Goal: Task Accomplishment & Management: Manage account settings

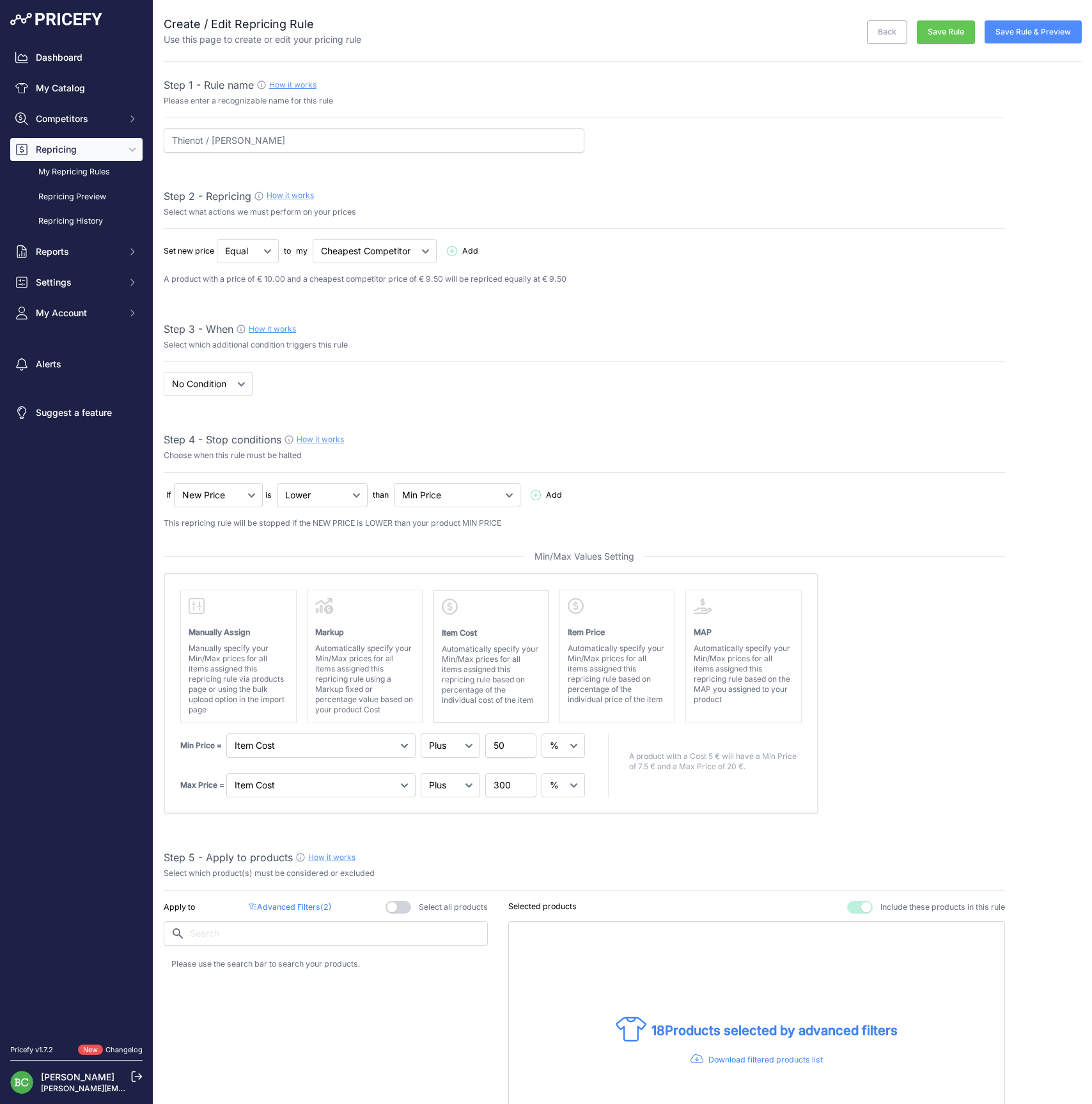
select select "percentage"
select select "7"
click at [75, 184] on link "My Repricing Rules" at bounding box center [76, 171] width 132 height 22
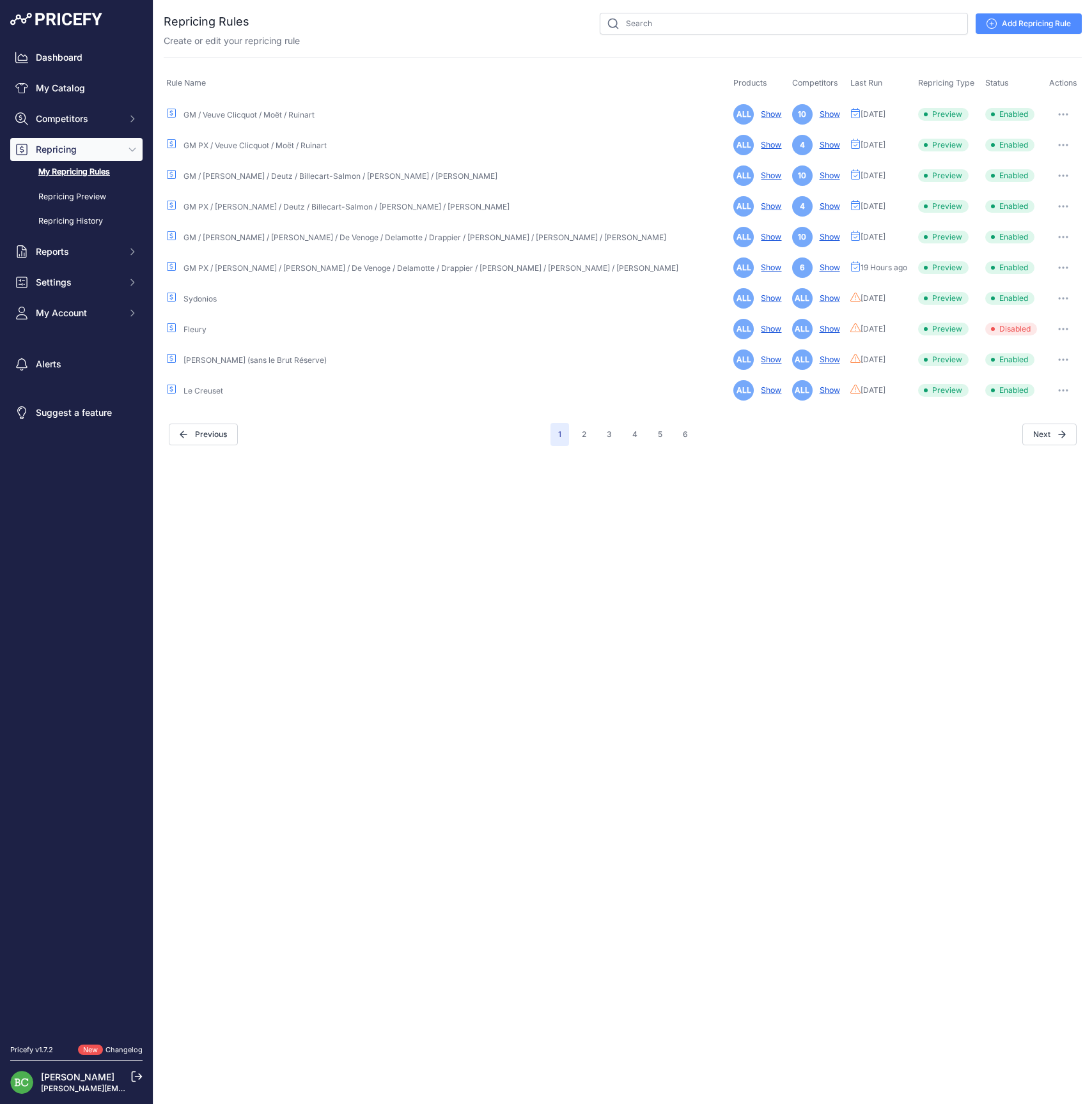
click at [1023, 26] on link "Add Repricing Rule" at bounding box center [1028, 24] width 106 height 21
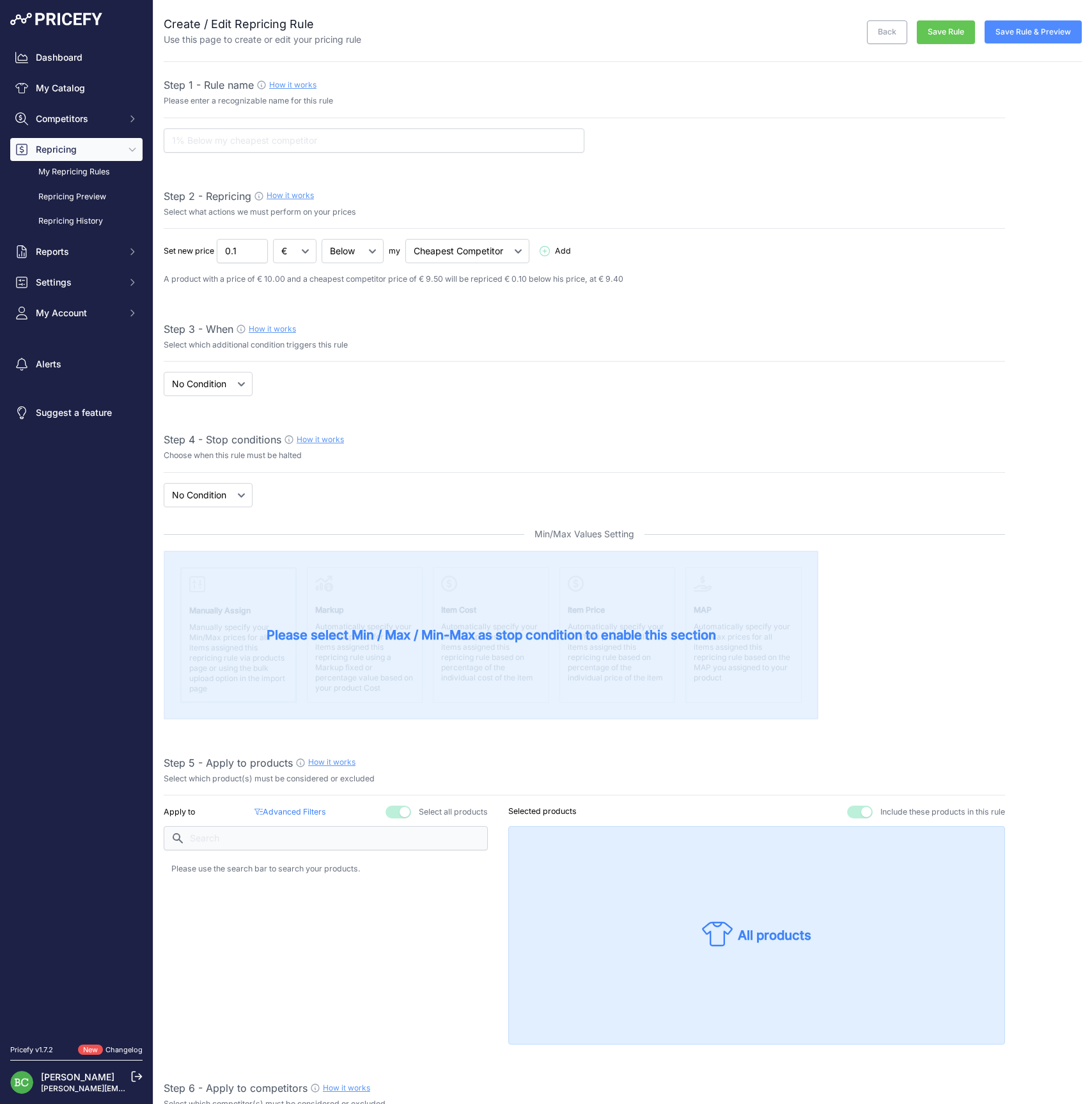
select select "7"
click at [354, 141] on input "text" at bounding box center [374, 141] width 420 height 24
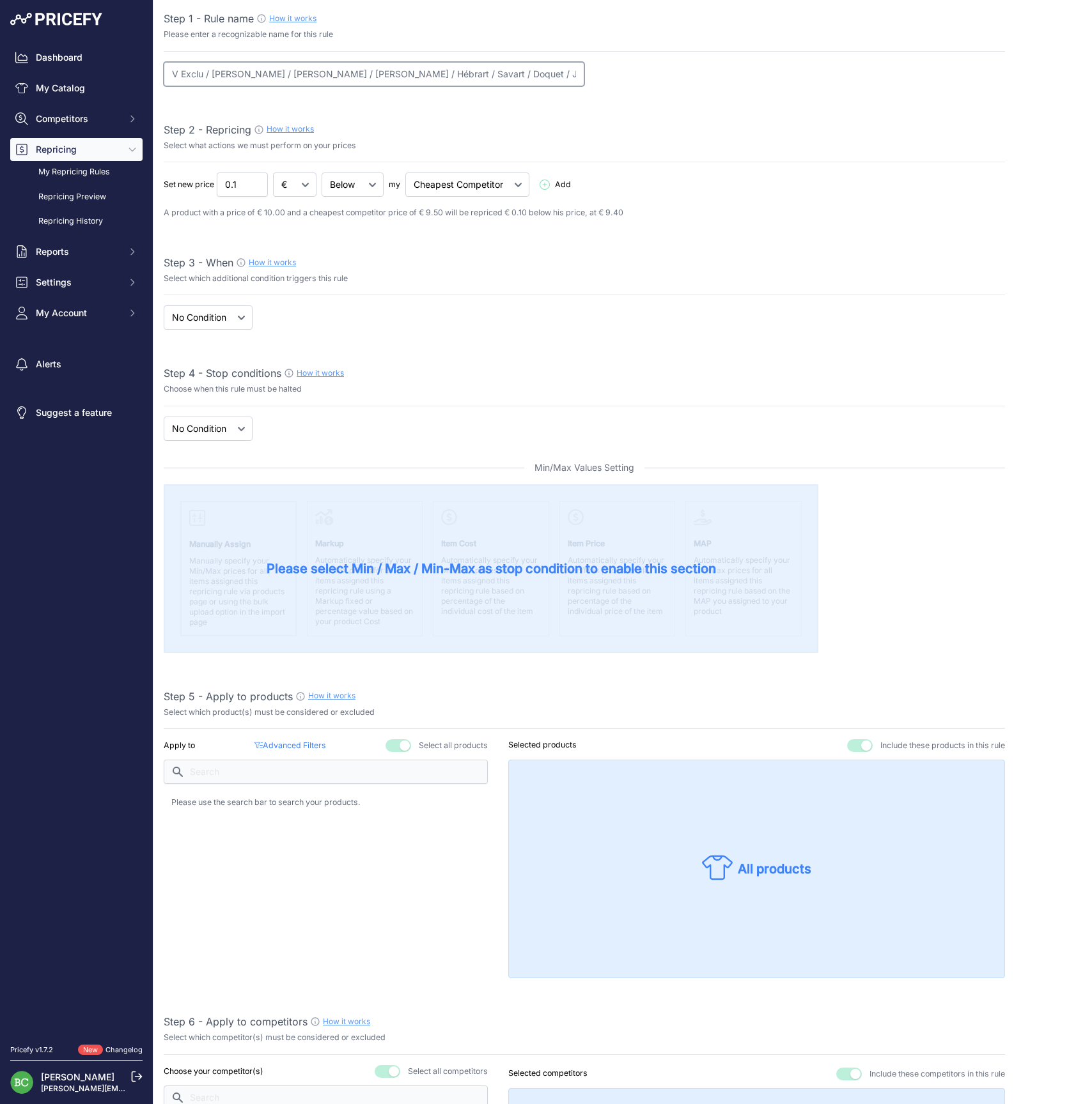
scroll to position [128, 0]
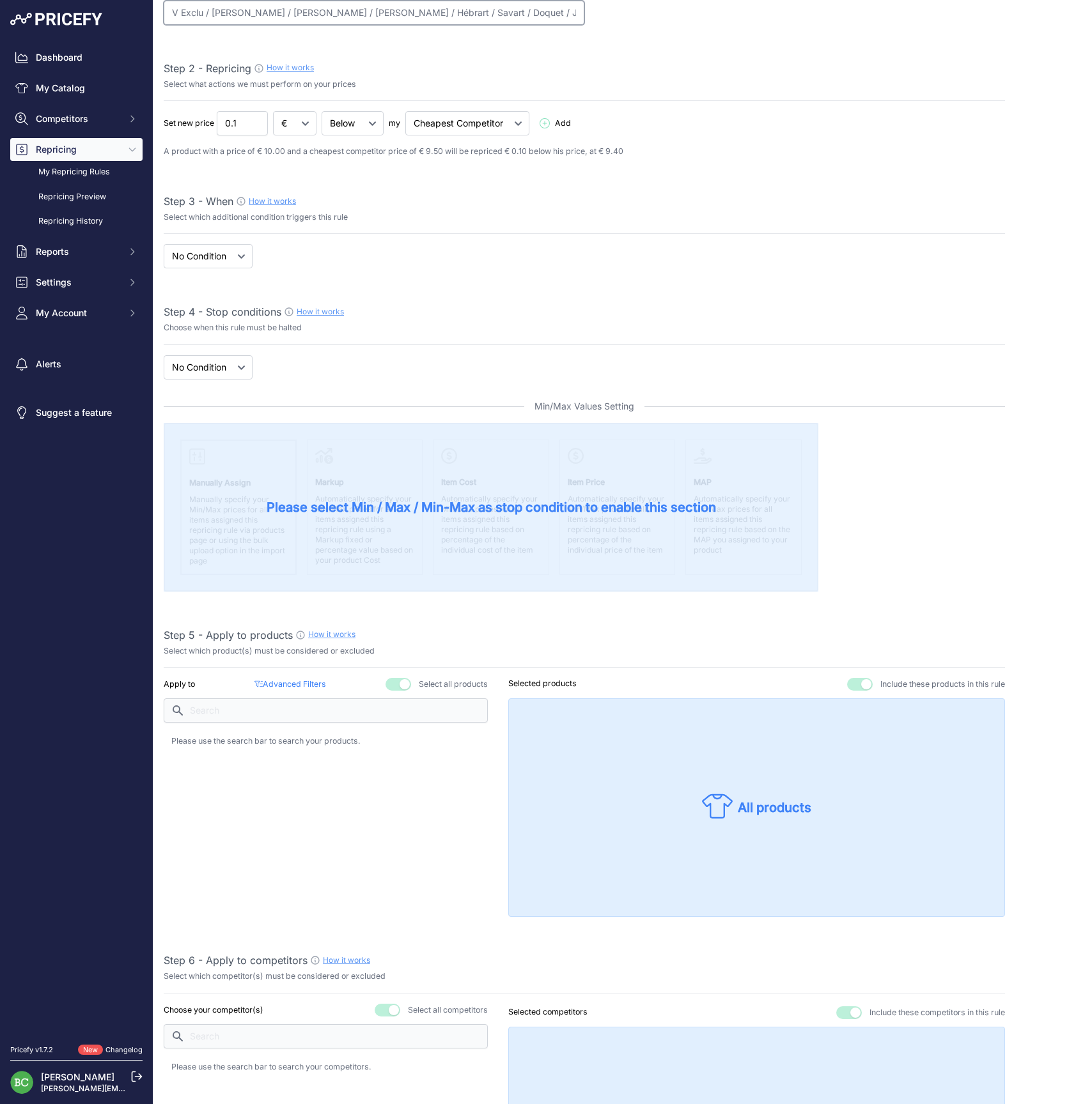
type input "V Exclu / Diebolt / Thevenet / Pouillon / Hébrart / Savart / Doquet / J. Servag…"
select select "price"
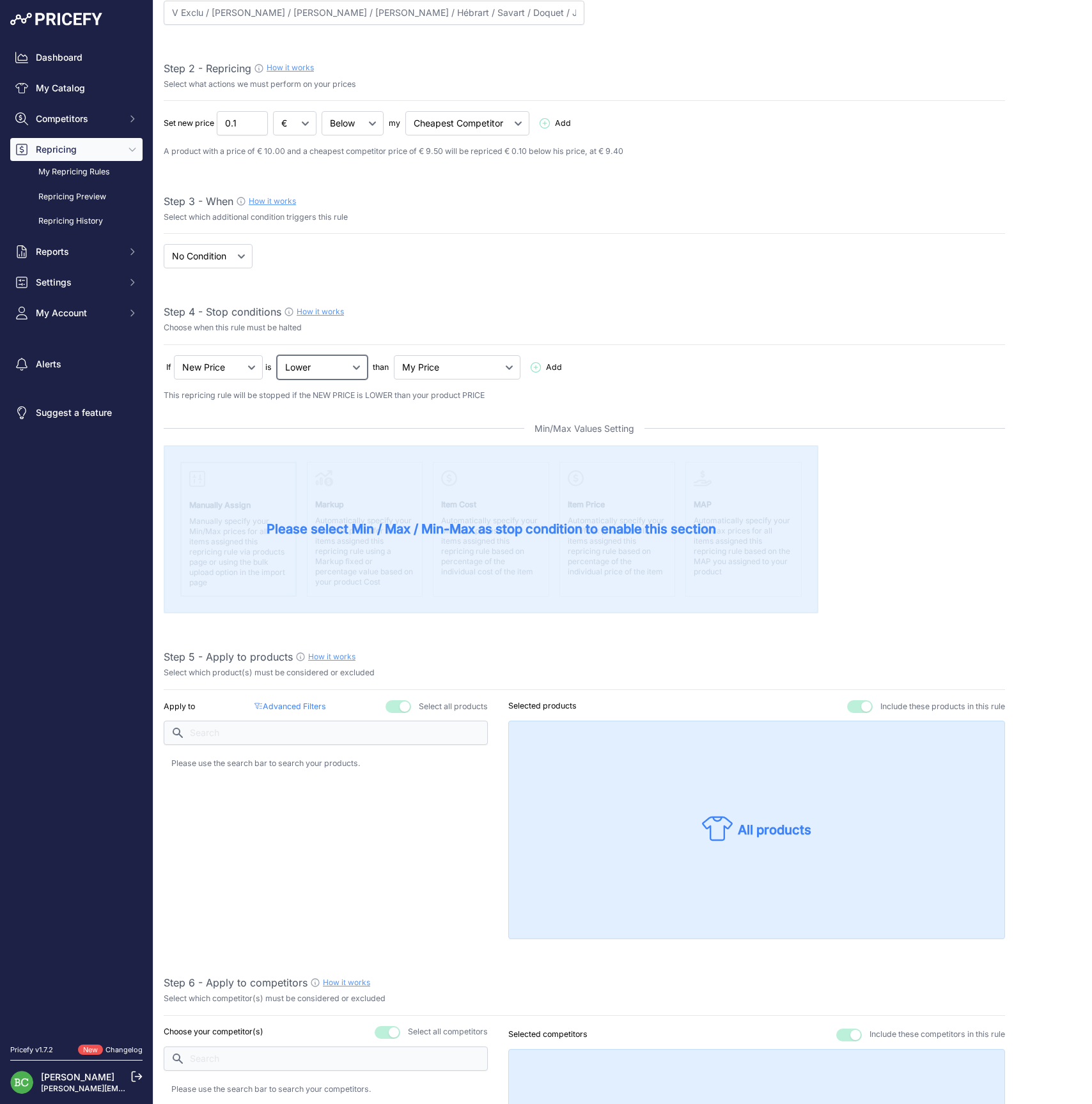
select select "not_lower_and_higher"
select select "min_max_price"
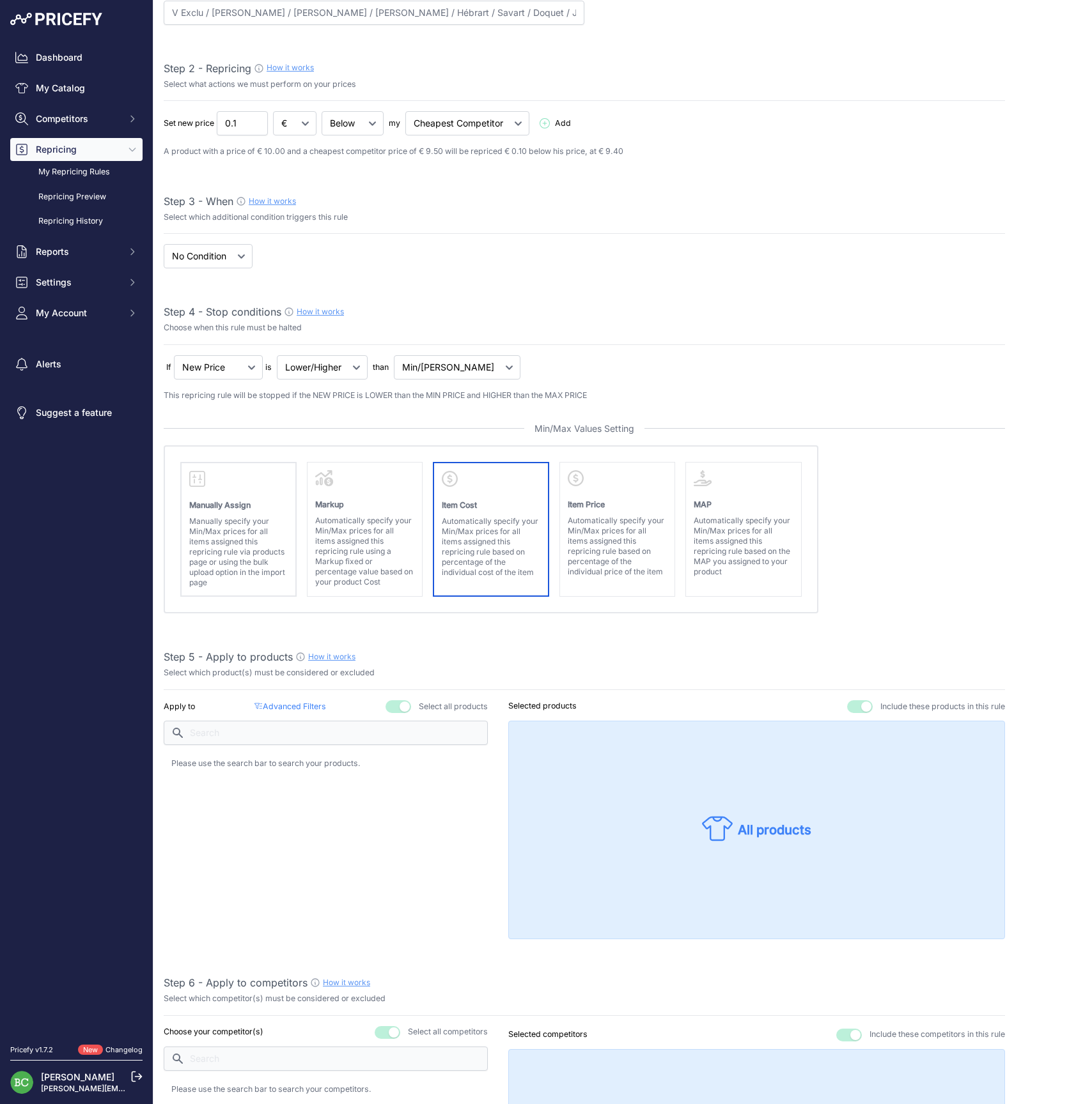
click at [487, 505] on p "Item Cost" at bounding box center [491, 502] width 99 height 20
select select "cost"
select select "above"
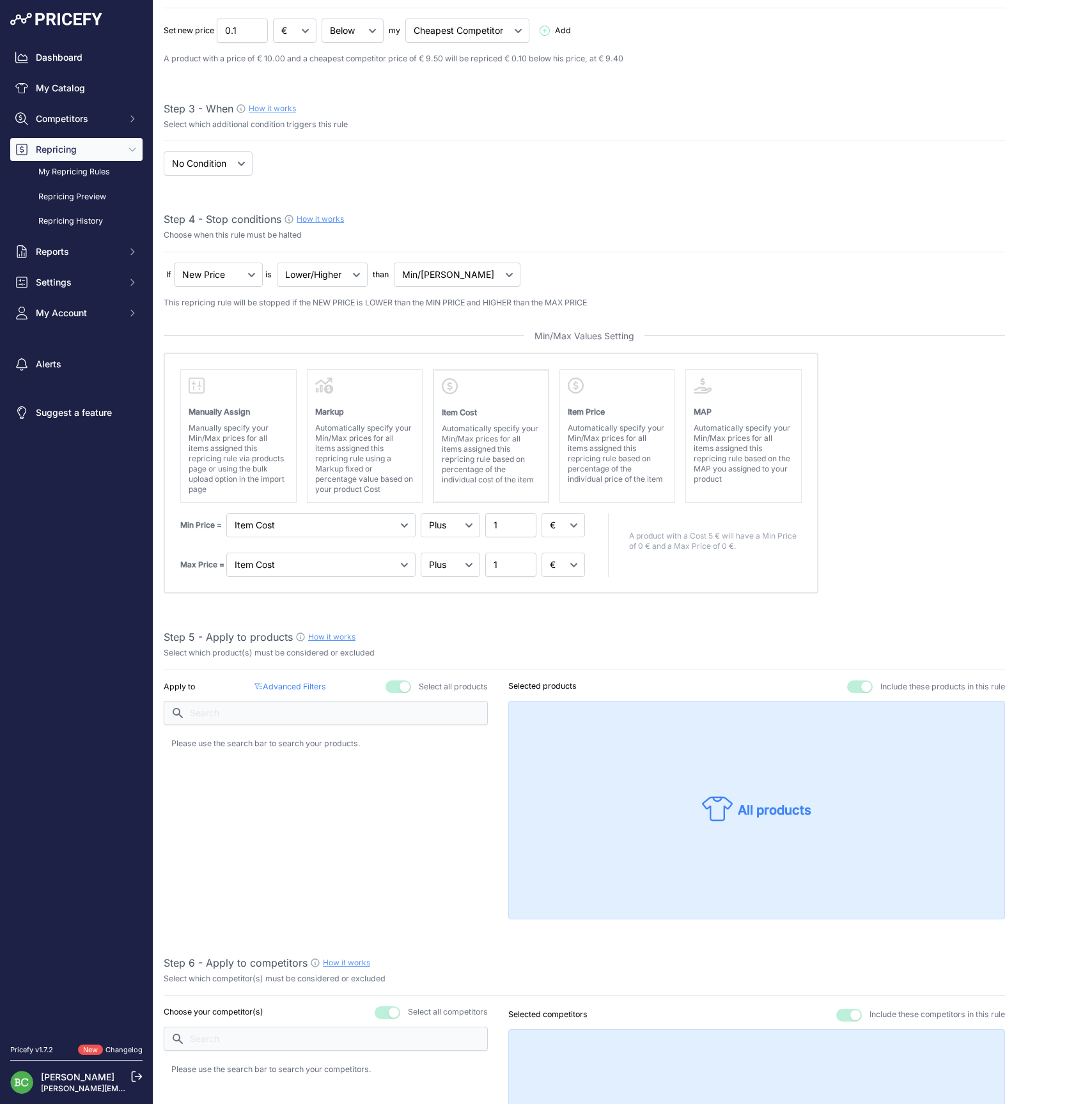
scroll to position [223, 0]
select select "percentage"
drag, startPoint x: 562, startPoint y: 522, endPoint x: 562, endPoint y: 569, distance: 47.0
click at [561, 569] on div "Min Price = Markup Item Cost 1 Max Price = 1" at bounding box center [384, 542] width 407 height 64
select select "percentage"
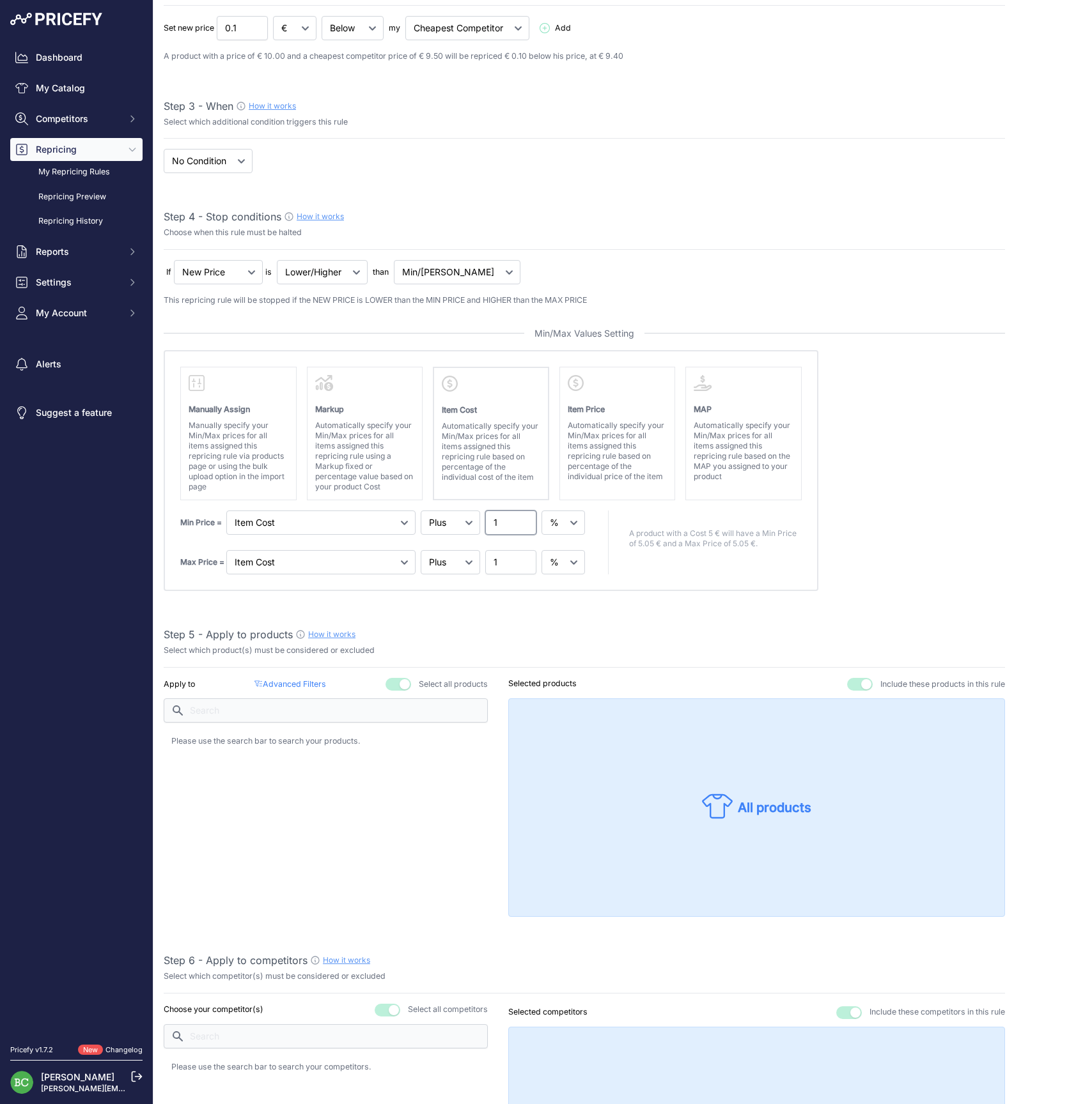
click at [458, 514] on div "Min Price = Markup Item Cost Item Price 1" at bounding box center [384, 523] width 407 height 24
type input "80"
click at [475, 557] on div "Max Price = Markup Item Cost Item Price 1" at bounding box center [384, 562] width 407 height 24
type input "150"
click at [880, 569] on absolute "Please select Min / Max / Min-Max as stop condition to enable this section Manu…" at bounding box center [584, 471] width 841 height 242
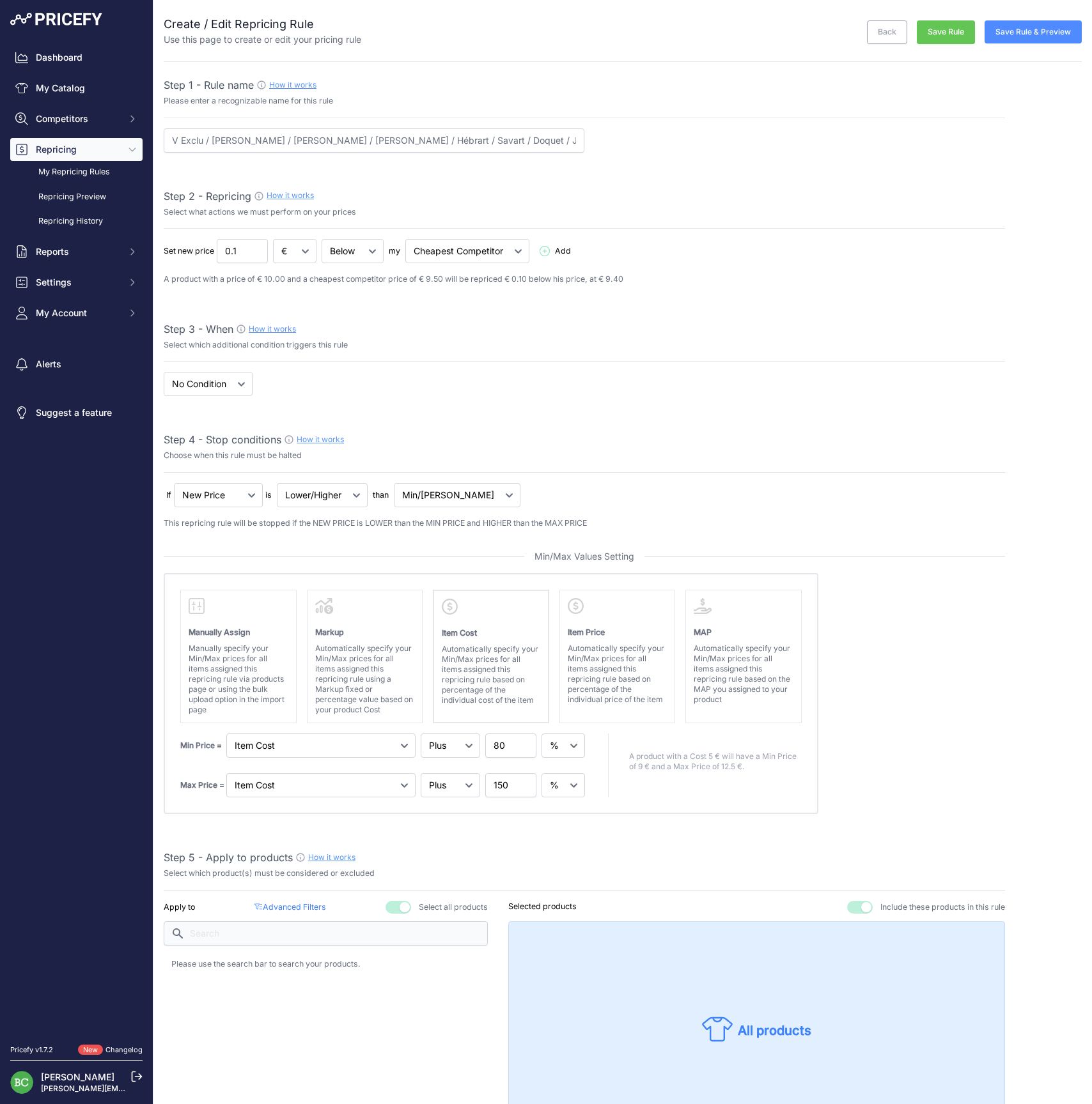
scroll to position [0, 0]
click at [944, 34] on button "Save Rule" at bounding box center [945, 32] width 58 height 24
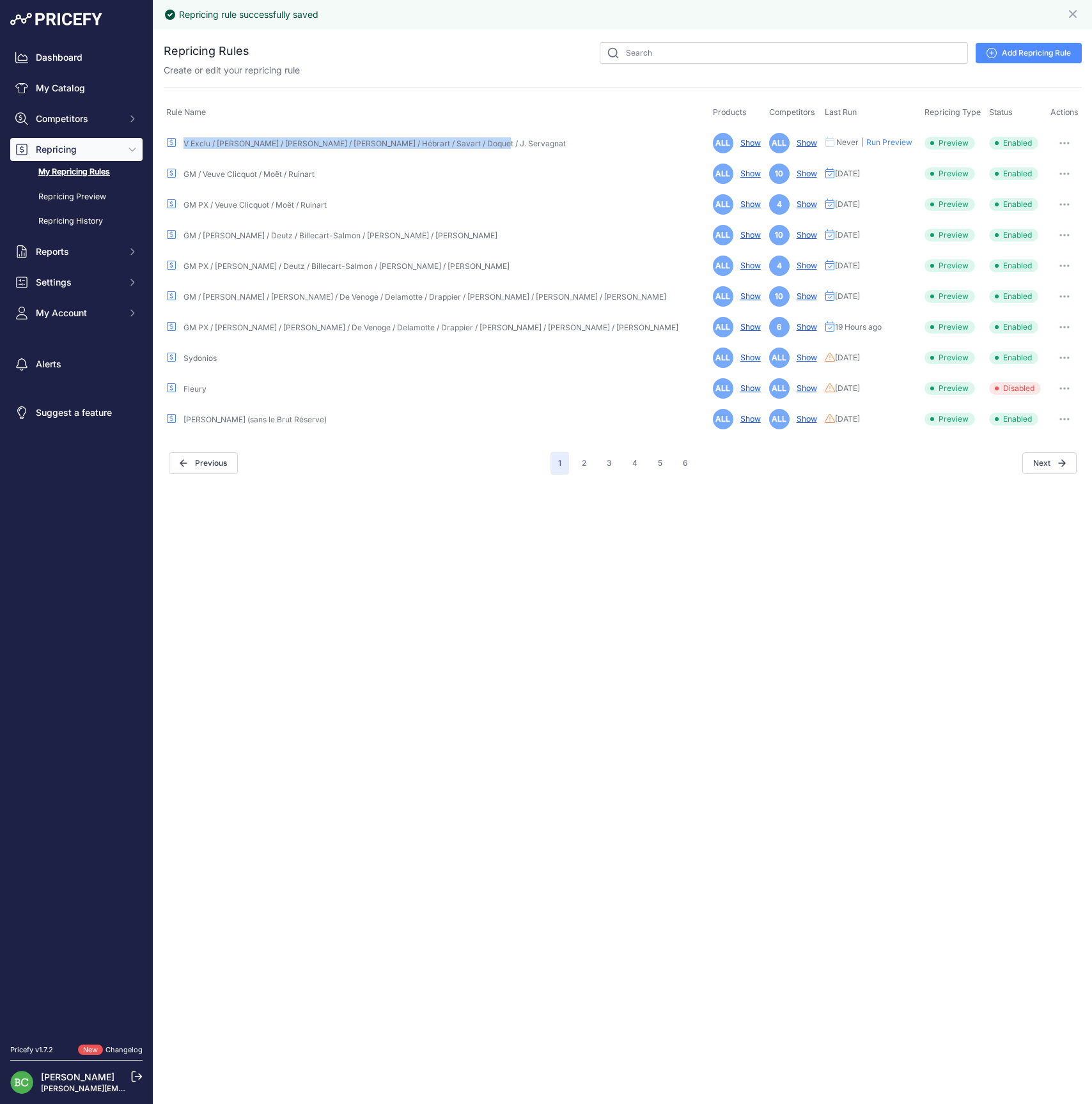
drag, startPoint x: 496, startPoint y: 143, endPoint x: 184, endPoint y: 144, distance: 312.0
click at [184, 144] on div "V Exclu / Diebolt / Thevenet / Pouillon / Hébrart / Savart / Doquet / J. Servag…" at bounding box center [437, 143] width 542 height 12
copy div "V Exclu / Diebolt / Thevenet / Pouillon / Hébrart / Savart / Doquet / J. Servag…"
click at [194, 617] on div "Repricing rule successfully saved Close You are not connected to the internet. …" at bounding box center [622, 552] width 938 height 1104
click at [1063, 203] on icon "button" at bounding box center [1064, 204] width 10 height 3
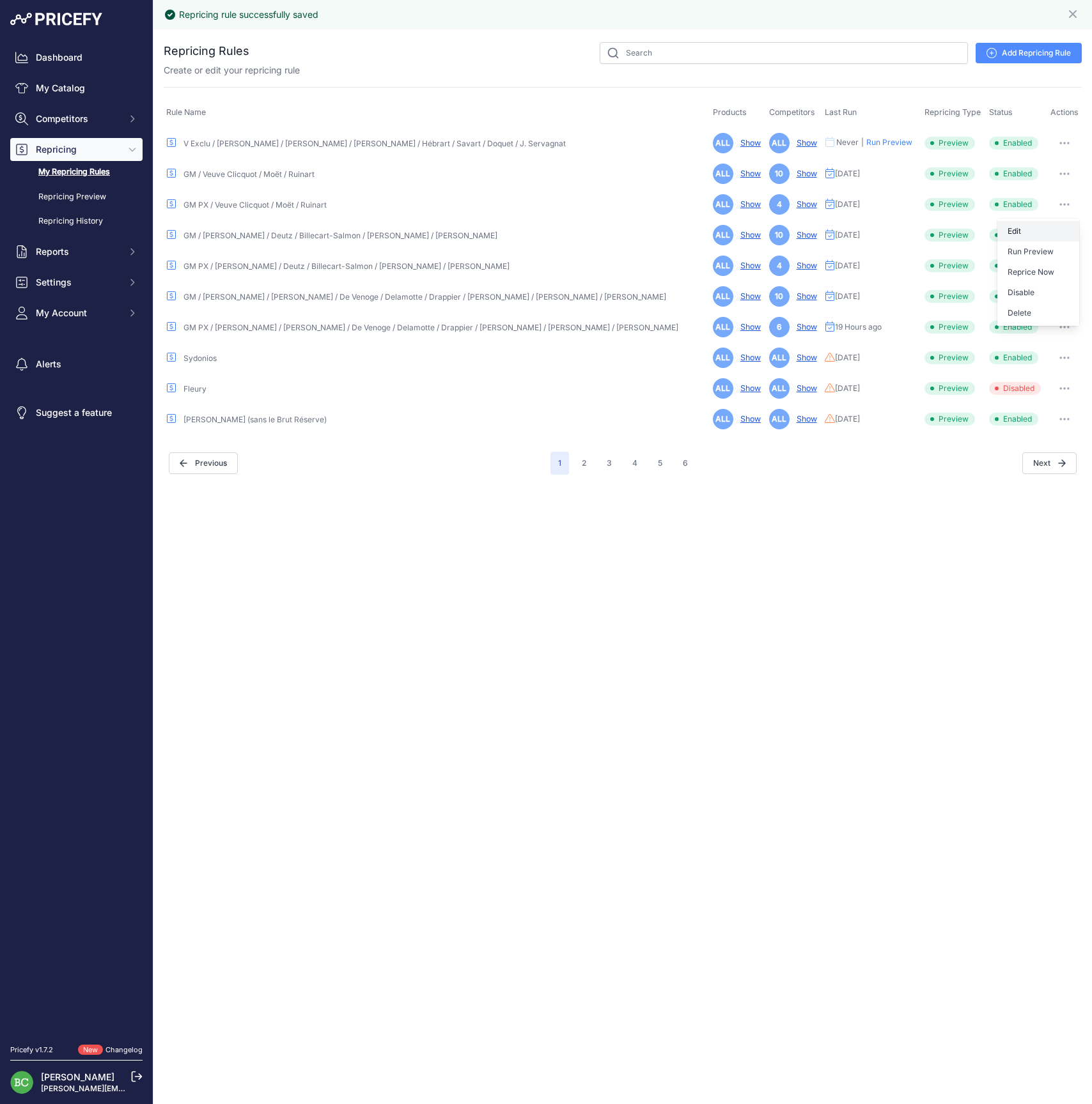
click at [1028, 231] on link "Edit" at bounding box center [1038, 231] width 81 height 21
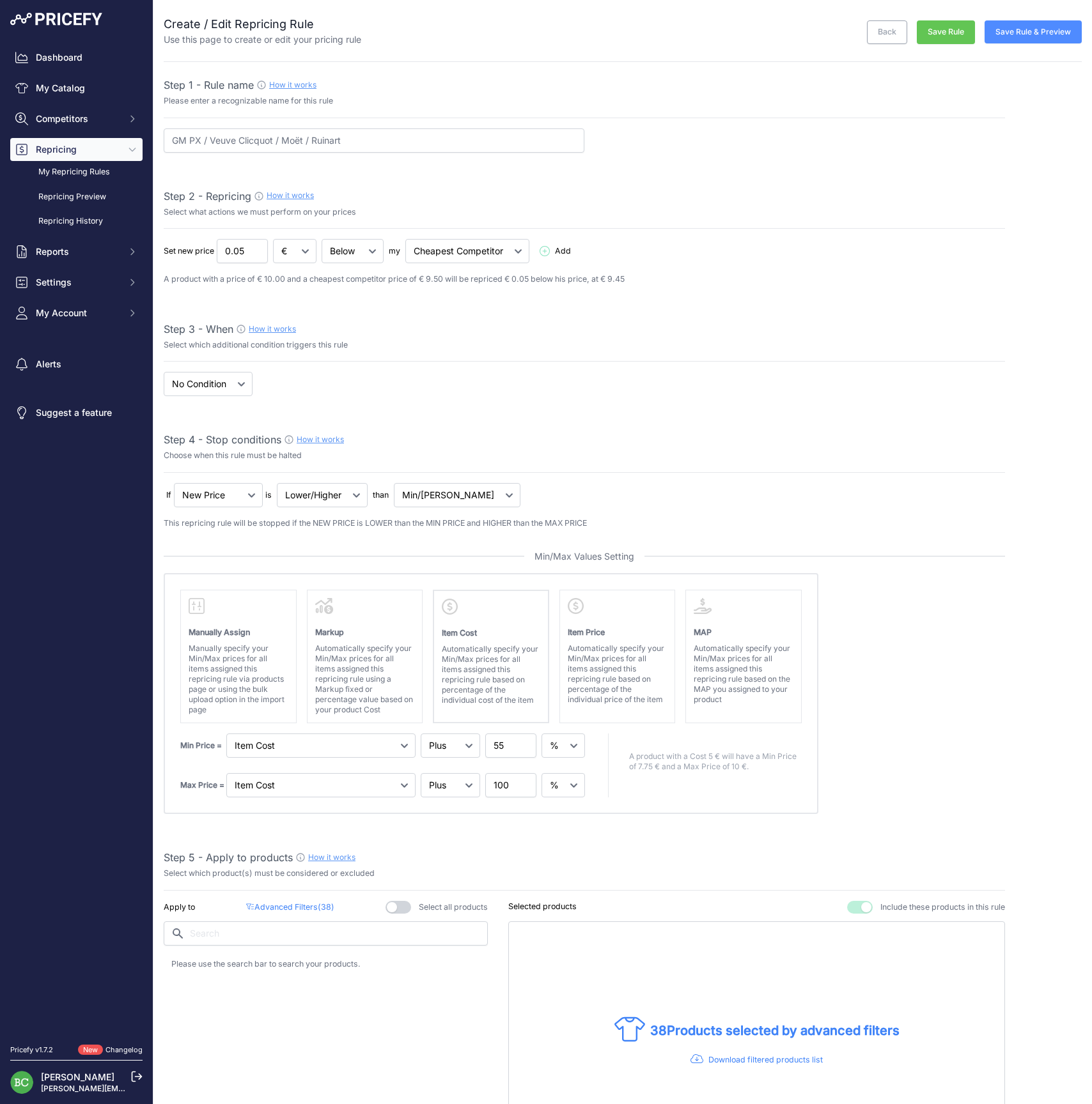
select select "percentage"
select select "7"
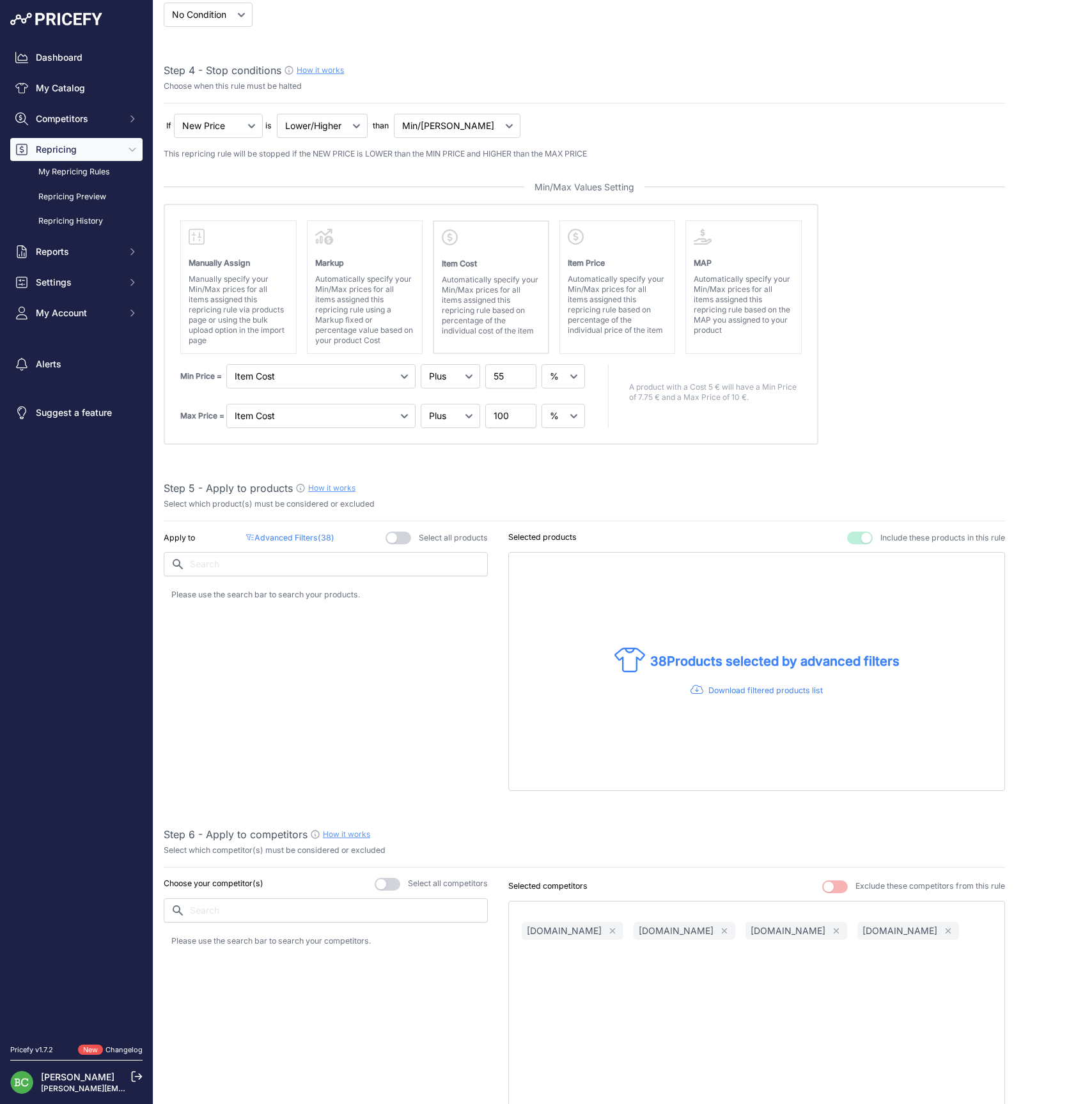
scroll to position [561, 0]
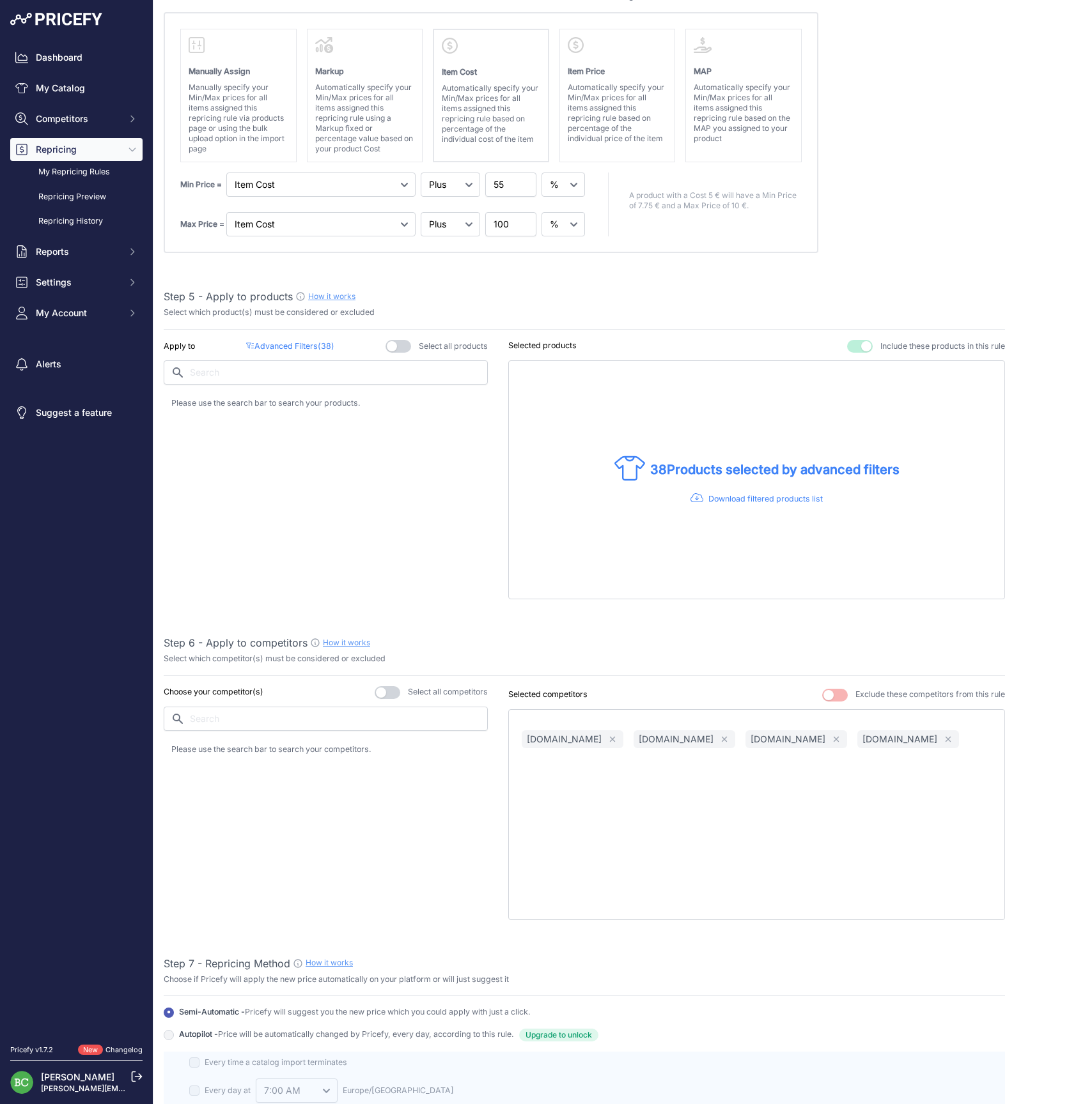
type input "GM PX / Veuve Clicquot / Moët / Ruinart / [PERSON_NAME]"
click at [303, 351] on div "Apply to Advanced Filters ( 38 ) Select all products" at bounding box center [325, 469] width 324 height 259
click at [299, 344] on p "Advanced Filters ( 38 )" at bounding box center [289, 347] width 88 height 12
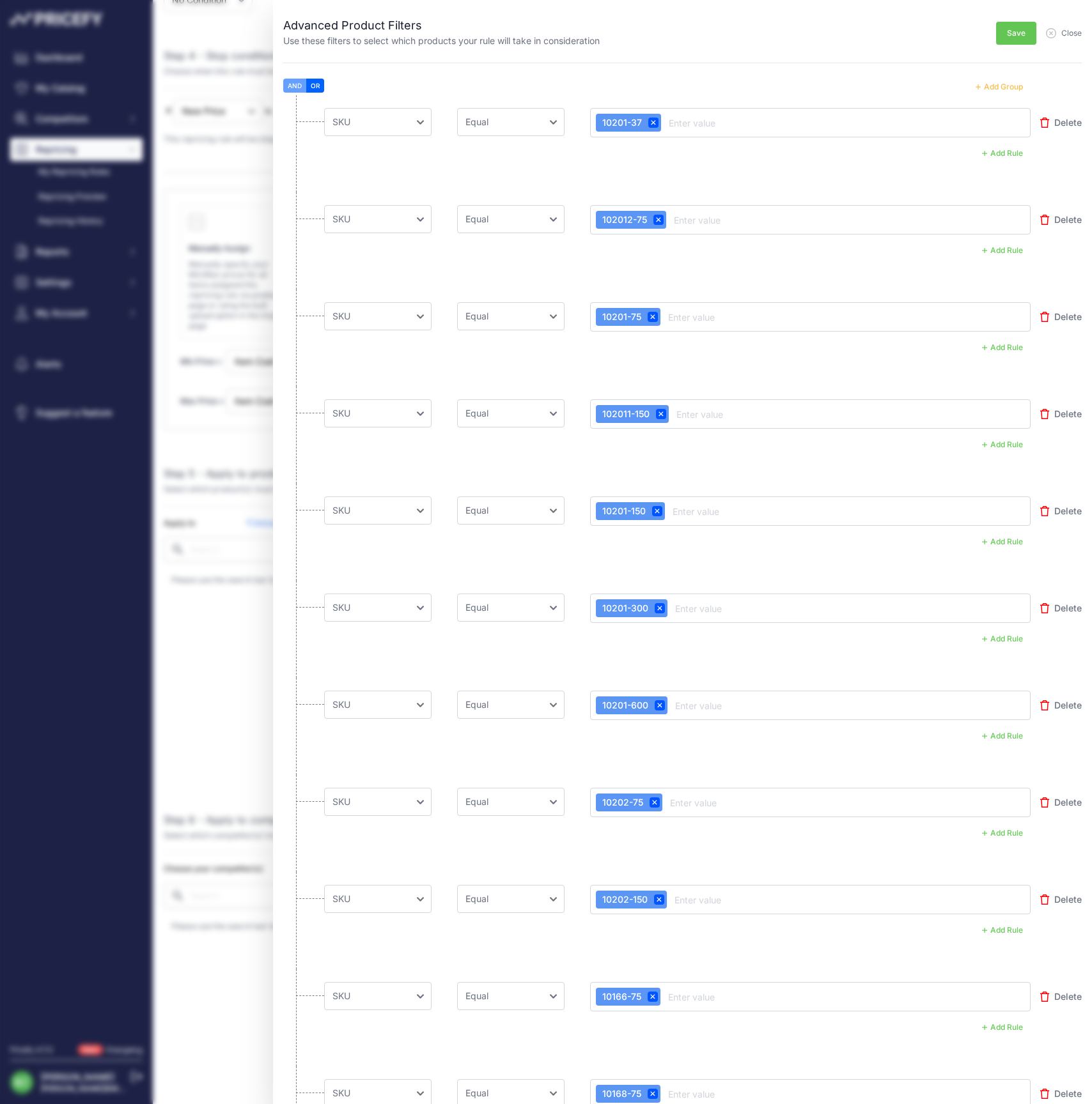
scroll to position [382, 0]
click at [1007, 85] on button "Add Group" at bounding box center [999, 86] width 63 height 16
click at [1006, 85] on button "Add Group" at bounding box center [999, 86] width 63 height 16
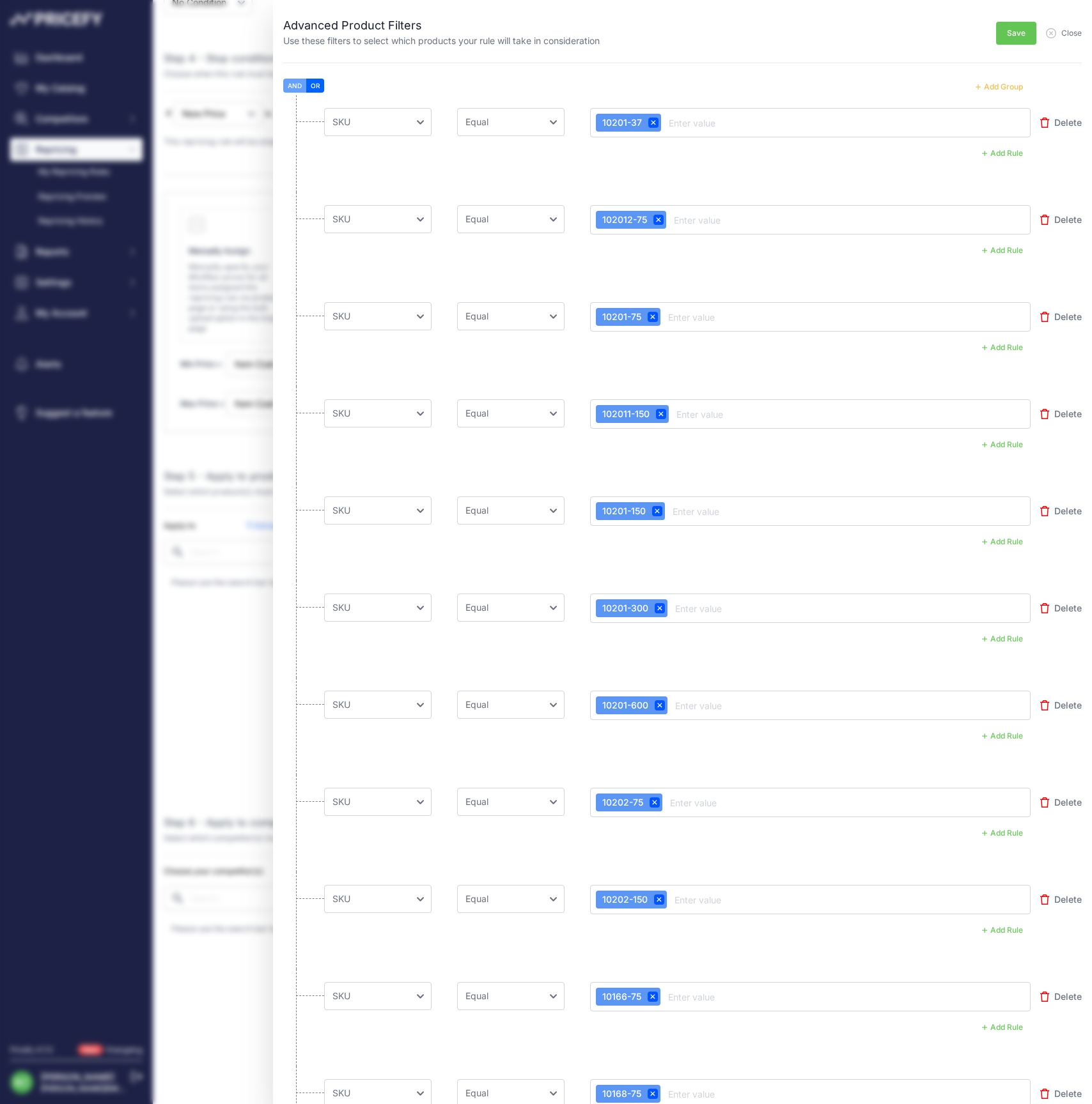
click at [1006, 85] on button "Add Group" at bounding box center [999, 86] width 63 height 16
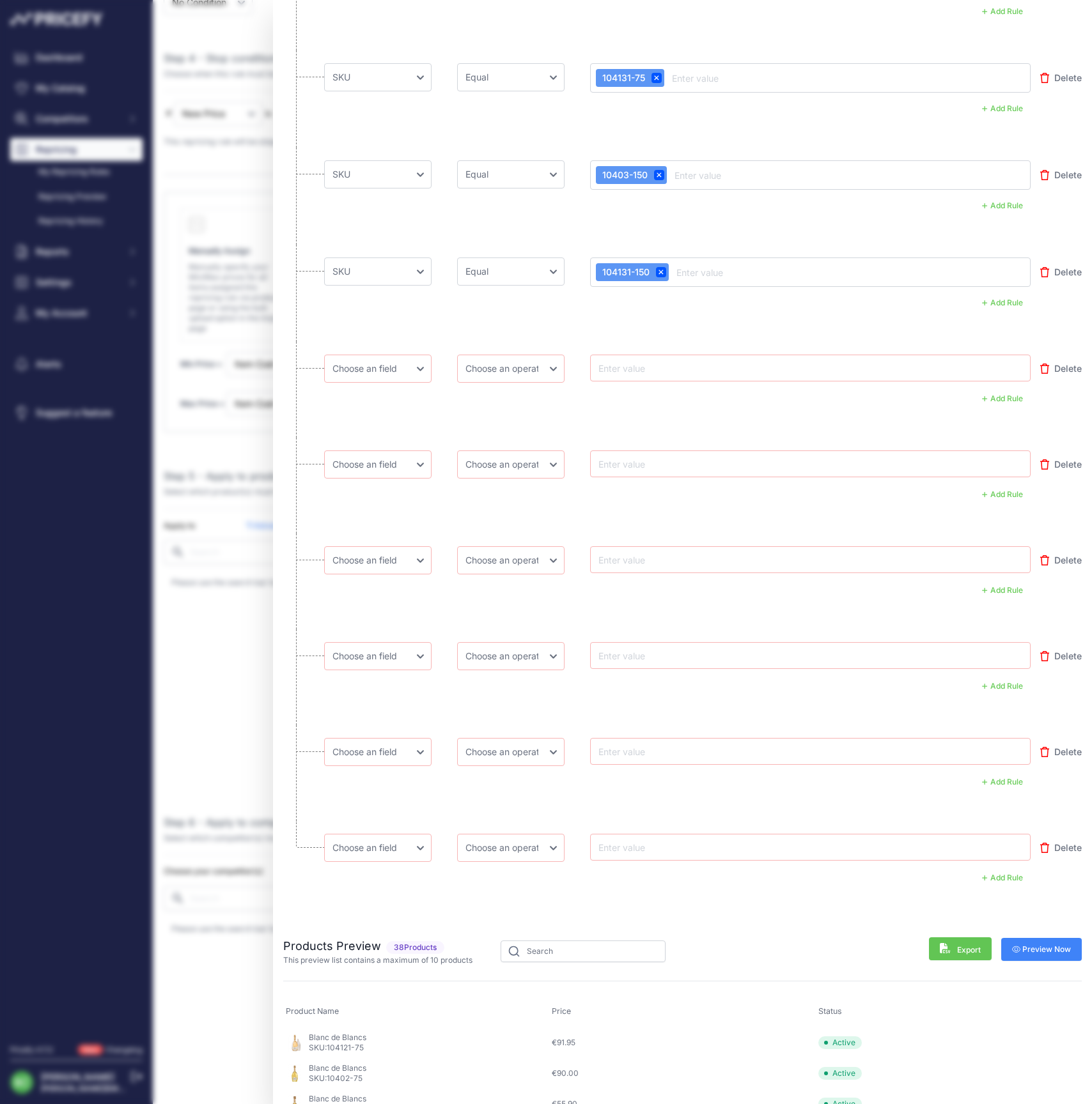
scroll to position [3556, 0]
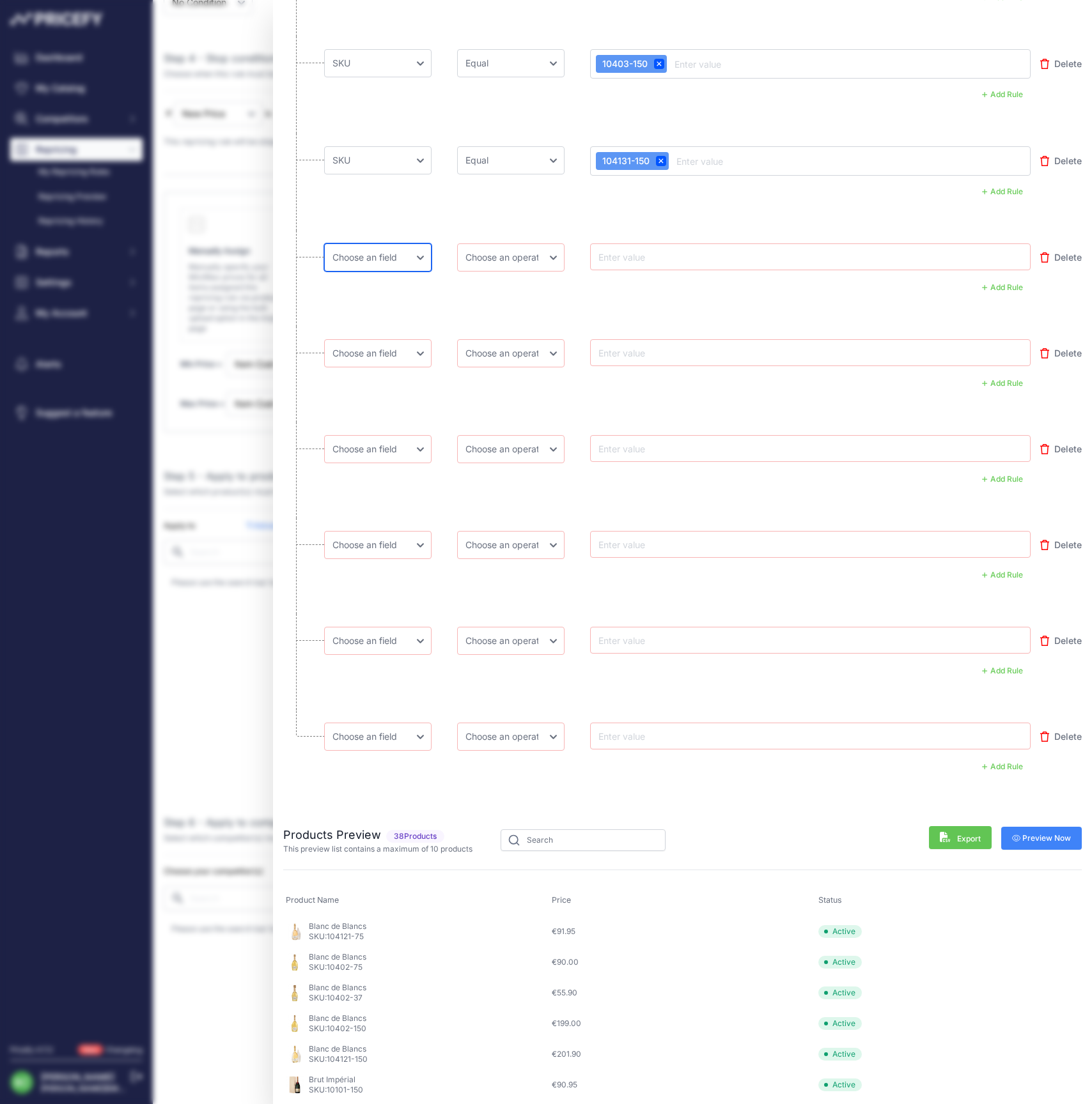
select select "mp.sku"
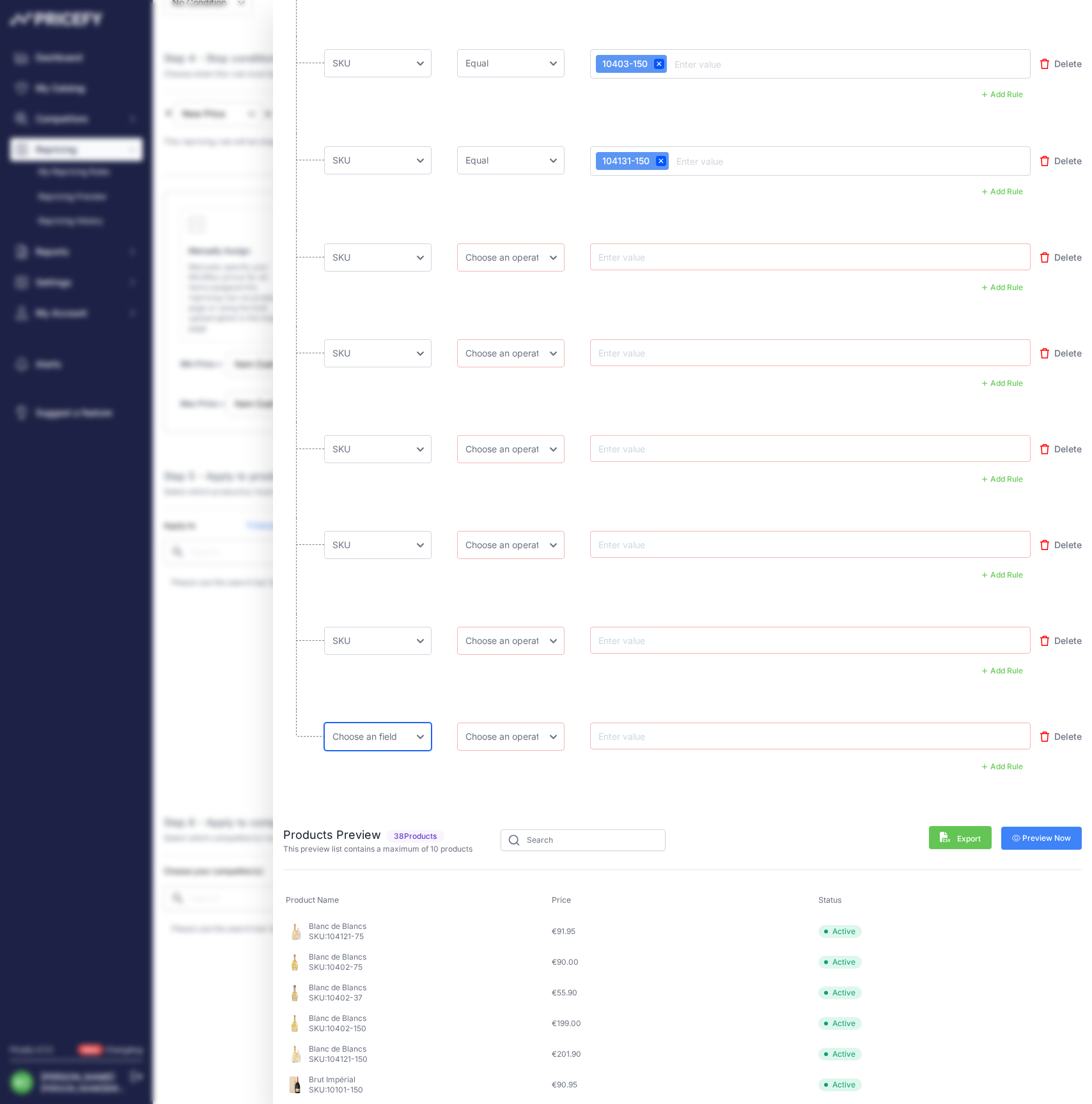
select select "mp.sku"
select select "equal"
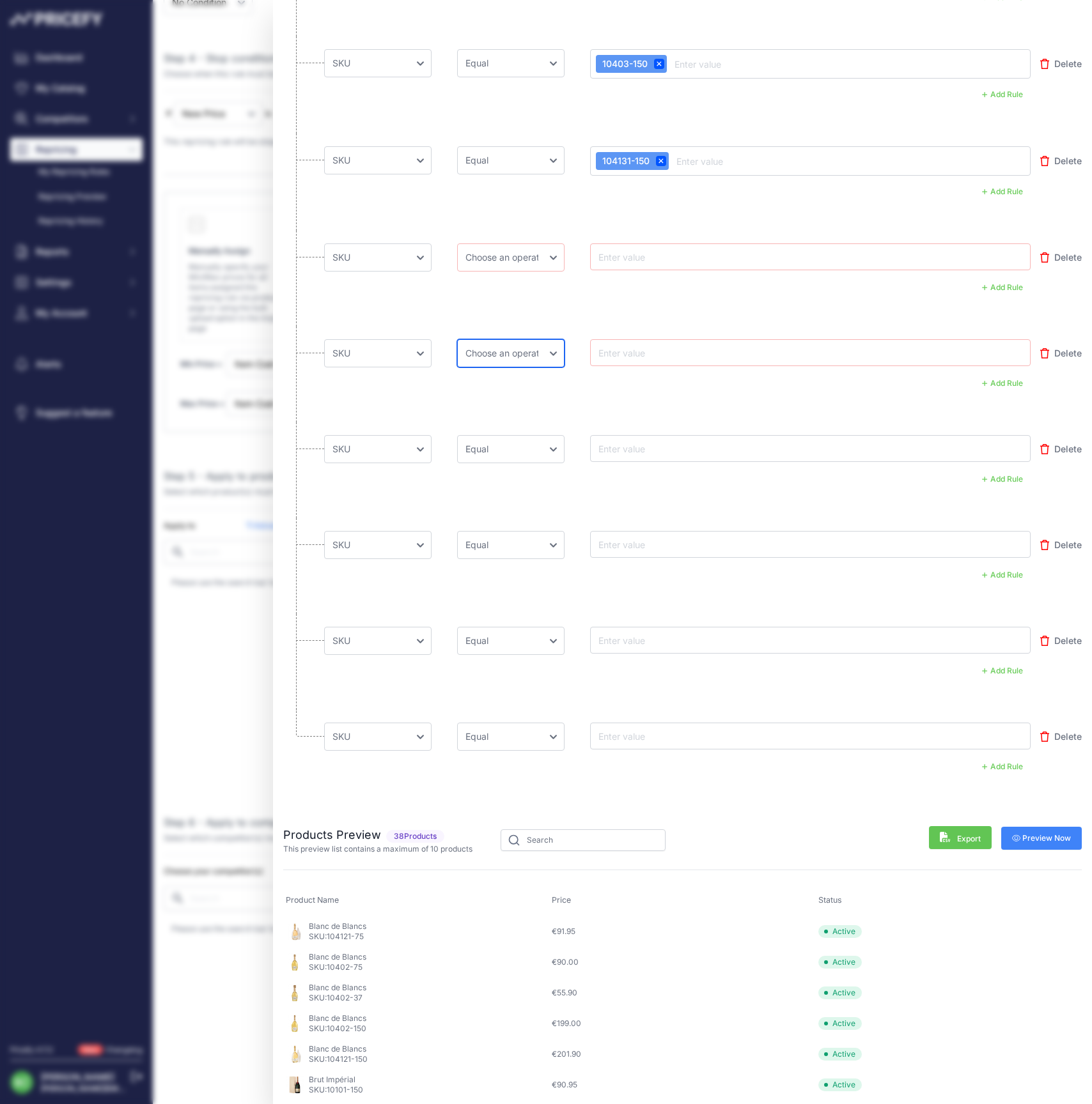
select select "equal"
click at [642, 257] on input "text" at bounding box center [647, 257] width 102 height 15
paste input "10301-37"
type input "10301-37"
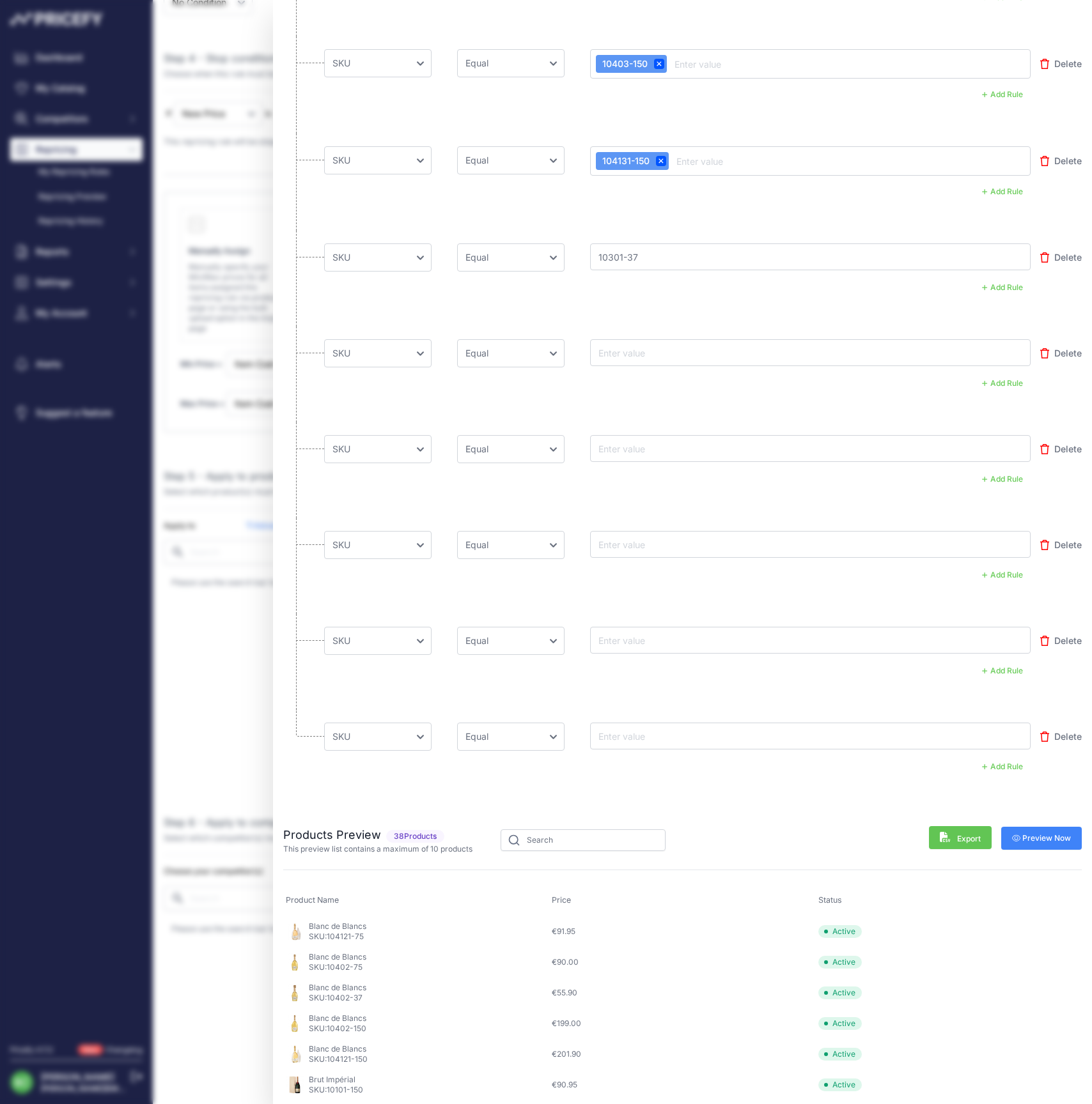
click at [627, 355] on input "text" at bounding box center [647, 352] width 102 height 15
paste input "10366-75"
type input "10366-75"
click at [640, 449] on input "text" at bounding box center [647, 448] width 102 height 15
paste input "10359-75"
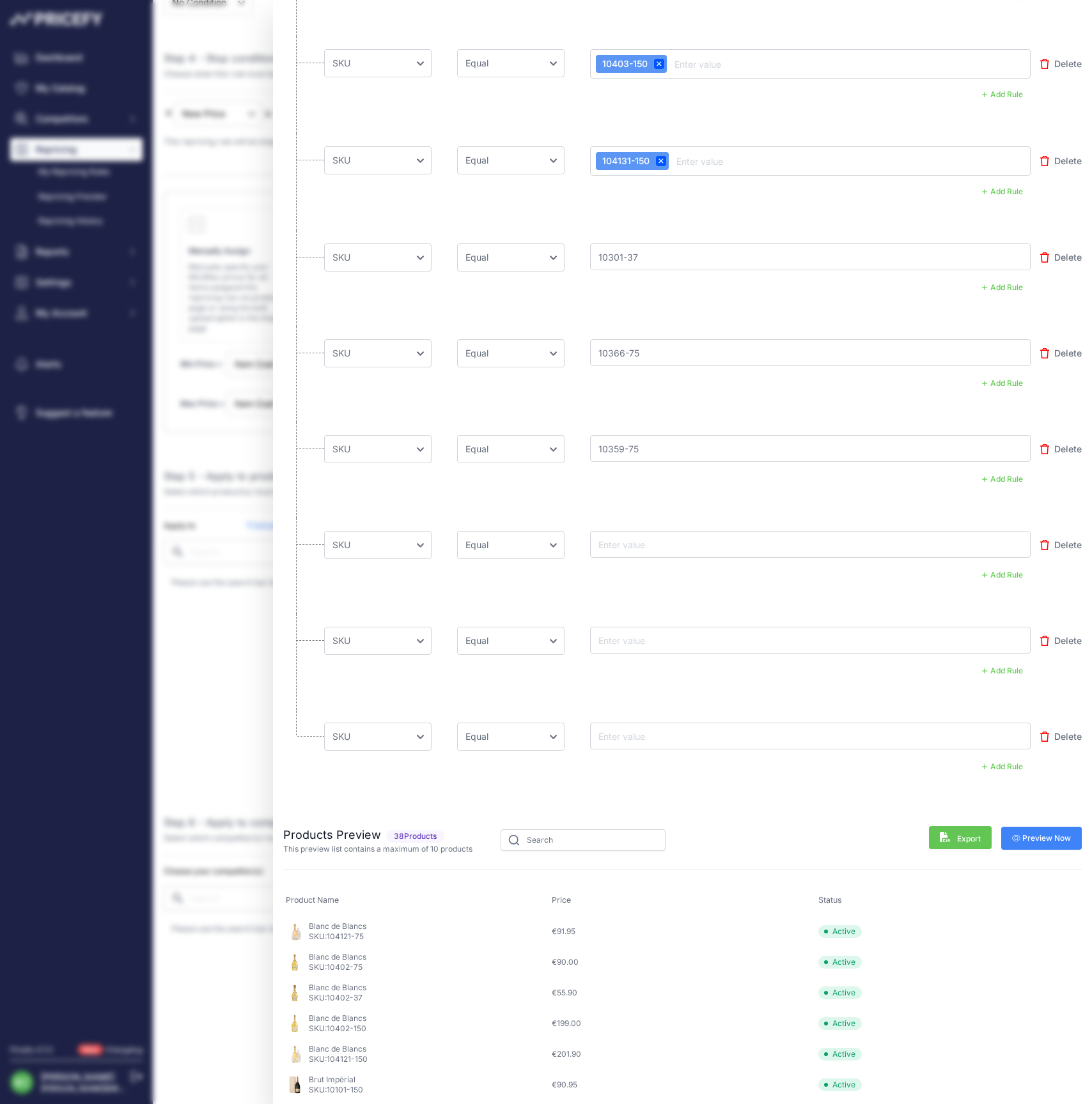
type input "10359-75"
click at [624, 542] on input "text" at bounding box center [647, 544] width 102 height 15
paste input "10360-75"
type input "10360-75"
click at [626, 639] on input "text" at bounding box center [647, 640] width 102 height 15
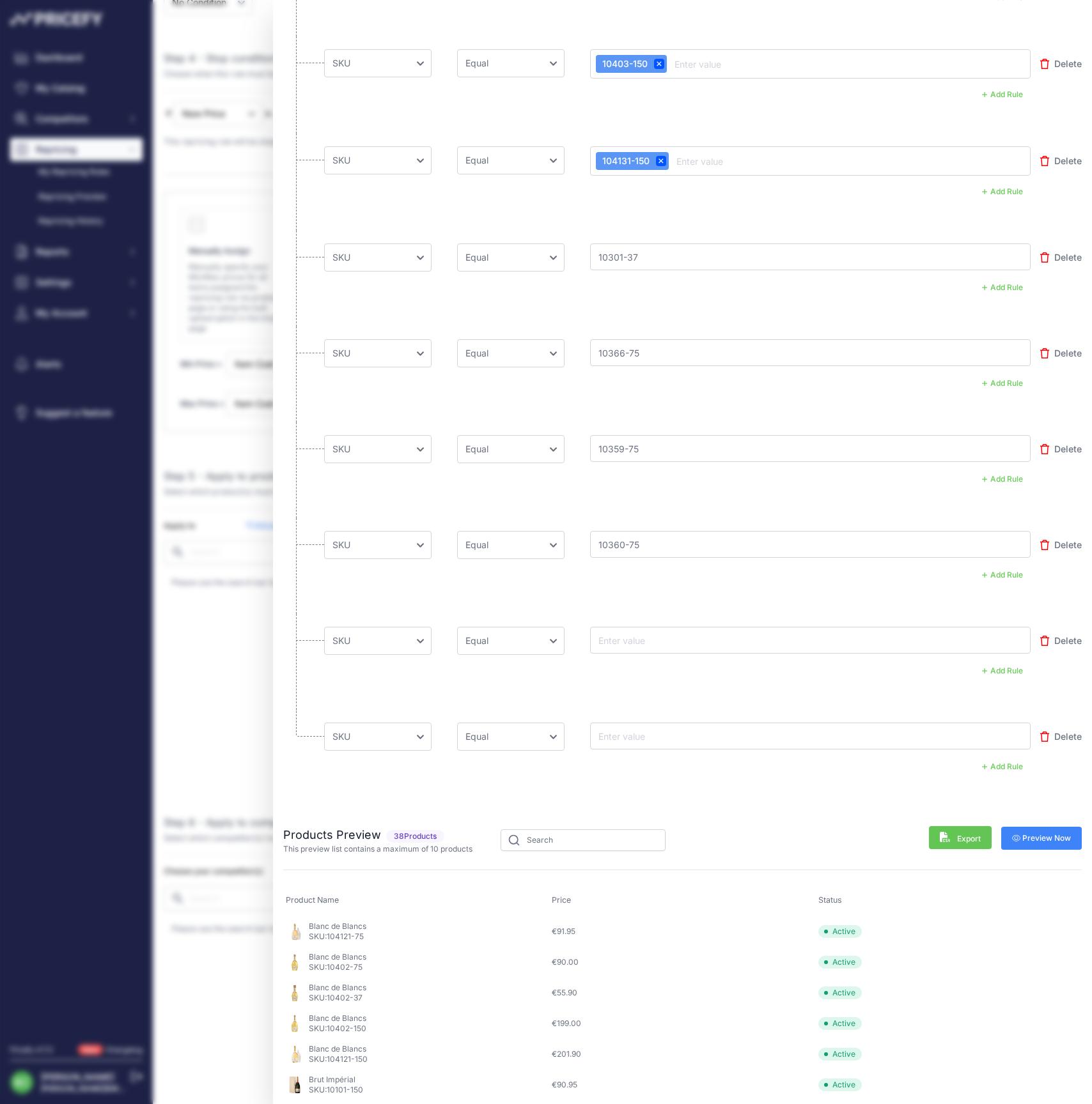
paste input "10346-150"
type input "10346-150"
click at [627, 735] on input "text" at bounding box center [647, 736] width 102 height 15
paste input "103461-150"
type input "103461-150"
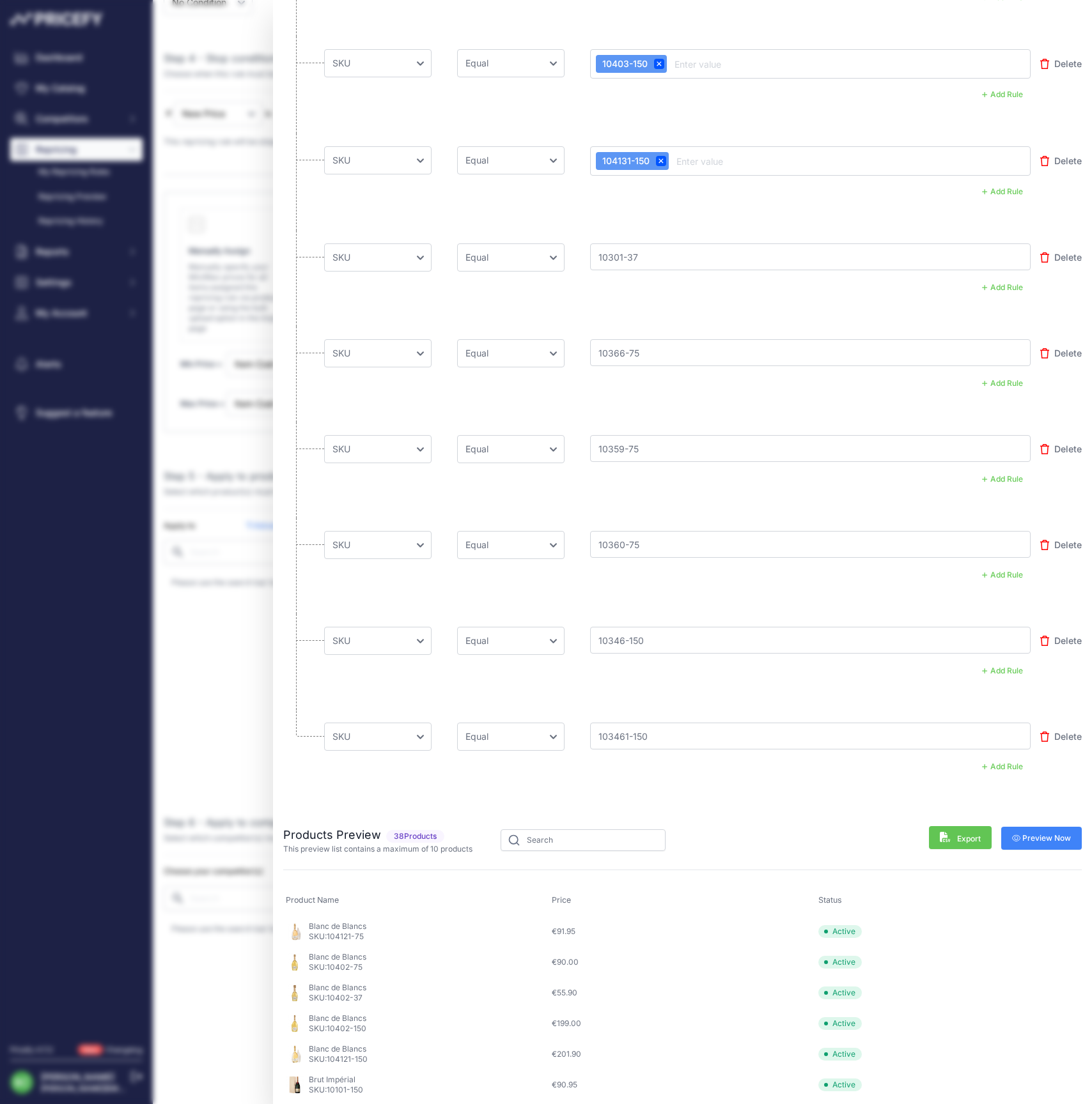
click at [1062, 833] on span "Preview Now" at bounding box center [1041, 838] width 59 height 10
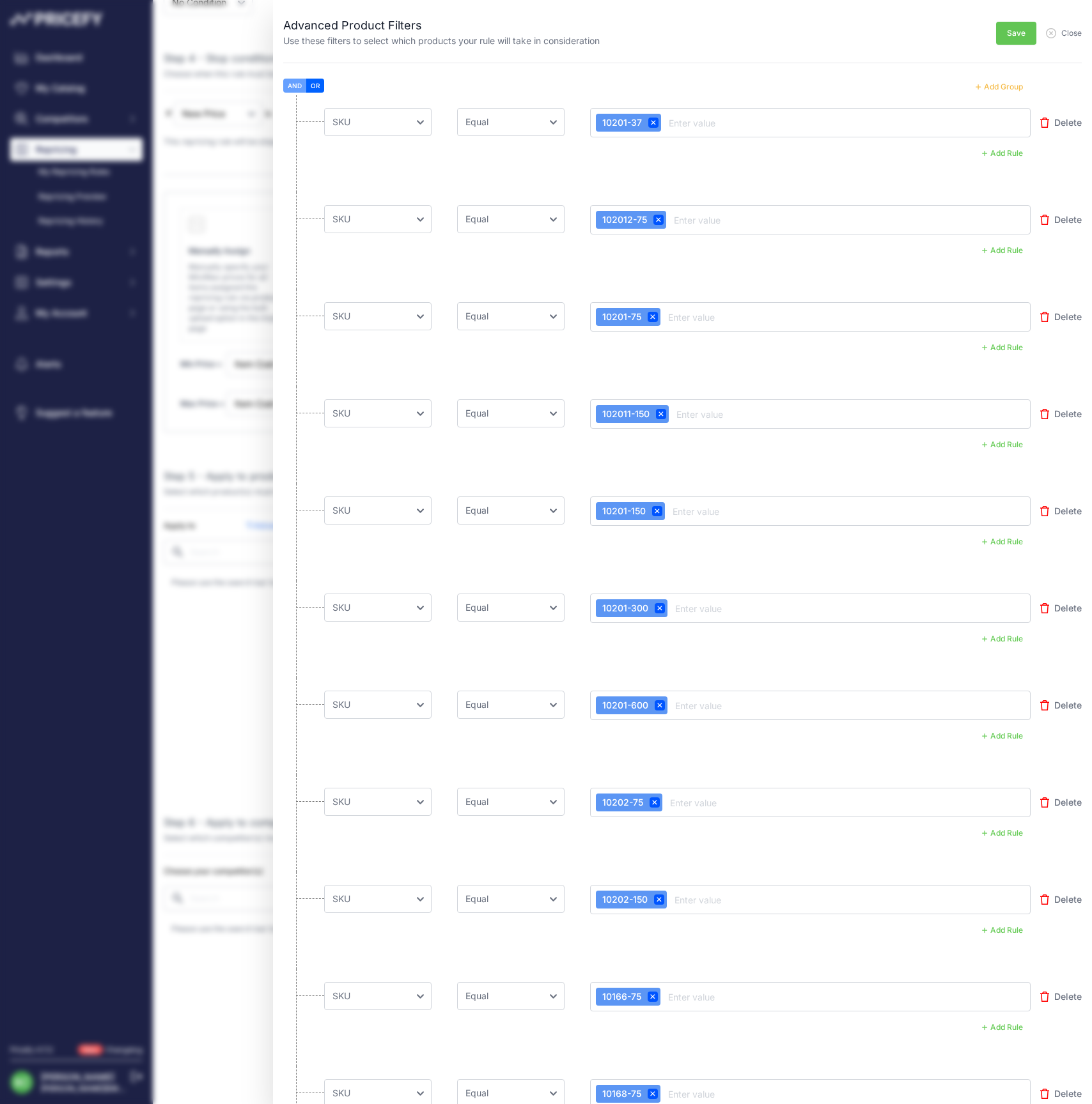
scroll to position [0, 0]
click at [1015, 31] on span "Save" at bounding box center [1016, 33] width 19 height 10
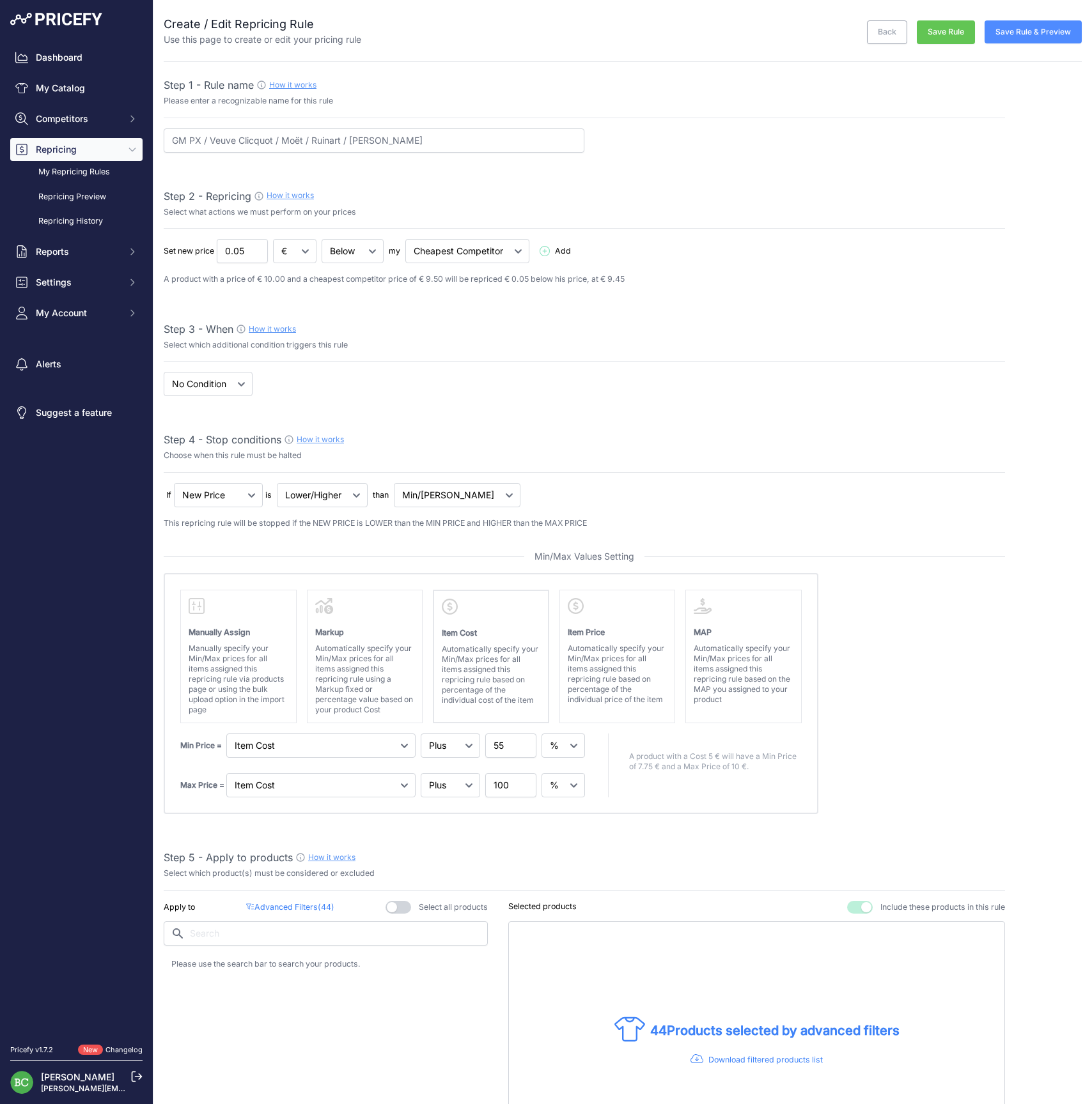
click at [1034, 34] on button "Save Rule & Preview" at bounding box center [1033, 32] width 97 height 23
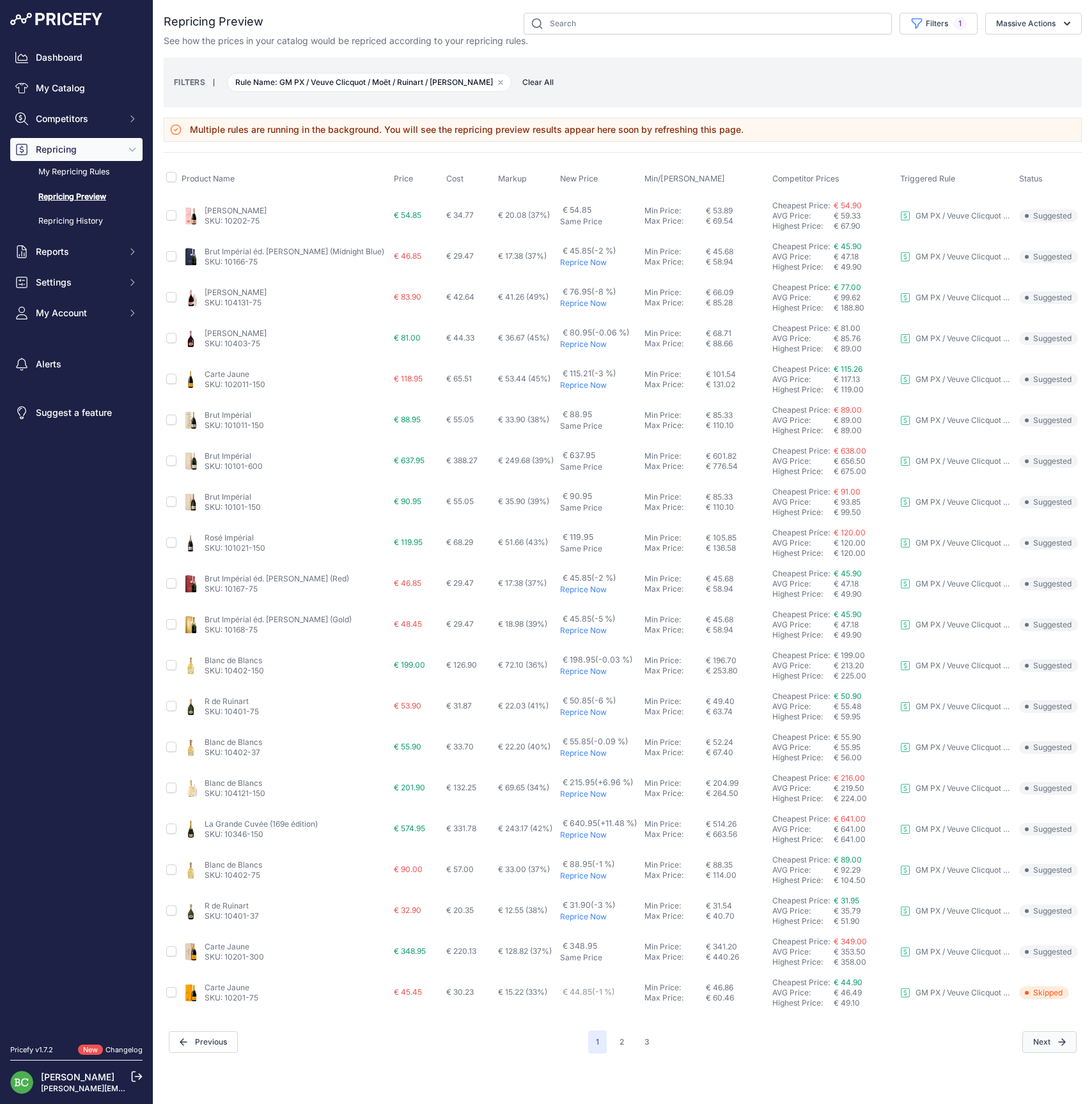
click at [1049, 1041] on button "Next" at bounding box center [1049, 1042] width 54 height 21
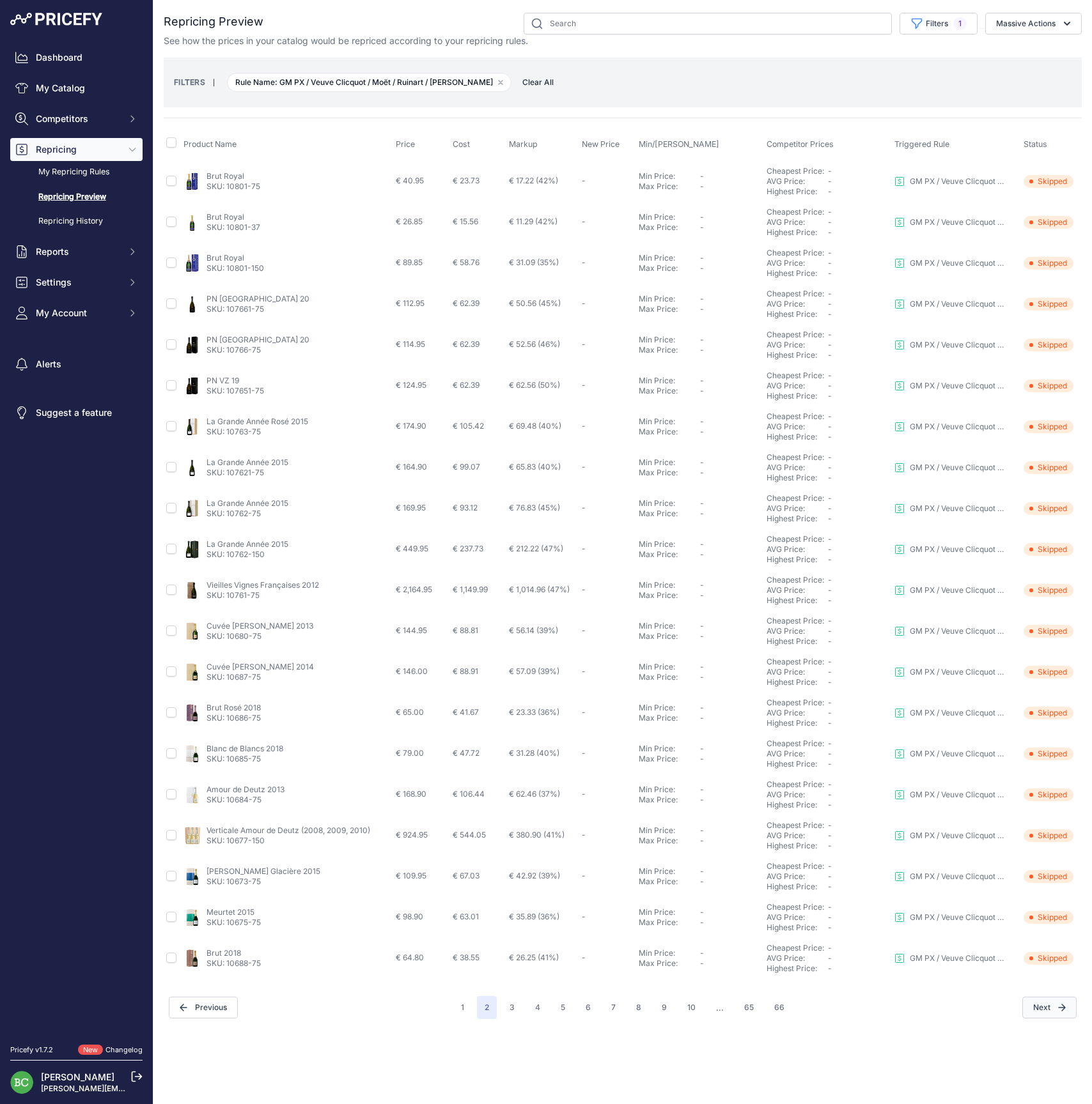
click at [1047, 1008] on button "Next" at bounding box center [1049, 1008] width 54 height 21
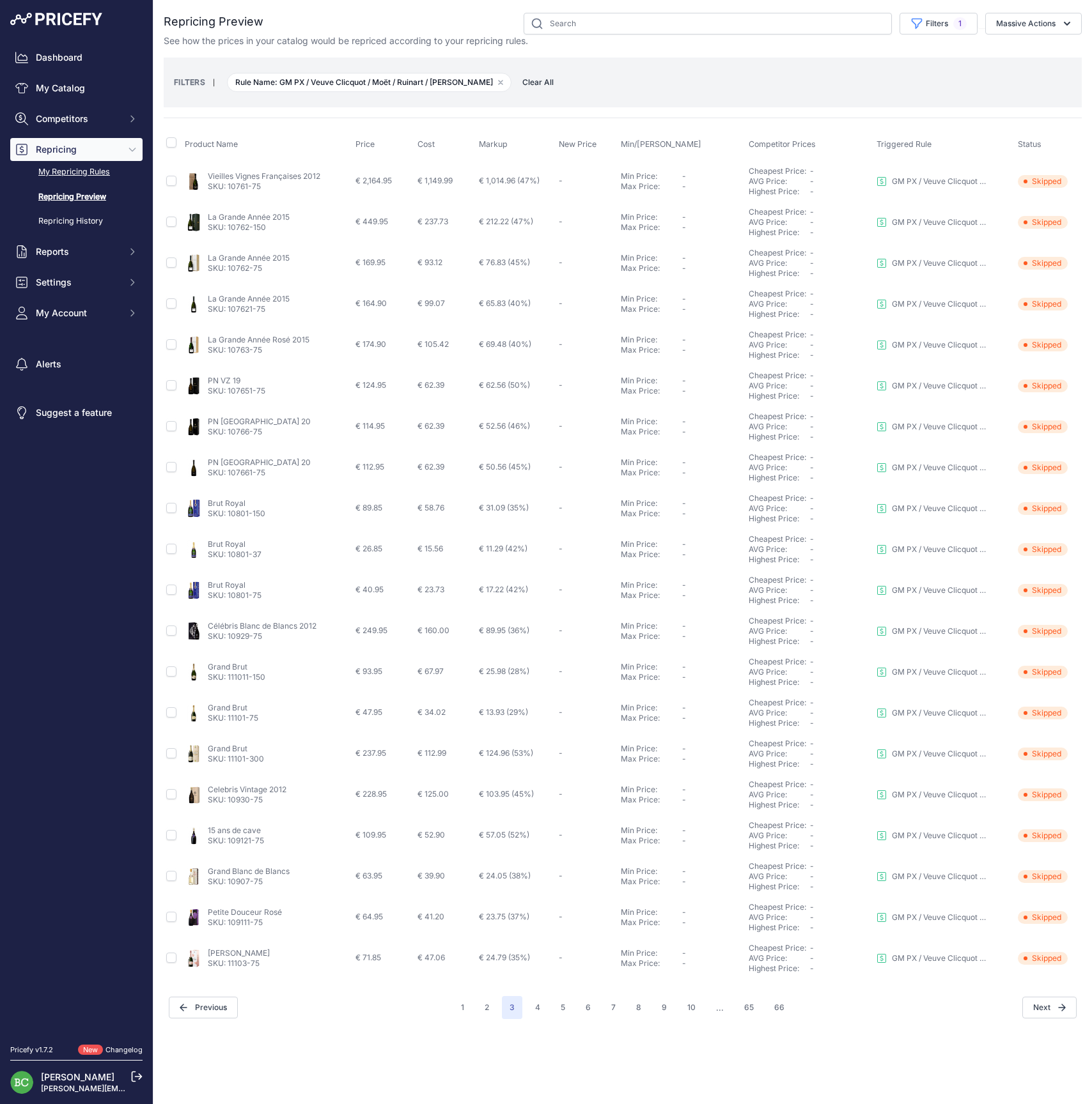
click at [84, 184] on link "My Repricing Rules" at bounding box center [76, 171] width 132 height 22
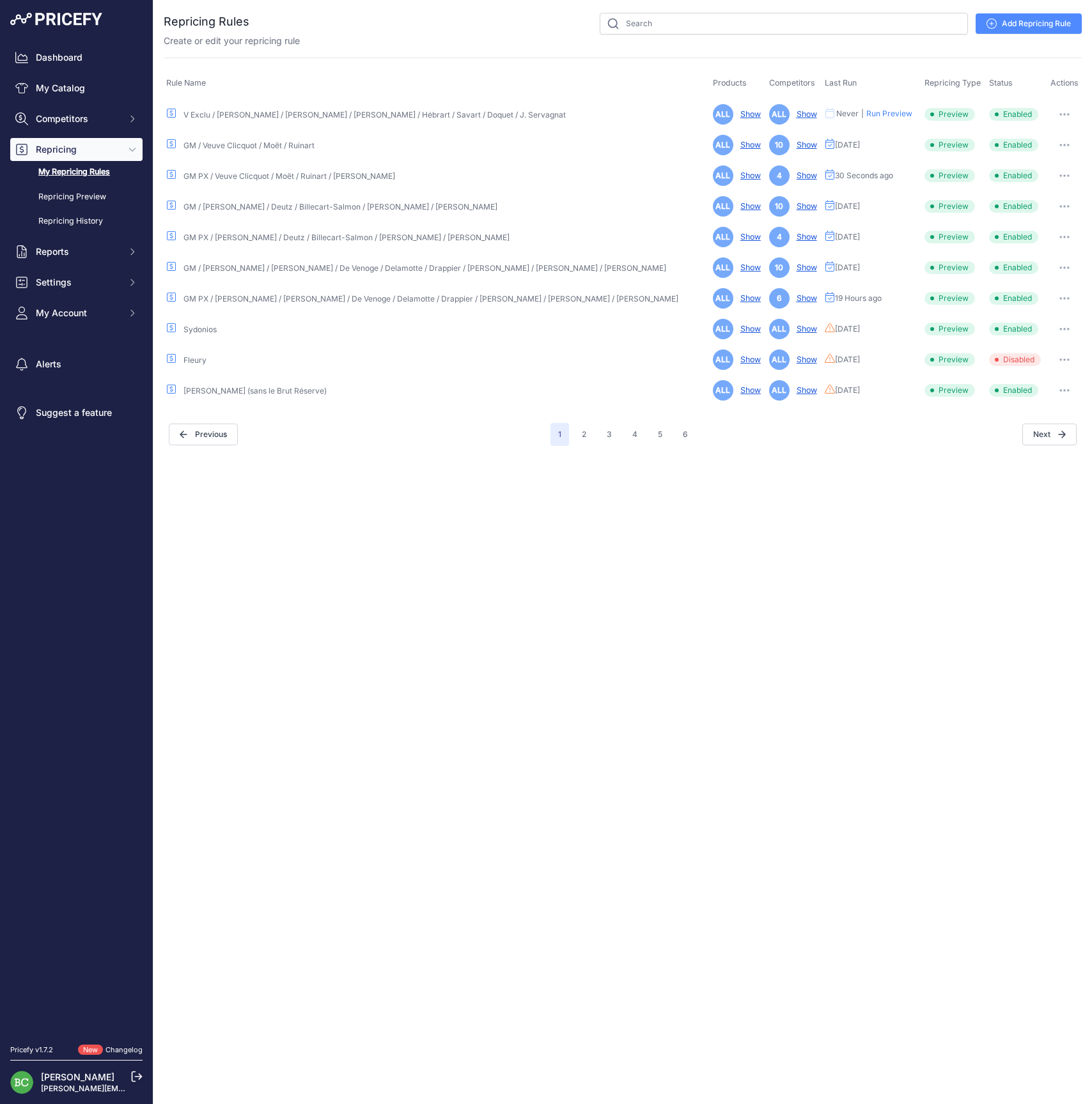
click at [735, 174] on link "Show" at bounding box center [748, 175] width 26 height 9
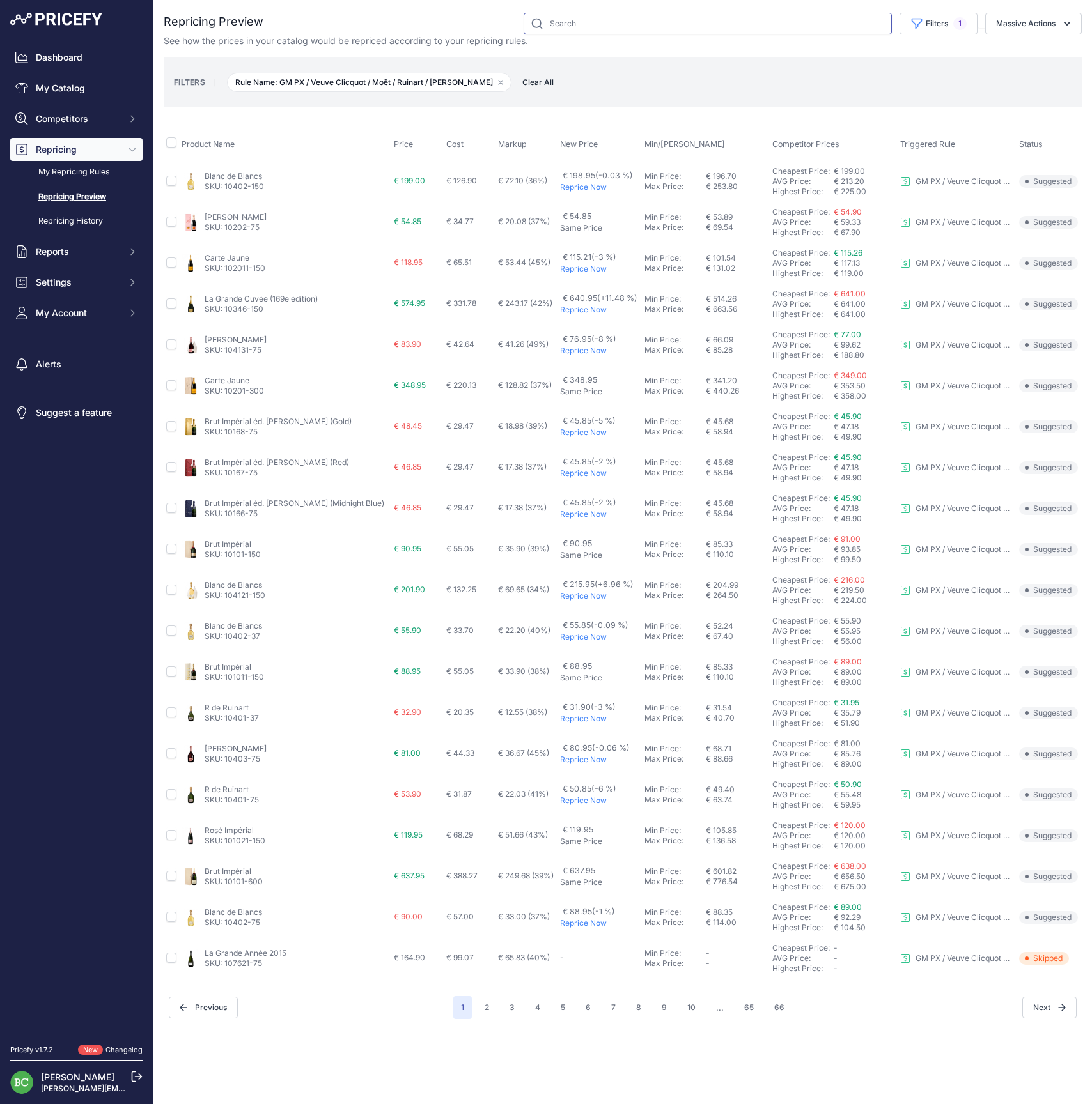
click at [629, 21] on input "text" at bounding box center [707, 24] width 368 height 21
type input "[PERSON_NAME]"
click at [877, 21] on icon at bounding box center [878, 24] width 10 height 10
click at [67, 184] on link "My Repricing Rules" at bounding box center [76, 171] width 132 height 22
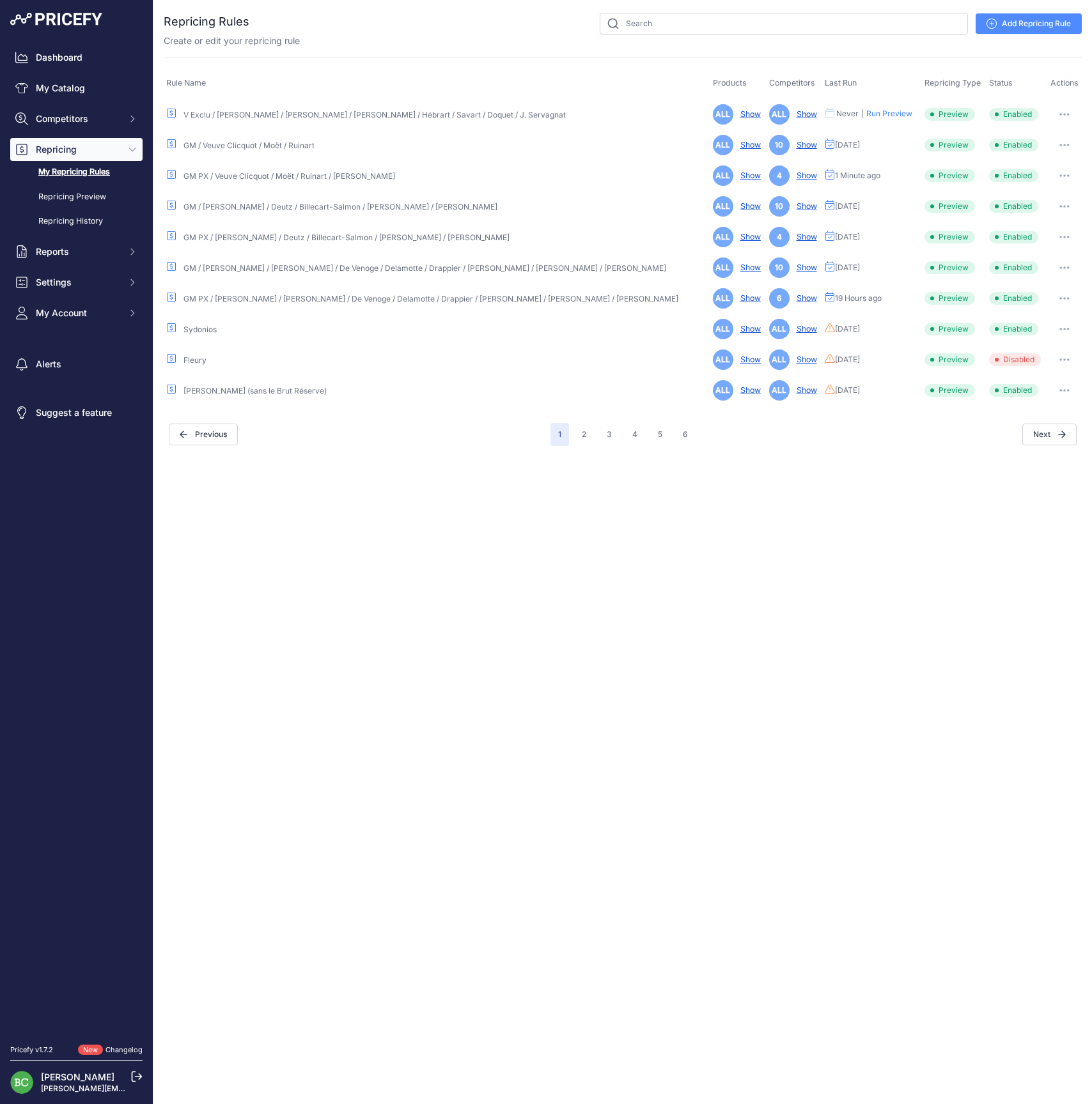
click at [1066, 144] on button "button" at bounding box center [1064, 144] width 26 height 18
click at [1034, 169] on link "Edit" at bounding box center [1038, 171] width 81 height 21
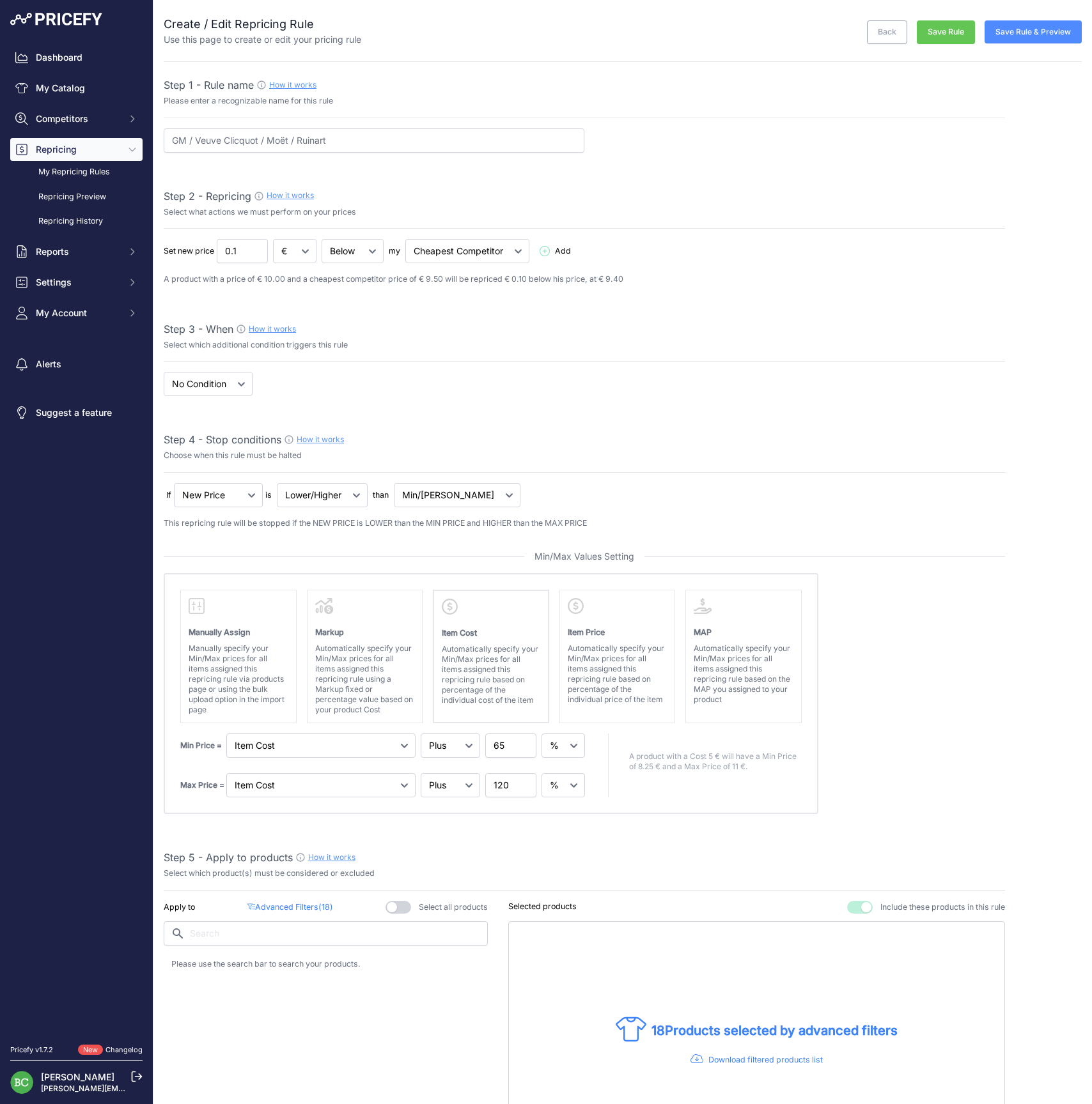
select select "percentage"
select select "7"
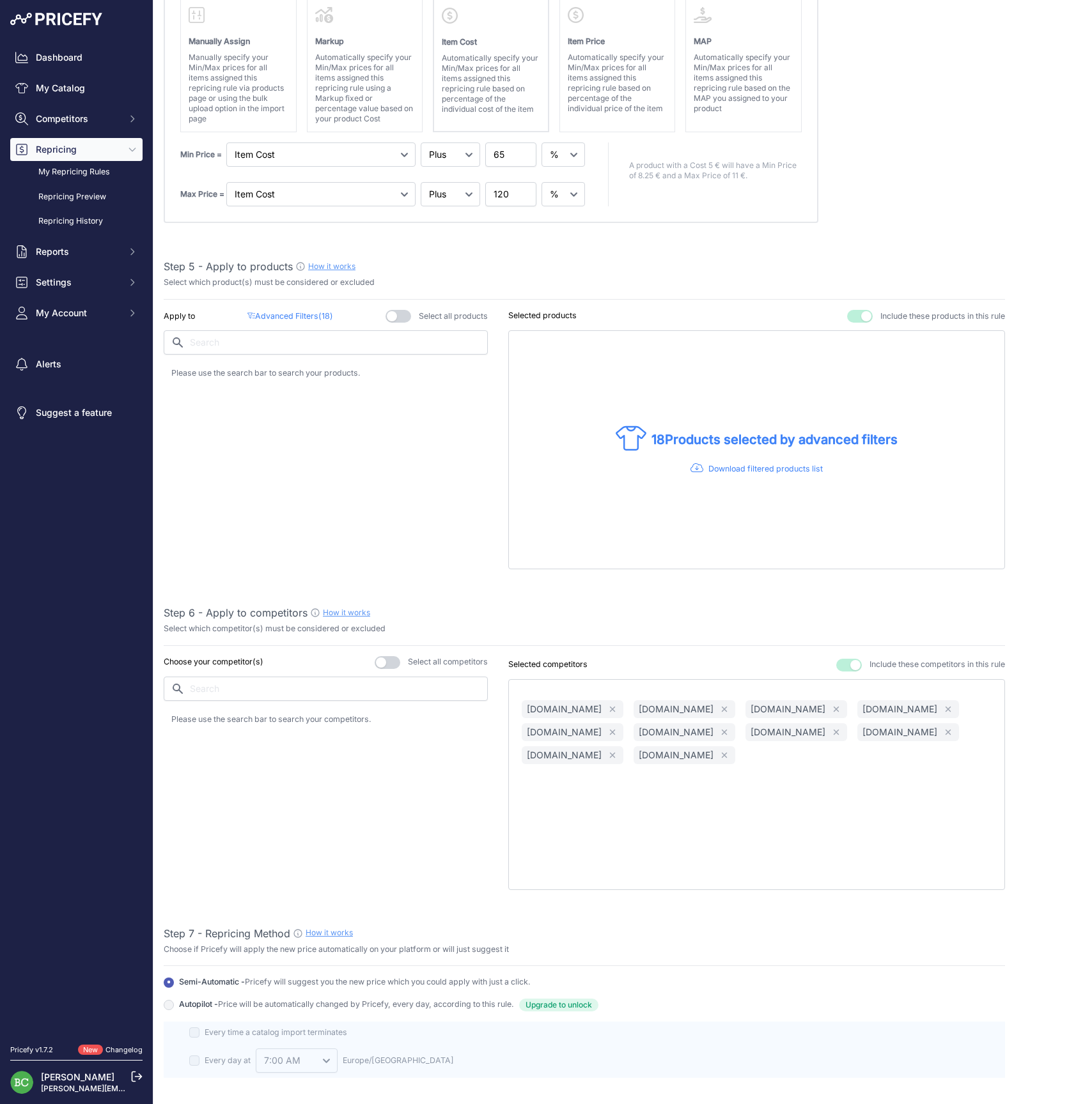
scroll to position [594, 0]
click at [299, 308] on p "Advanced Filters ( 18 )" at bounding box center [290, 314] width 86 height 12
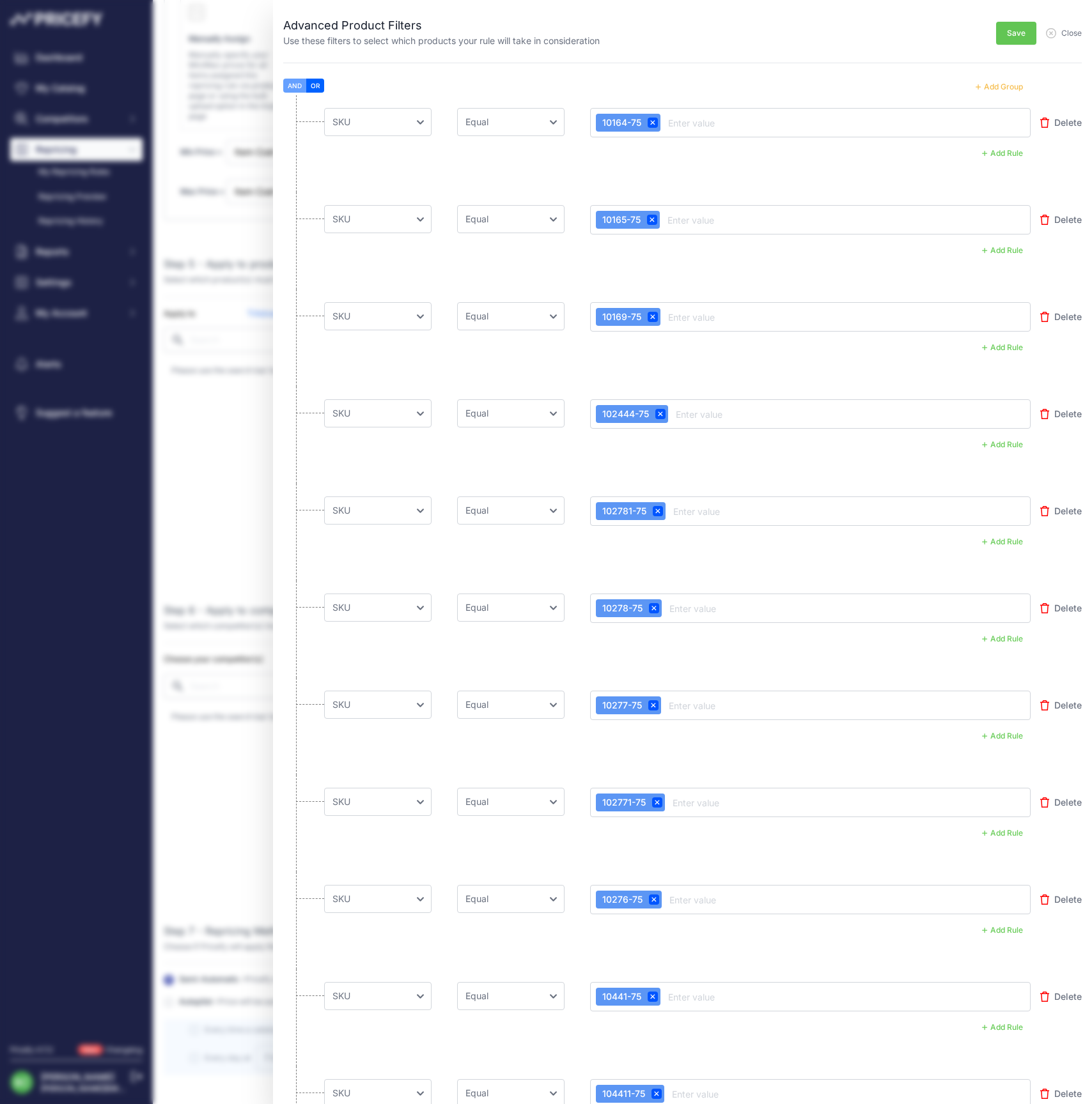
click at [942, 80] on div "AND OR Add Group" at bounding box center [682, 86] width 798 height 16
click at [1011, 85] on button "Add Group" at bounding box center [999, 86] width 63 height 16
click at [1006, 86] on button "Add Group" at bounding box center [999, 86] width 63 height 16
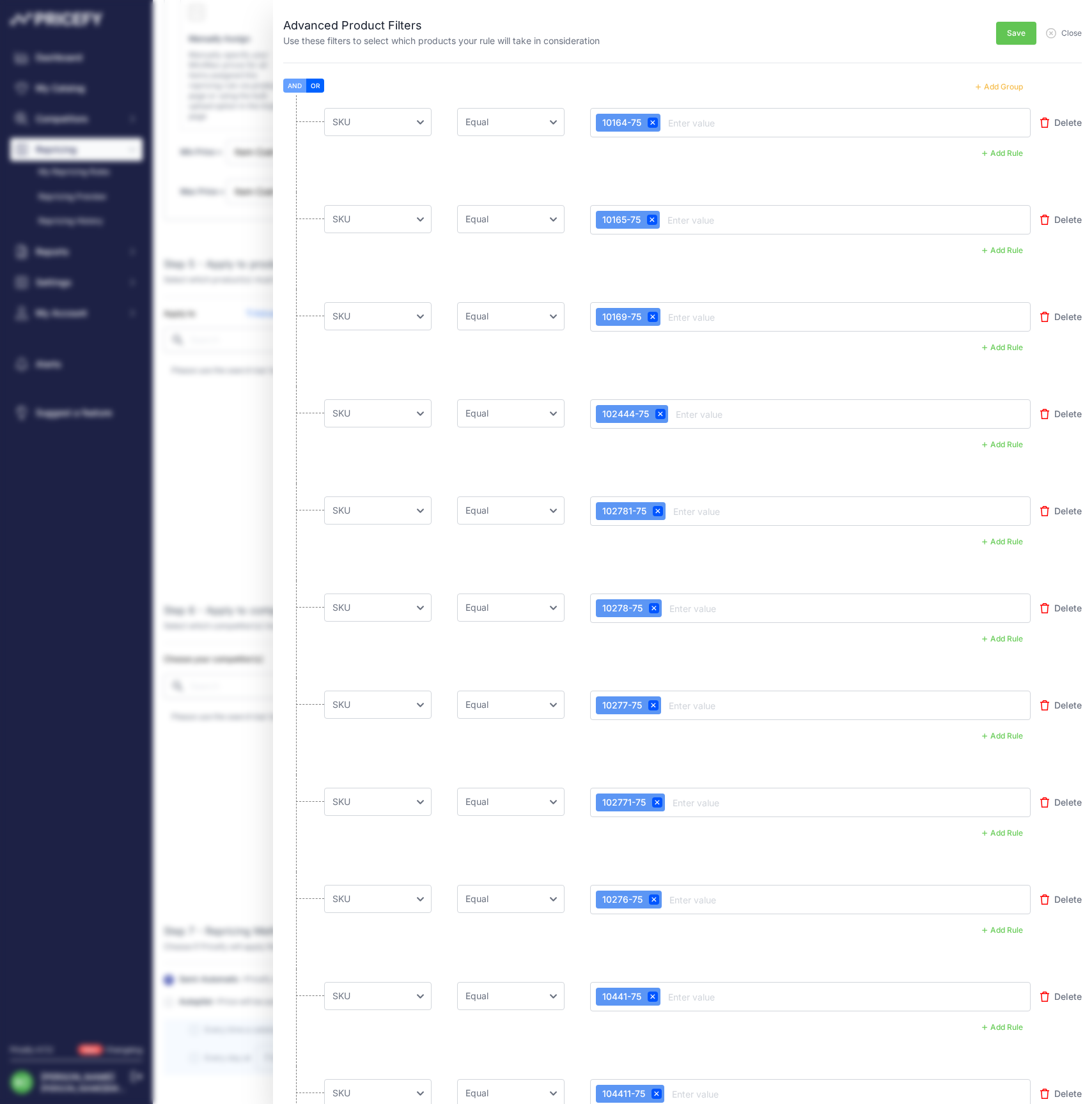
click at [1006, 86] on button "Add Group" at bounding box center [999, 86] width 63 height 16
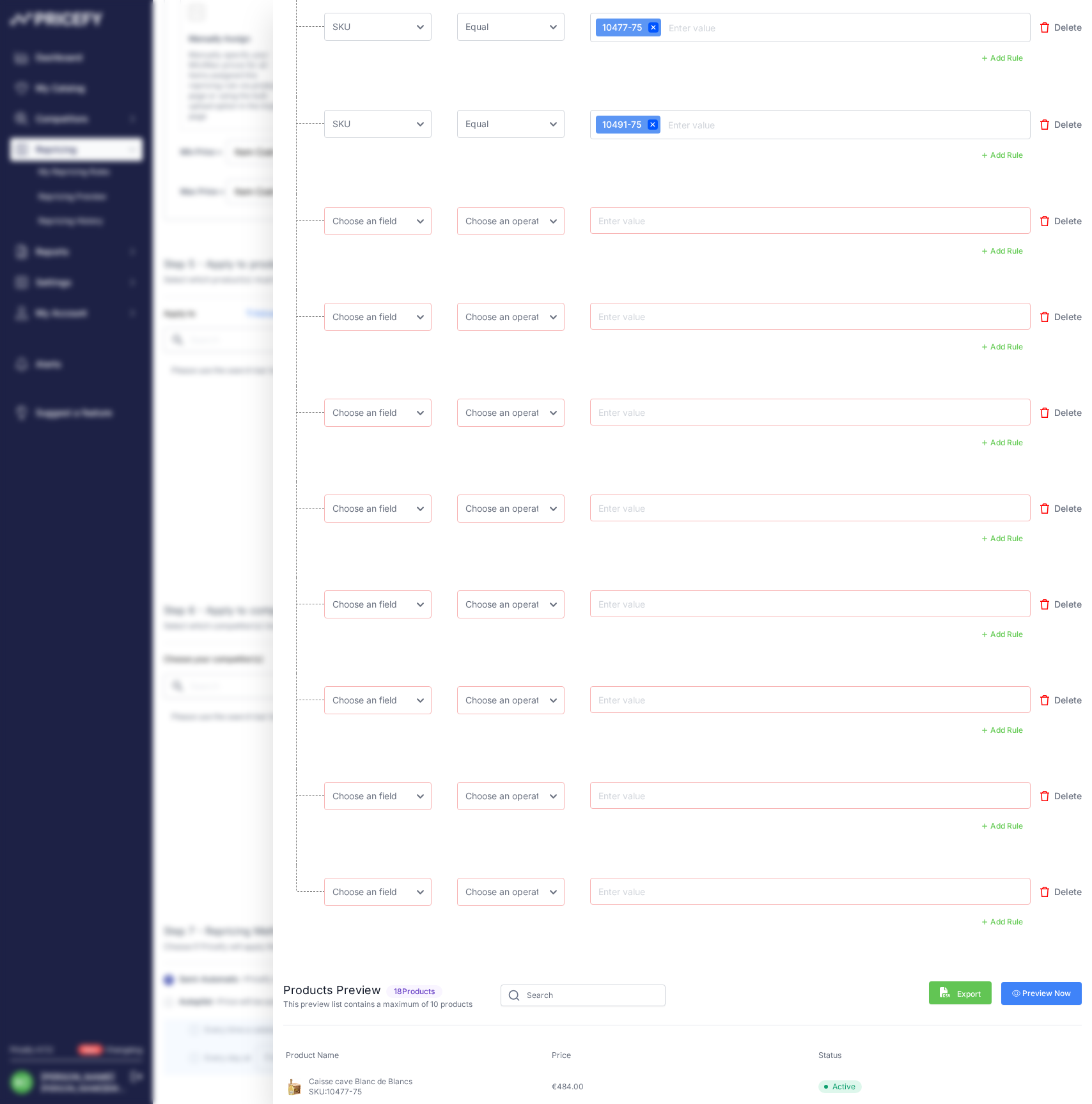
scroll to position [1764, 0]
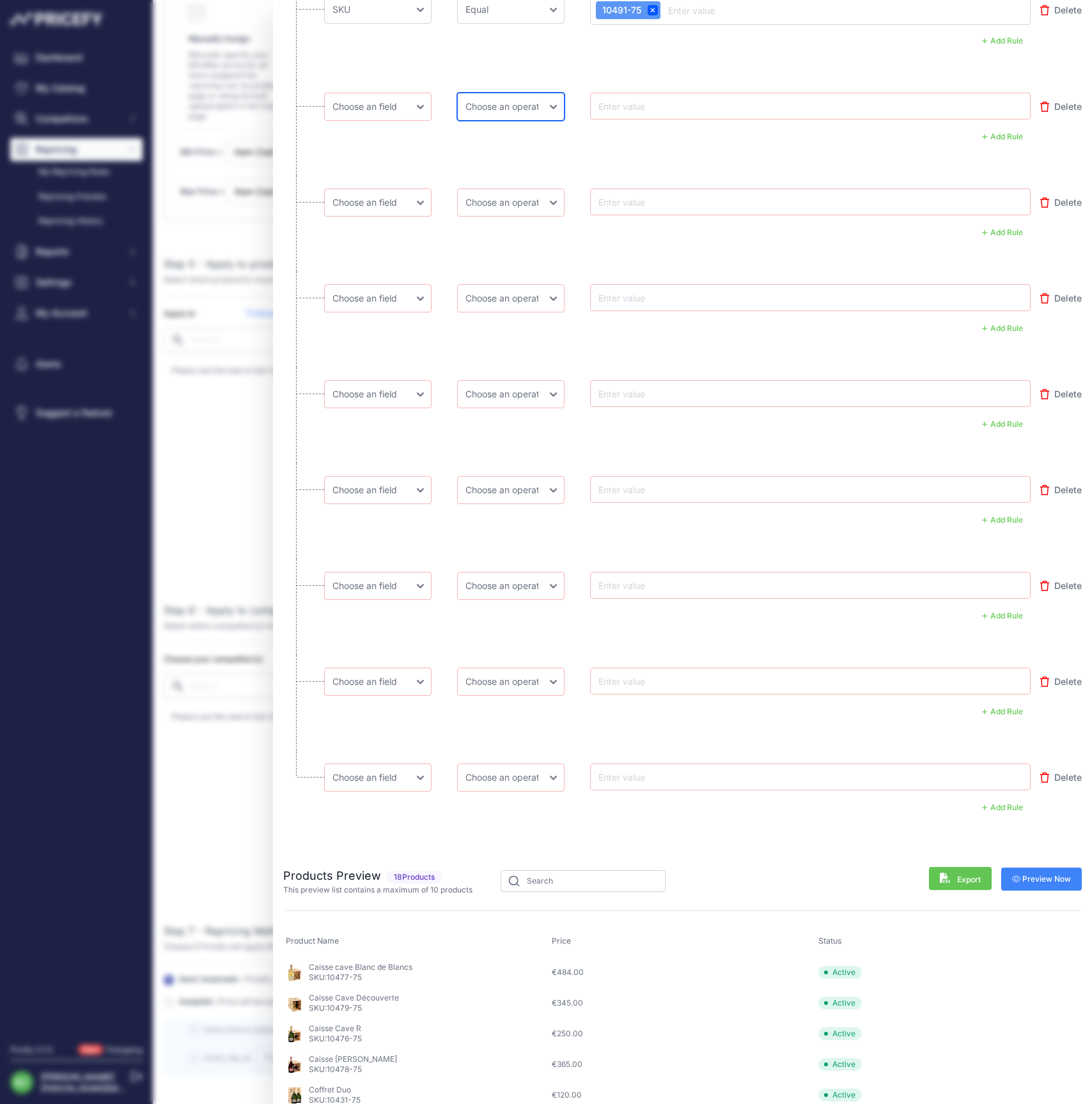
select select "equal"
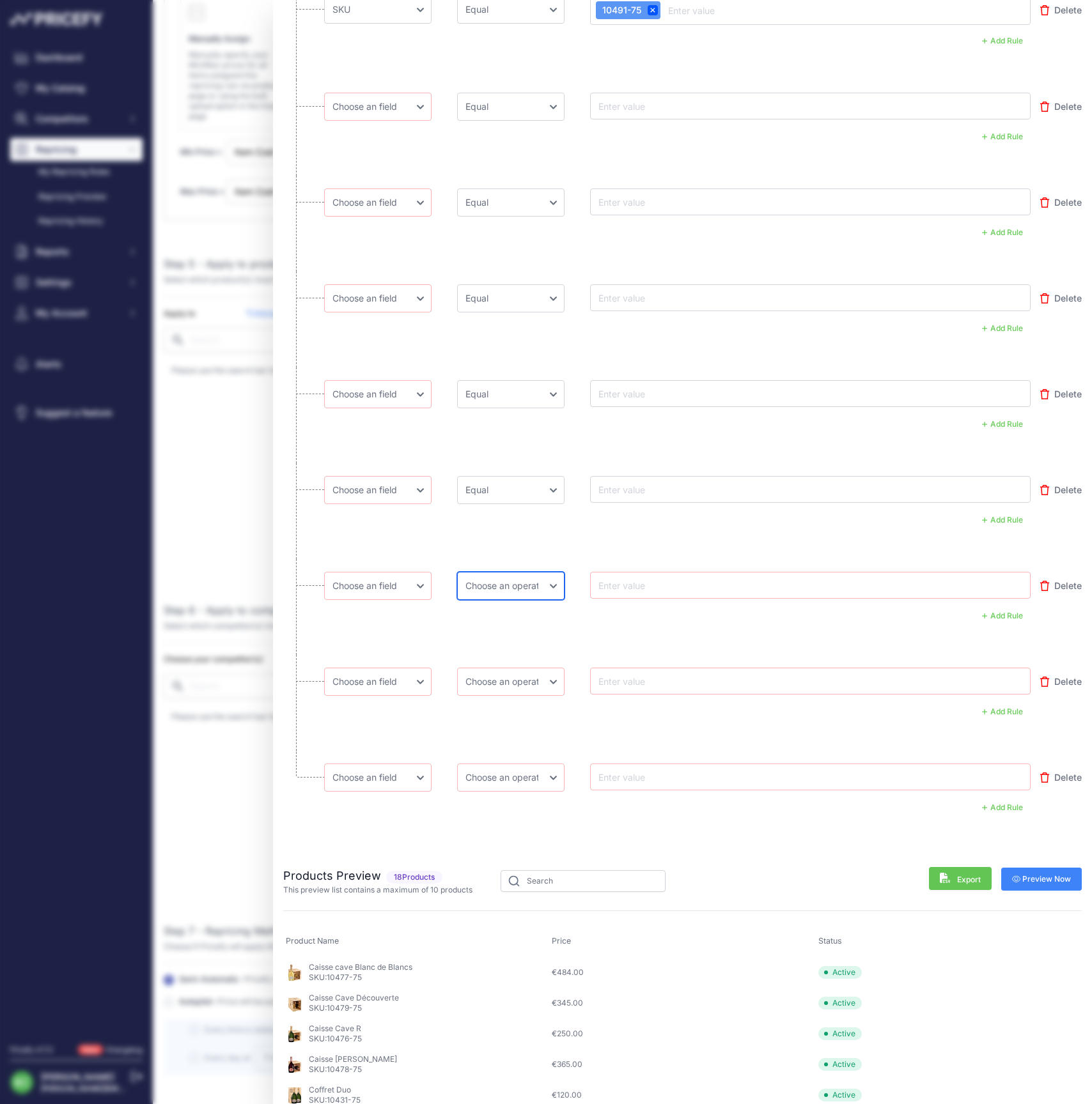
select select "equal"
select select "mp.sku"
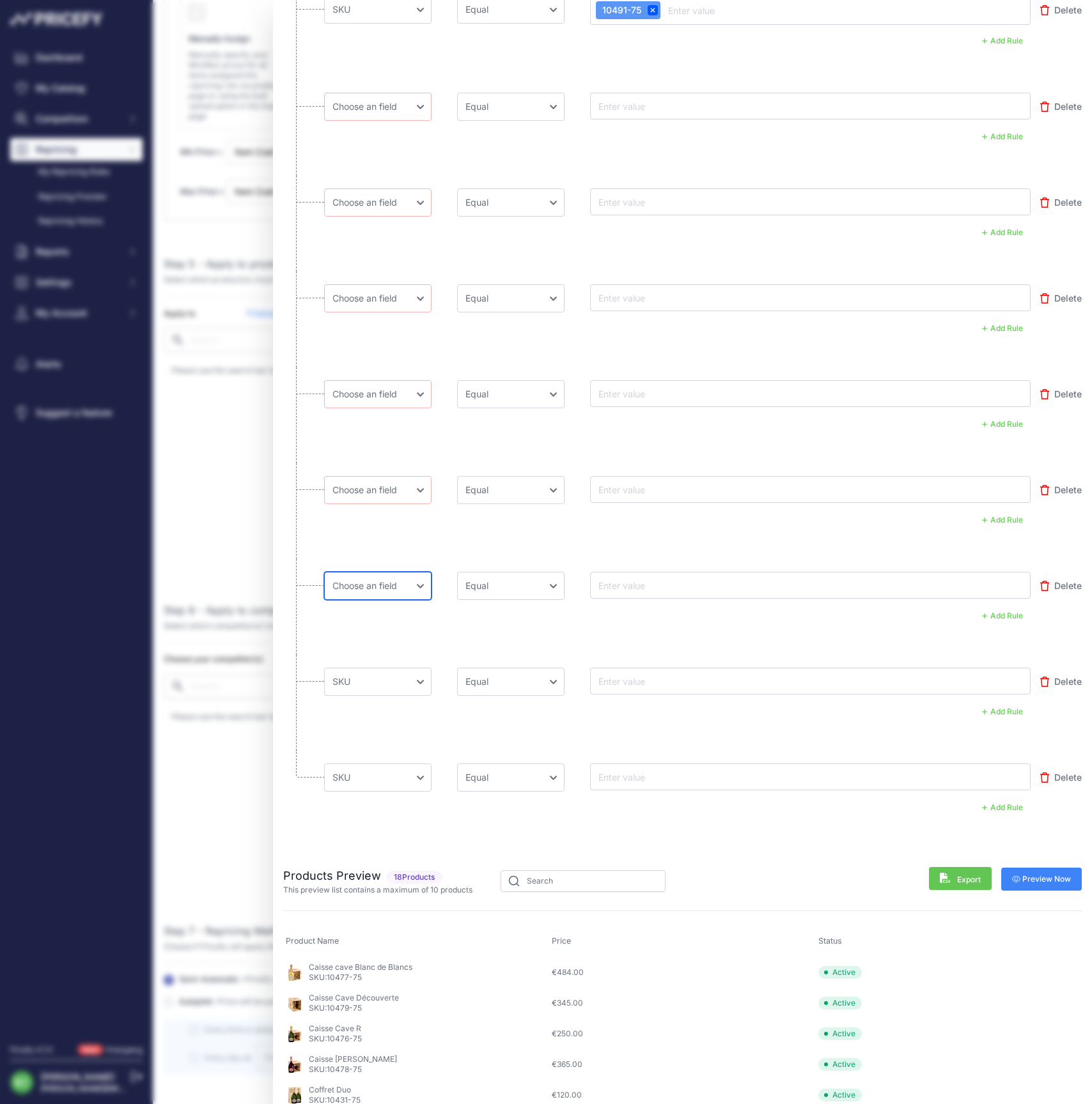
select select "mp.sku"
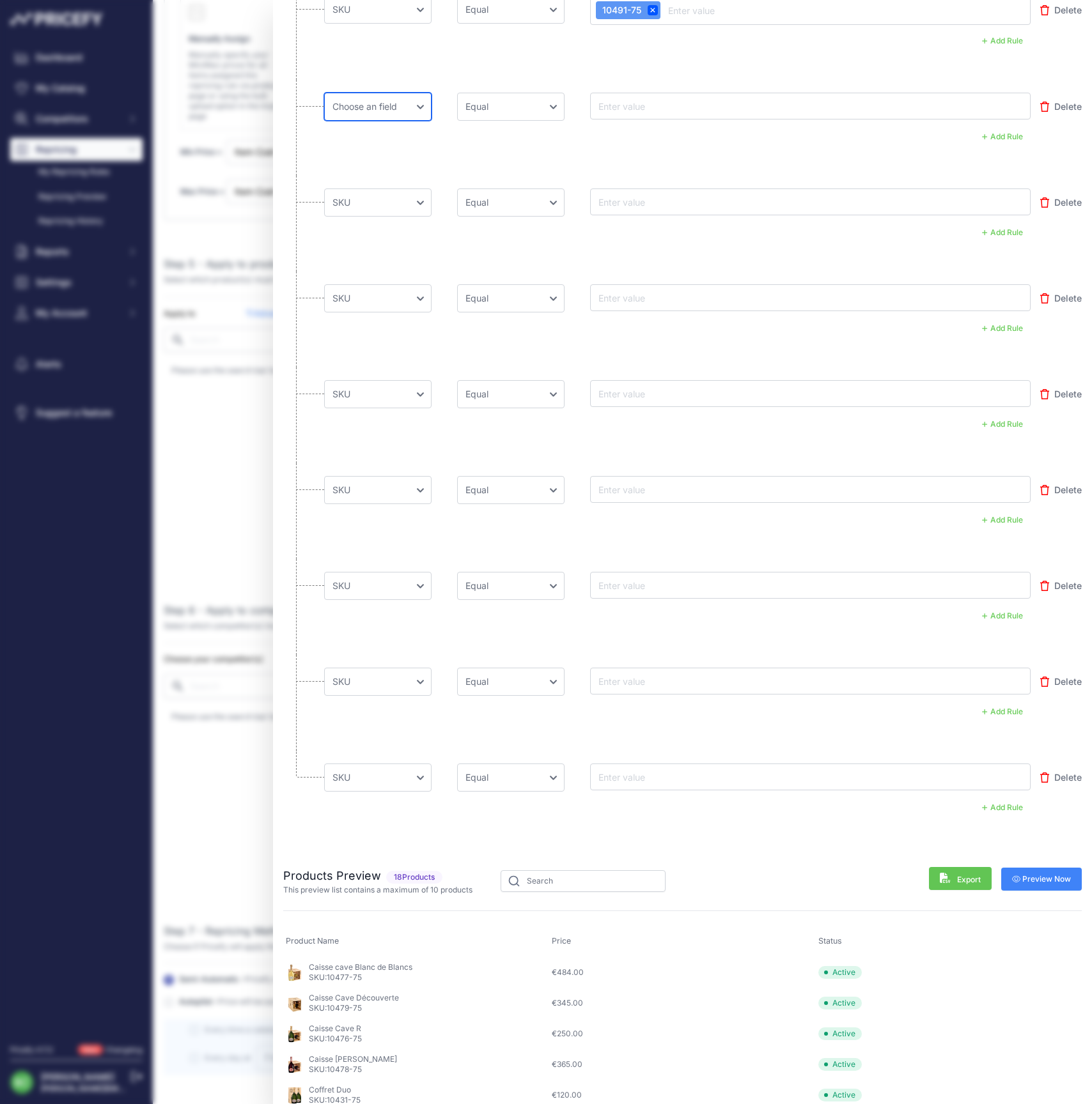
select select "mp.sku"
click at [643, 109] on input "text" at bounding box center [647, 106] width 102 height 15
click at [652, 106] on input "text" at bounding box center [647, 106] width 102 height 15
paste input "10357-75"
type input "10357-75"
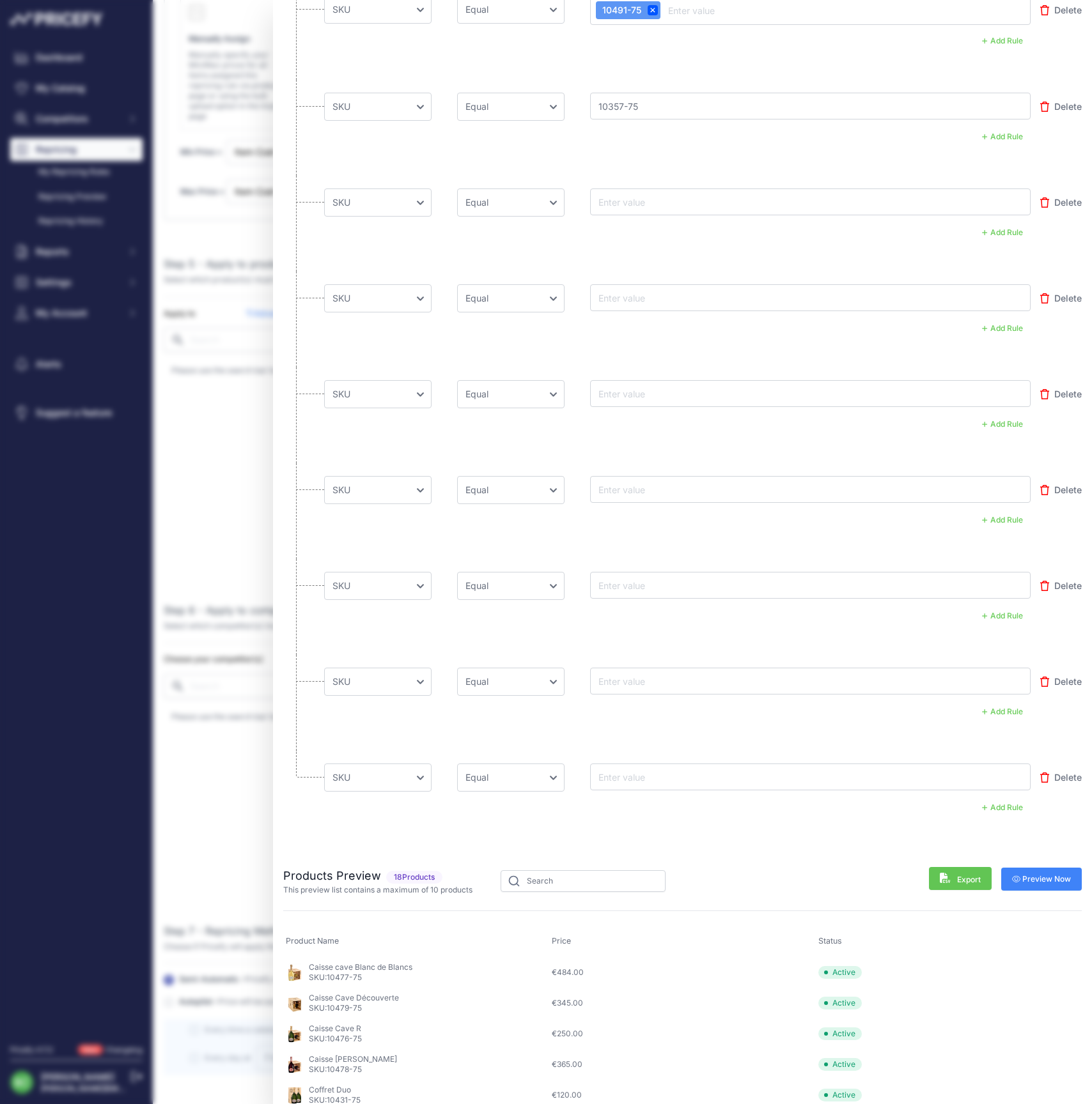
click at [634, 203] on input "text" at bounding box center [647, 202] width 102 height 15
paste input "10364-75"
type input "10364-75"
click at [638, 298] on input "text" at bounding box center [647, 297] width 102 height 15
click at [627, 299] on input "text" at bounding box center [647, 297] width 102 height 15
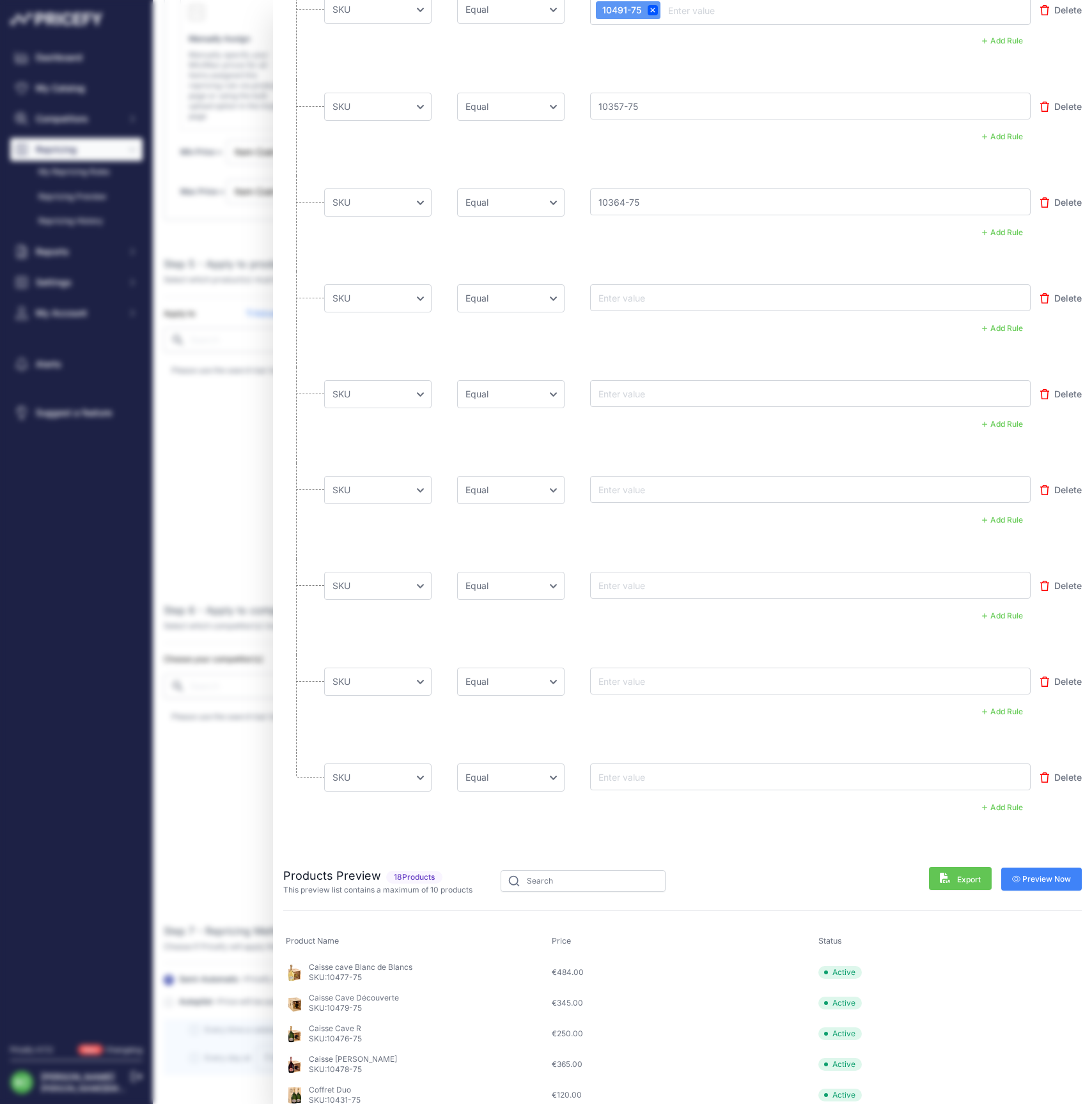
paste input "10363-75"
type input "10363-75"
click at [624, 391] on input "text" at bounding box center [647, 393] width 102 height 15
paste input "10313-75"
type input "10313-75"
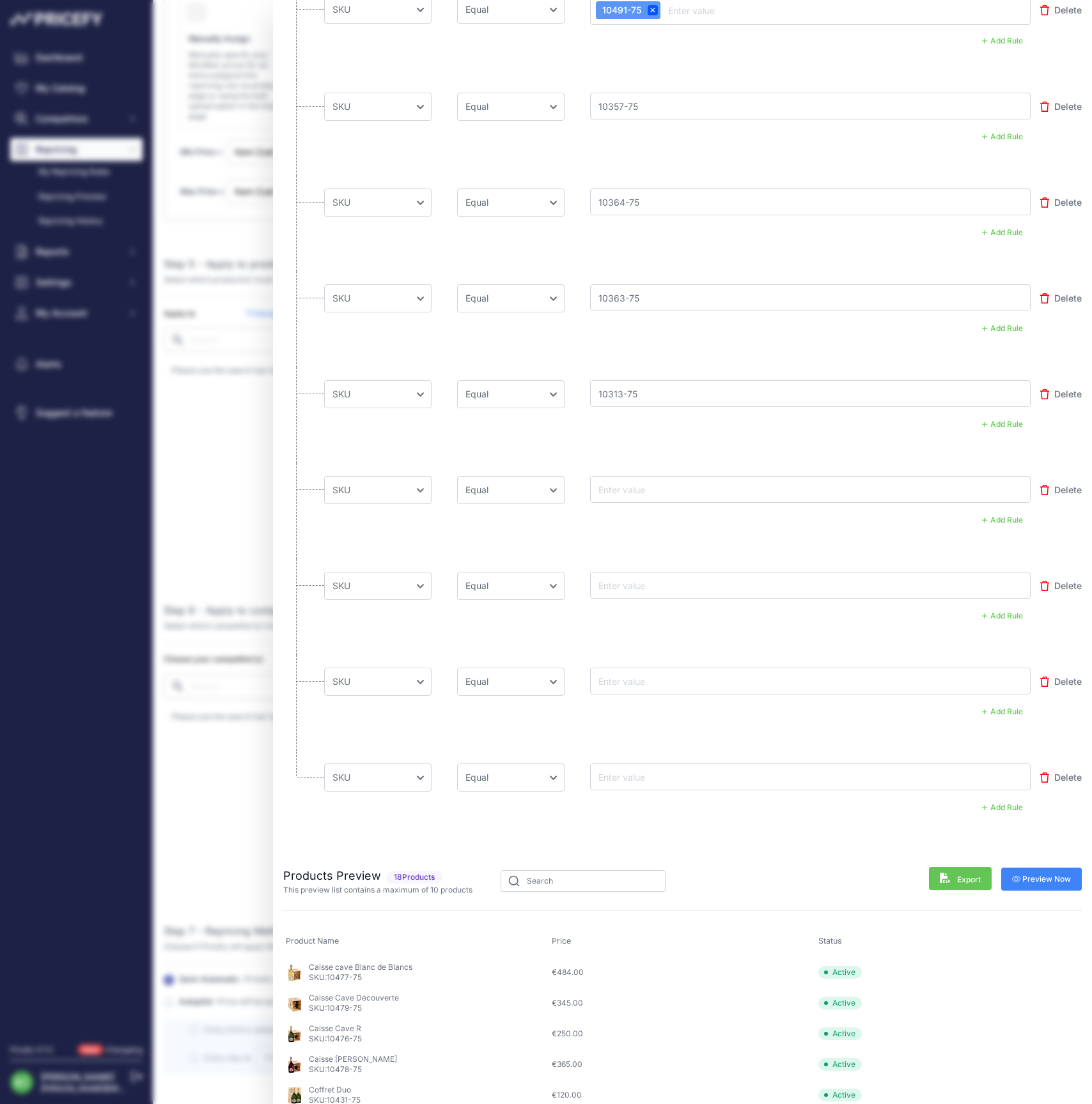
click at [626, 486] on input "text" at bounding box center [647, 489] width 102 height 15
click at [647, 487] on input "text" at bounding box center [647, 489] width 102 height 15
drag, startPoint x: 647, startPoint y: 487, endPoint x: 639, endPoint y: 492, distance: 9.4
click at [647, 487] on input "text" at bounding box center [647, 489] width 102 height 15
paste input "10338-75"
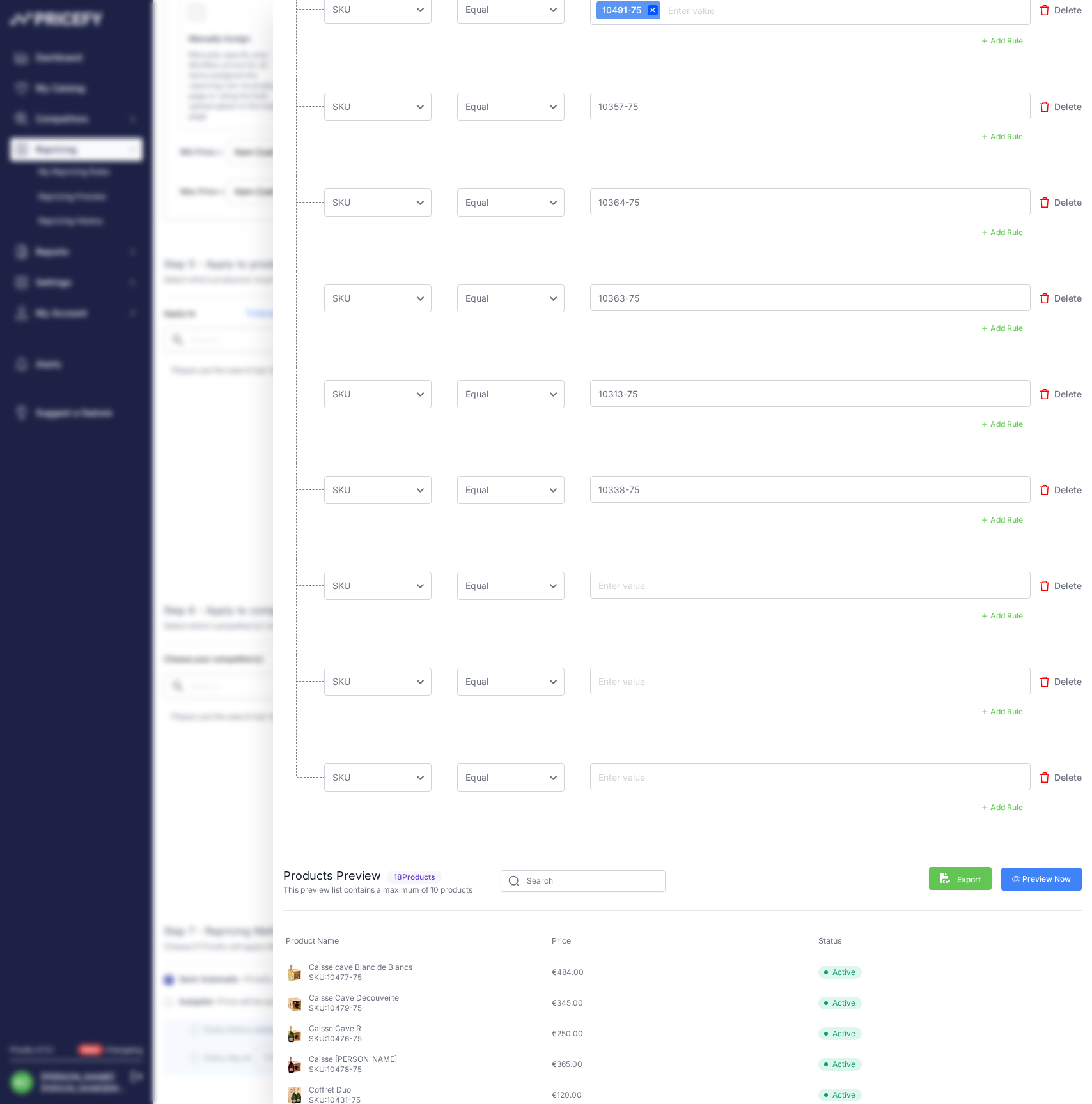
type input "10338-75"
click at [630, 585] on input "text" at bounding box center [647, 585] width 102 height 15
paste input "10347-75"
type input "10347-75"
click at [642, 675] on input "text" at bounding box center [647, 681] width 102 height 15
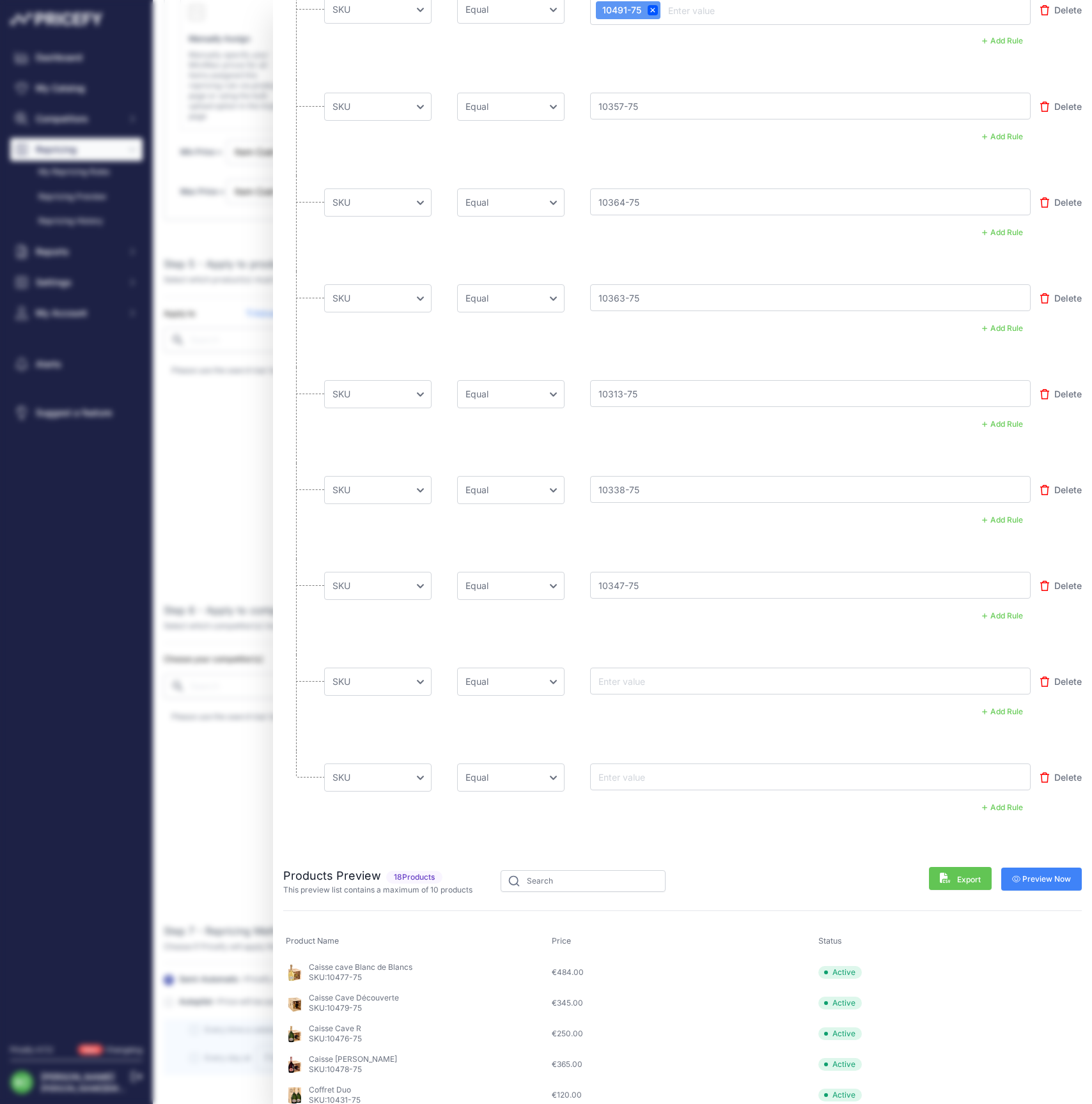
paste input "10365-75"
type input "10365-75"
click at [639, 775] on input "text" at bounding box center [647, 777] width 102 height 15
click at [635, 772] on input "text" at bounding box center [647, 777] width 102 height 15
paste input "10362-75"
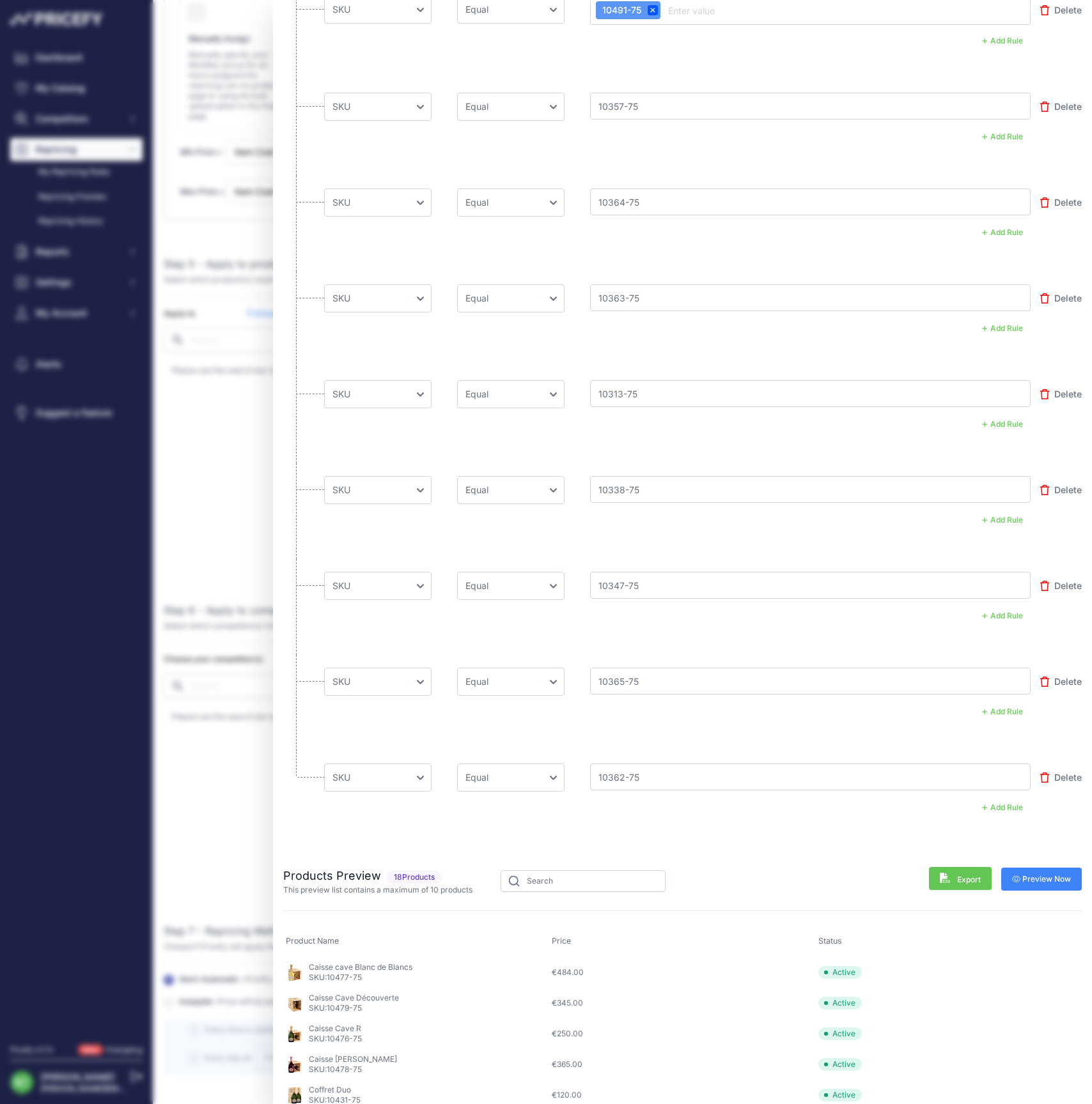
type input "10362-75"
click at [1038, 874] on span "Preview Now" at bounding box center [1041, 879] width 59 height 10
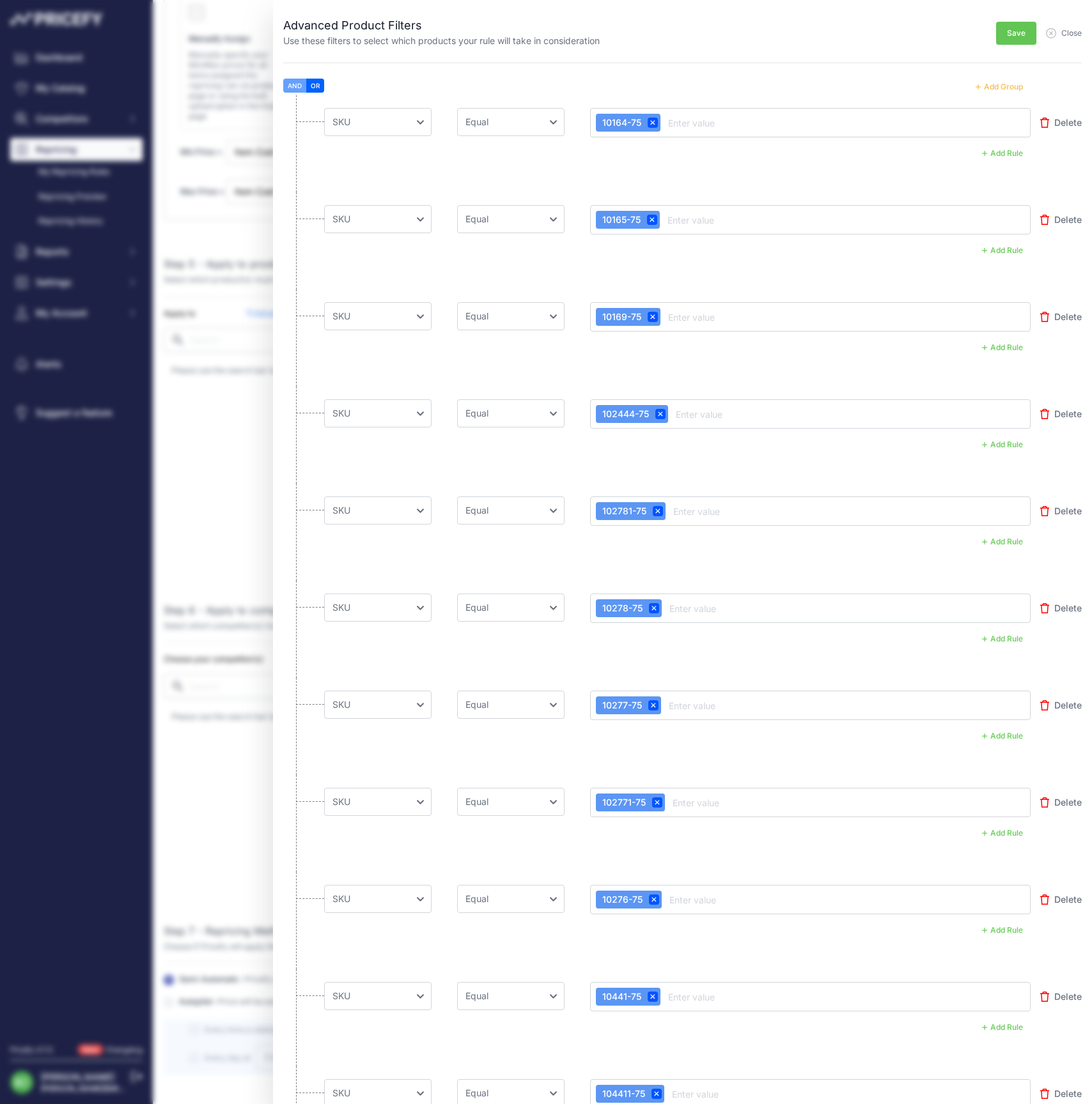
scroll to position [0, 0]
click at [1013, 27] on button "Save" at bounding box center [1016, 33] width 40 height 23
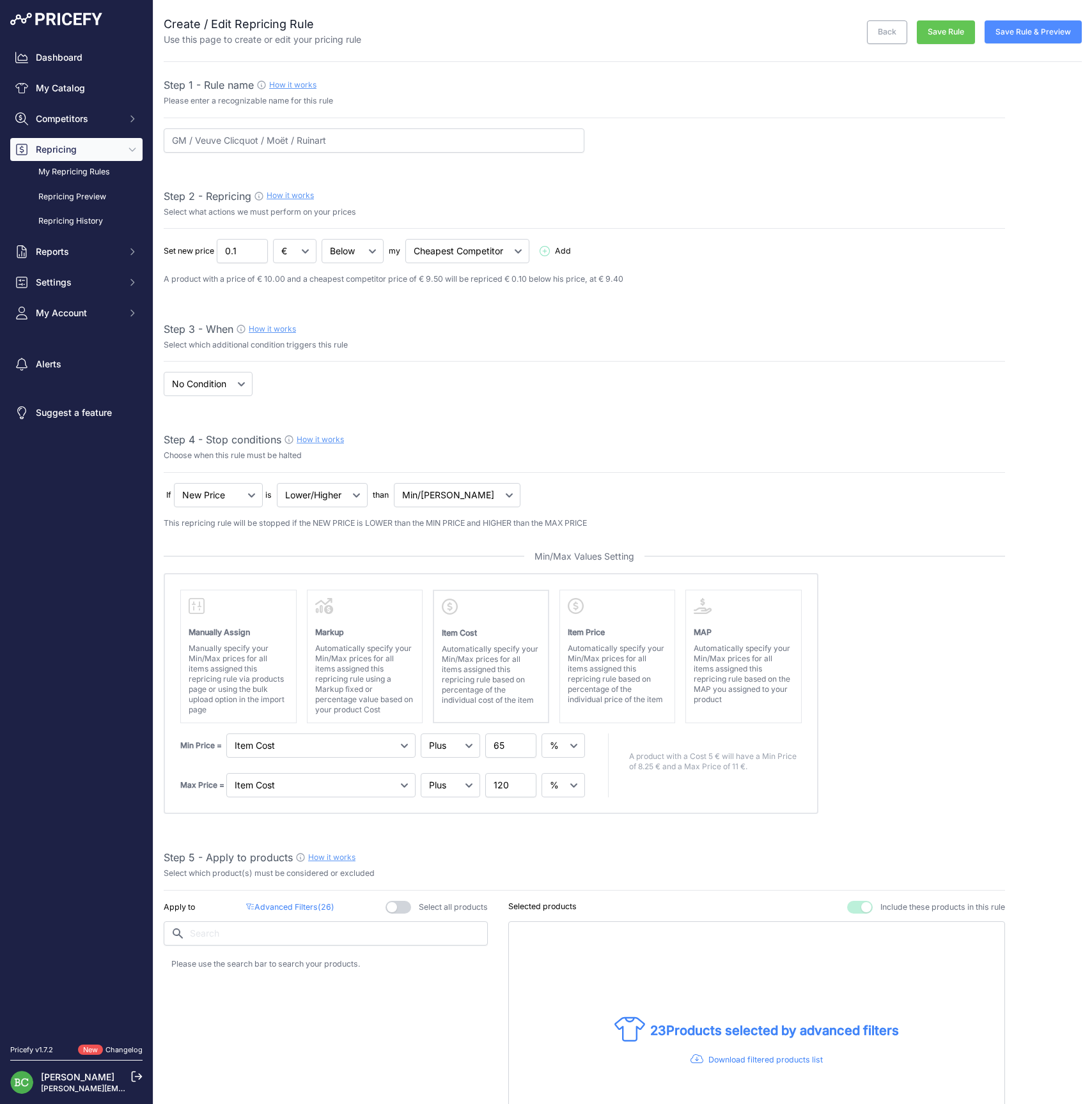
click at [1026, 34] on button "Save Rule & Preview" at bounding box center [1033, 32] width 97 height 23
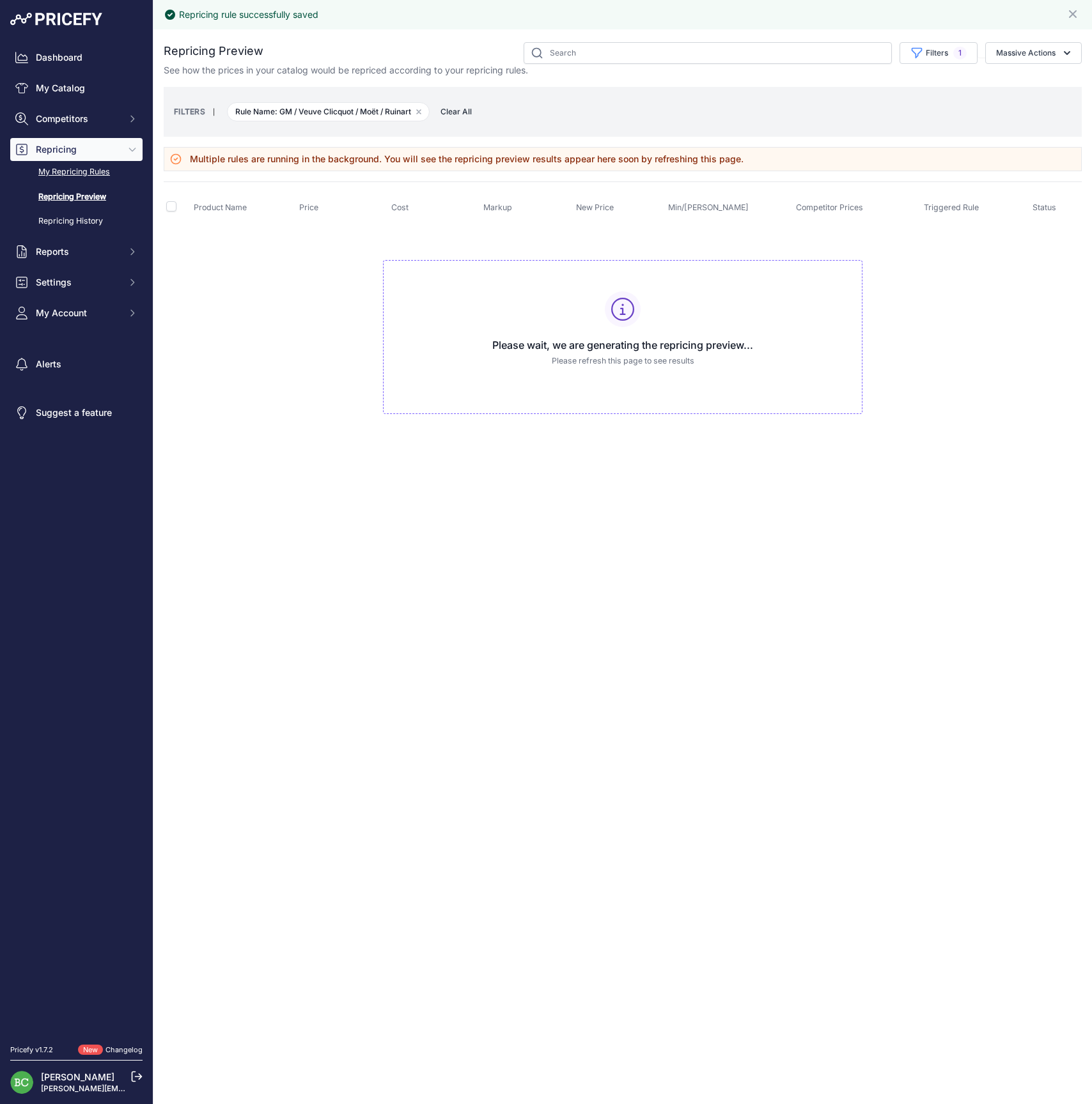
click at [78, 184] on link "My Repricing Rules" at bounding box center [76, 171] width 132 height 22
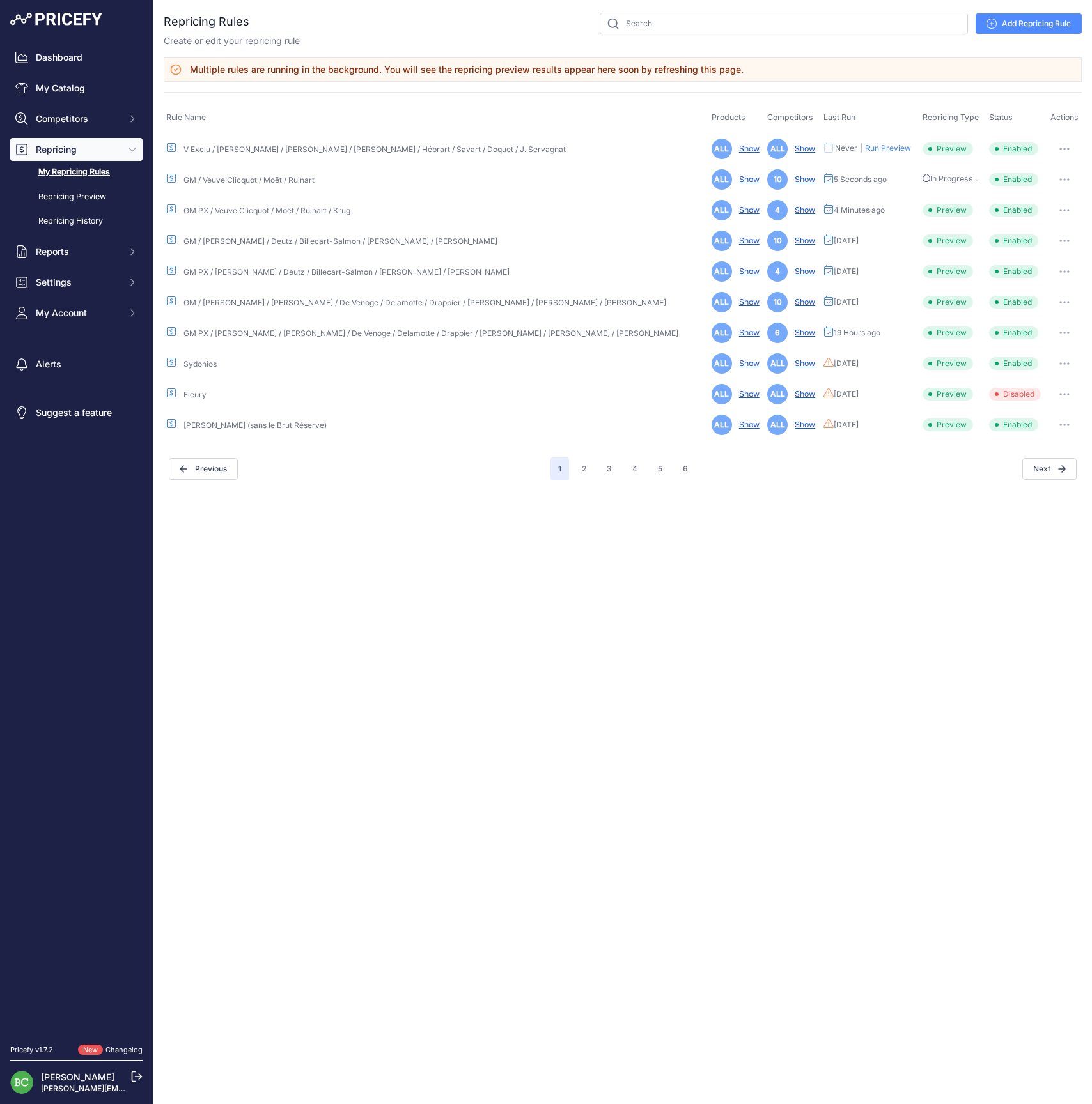
click at [1061, 179] on icon "button" at bounding box center [1064, 180] width 10 height 3
click at [1041, 204] on link "Edit" at bounding box center [1038, 207] width 81 height 21
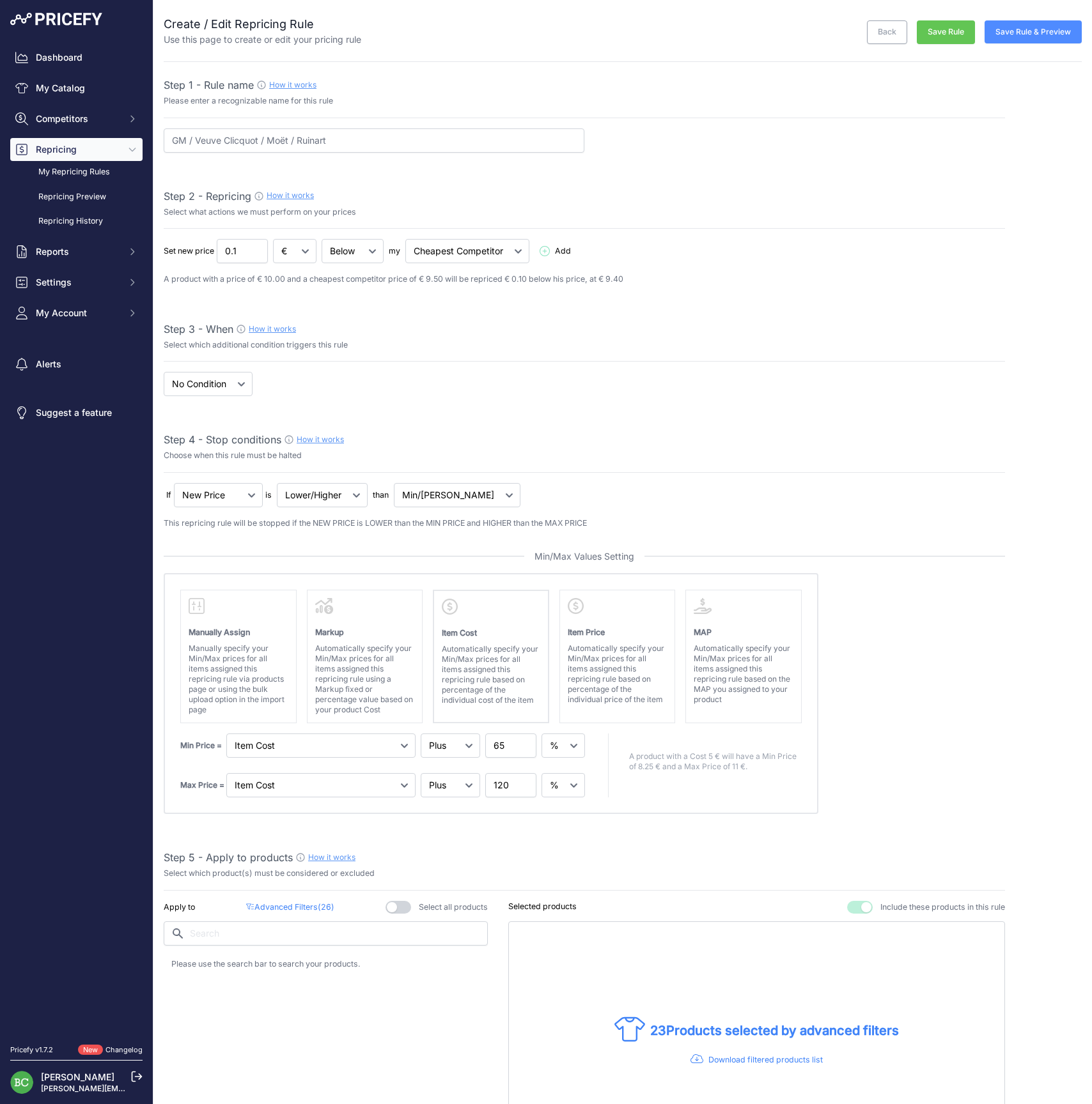
select select "percentage"
select select "7"
type input "GM / Veuve Clicquot / Moët / Ruinart / [PERSON_NAME]"
click at [953, 32] on button "Save Rule" at bounding box center [945, 32] width 58 height 24
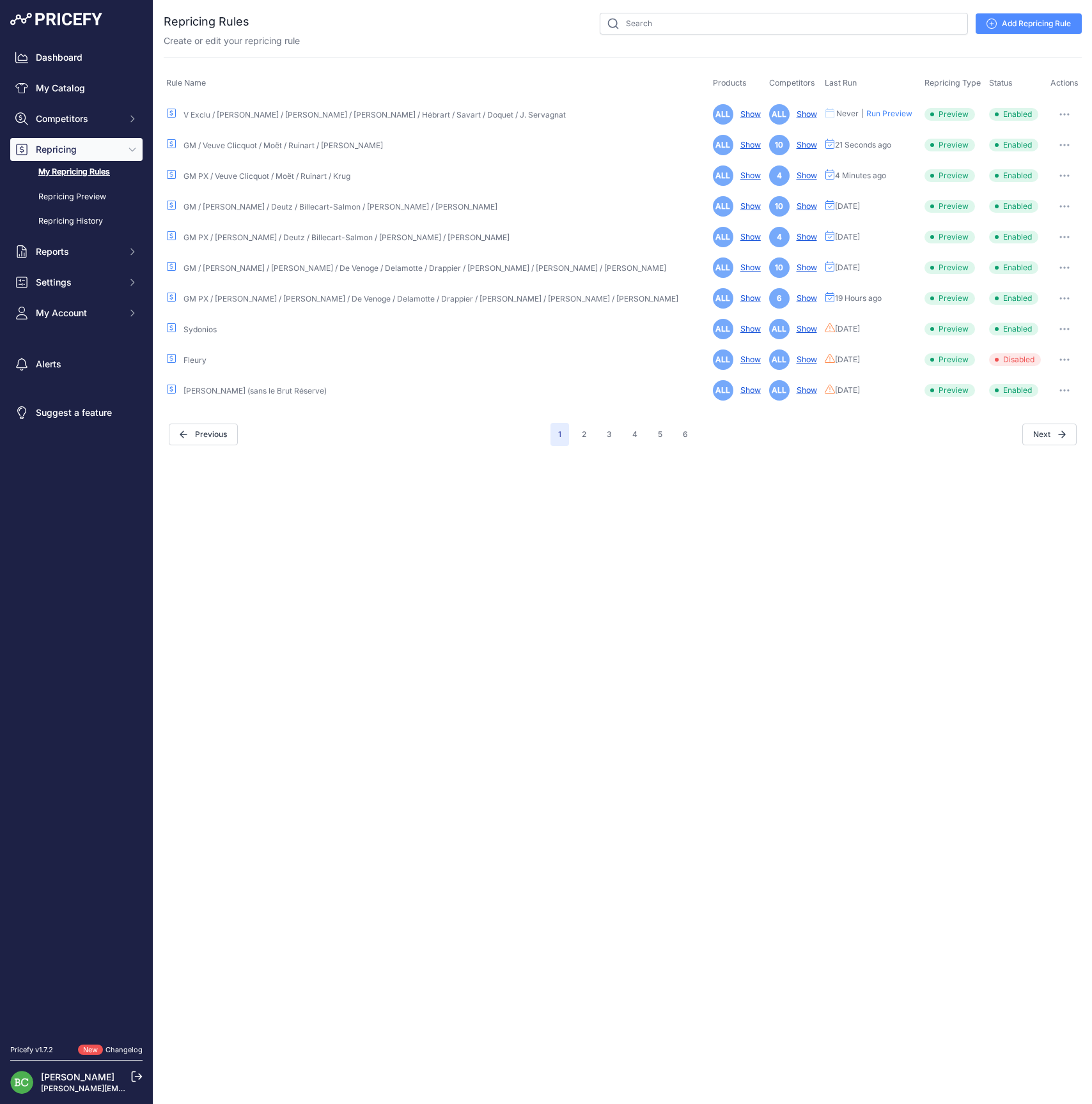
click at [1061, 174] on icon "button" at bounding box center [1064, 176] width 10 height 3
click at [1031, 200] on link "Edit" at bounding box center [1038, 202] width 81 height 21
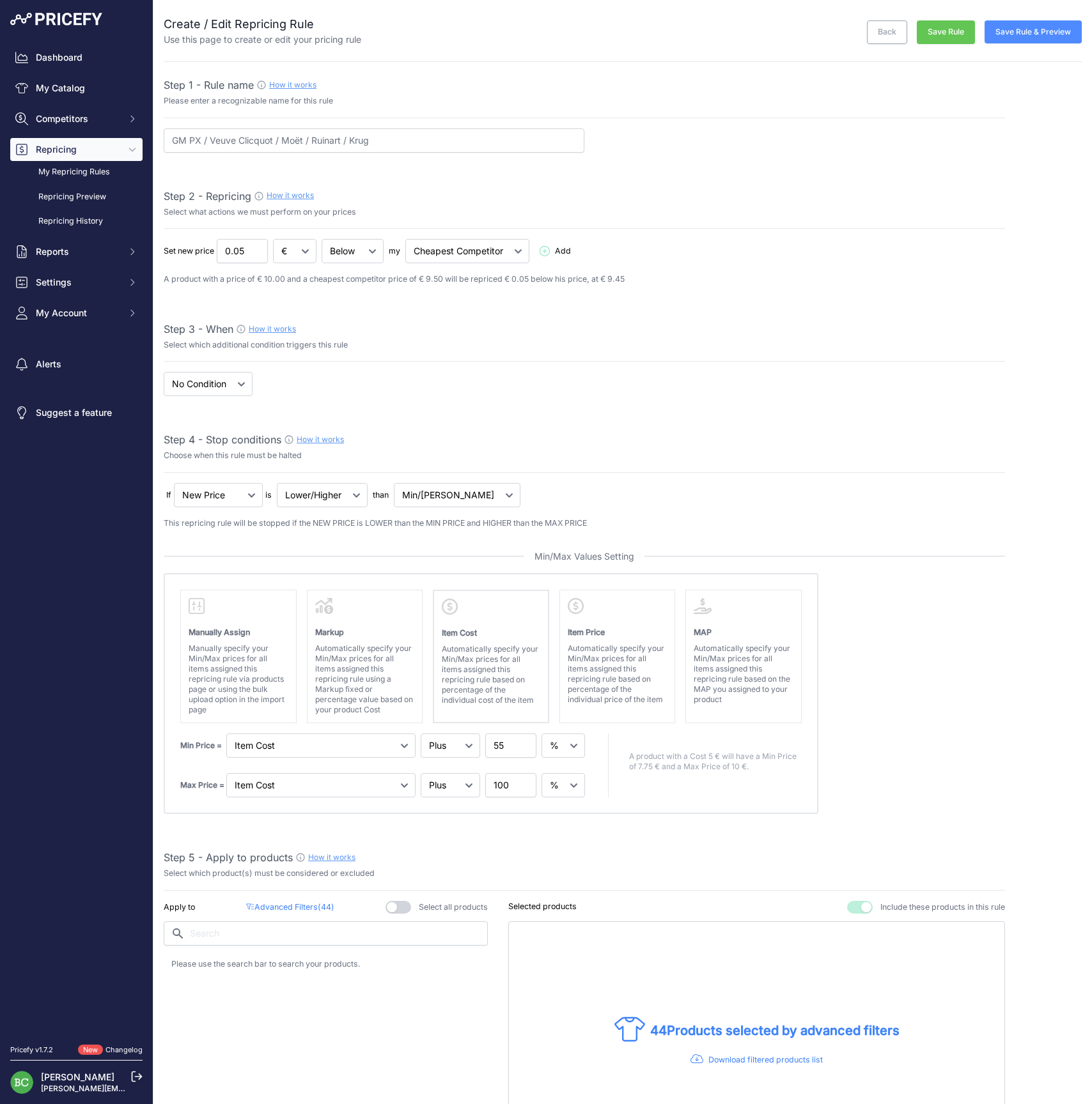
select select "percentage"
select select "7"
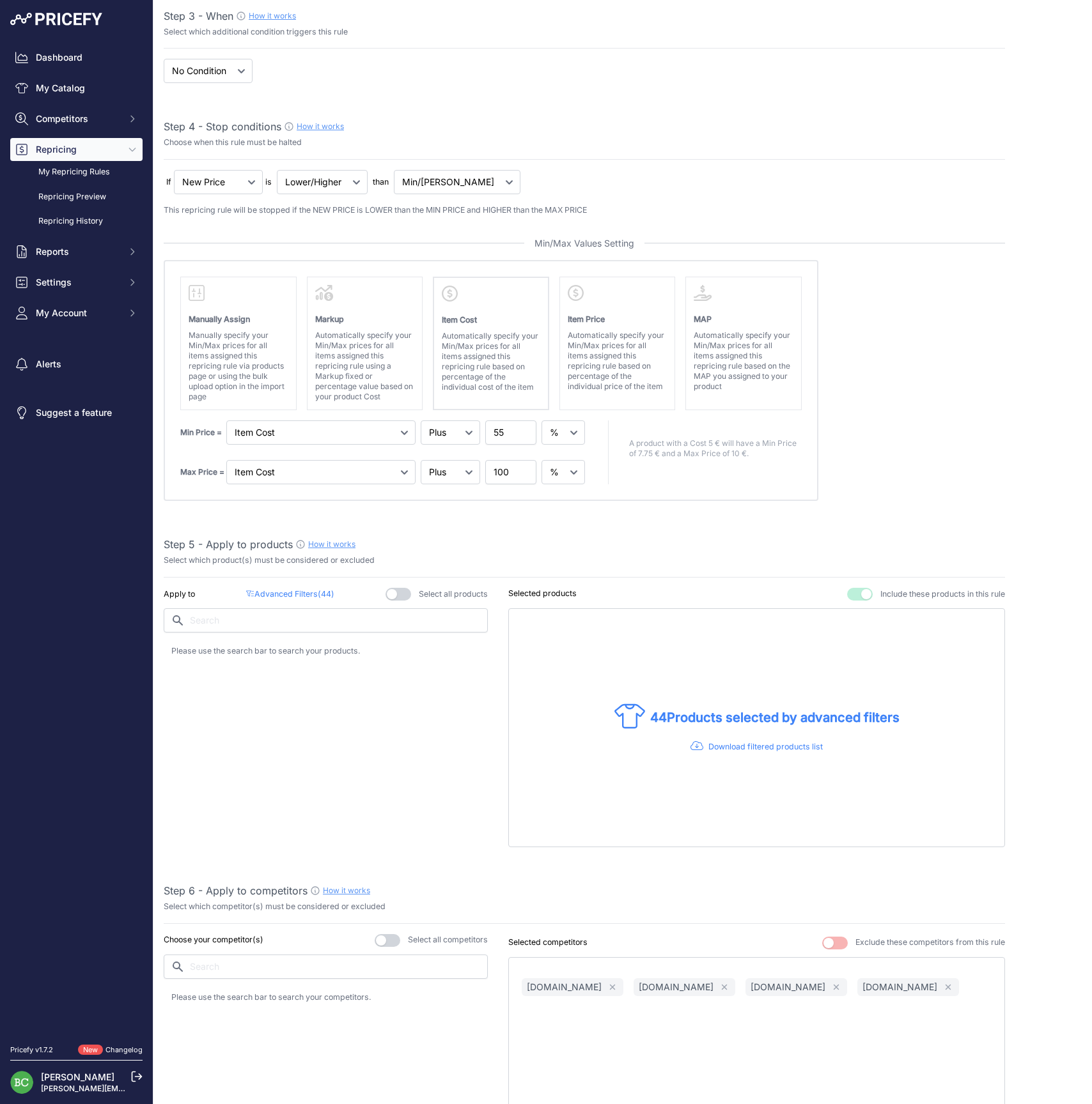
scroll to position [523, 0]
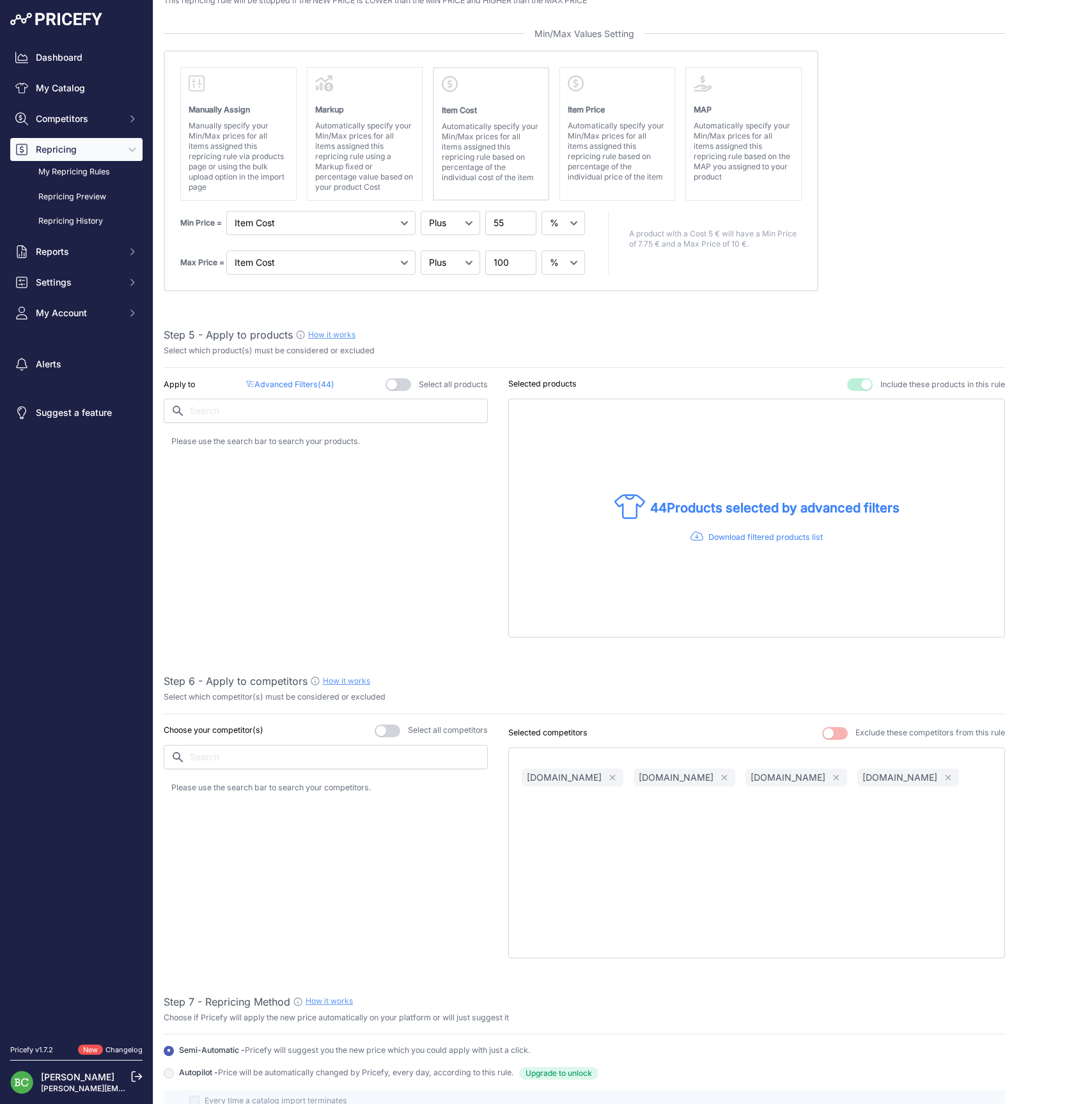
type input "GM PX / Veuve Clicquot / Moët / Ruinart / Krug / Dom Pérignon"
click at [299, 381] on p "Advanced Filters ( 44 )" at bounding box center [289, 384] width 88 height 12
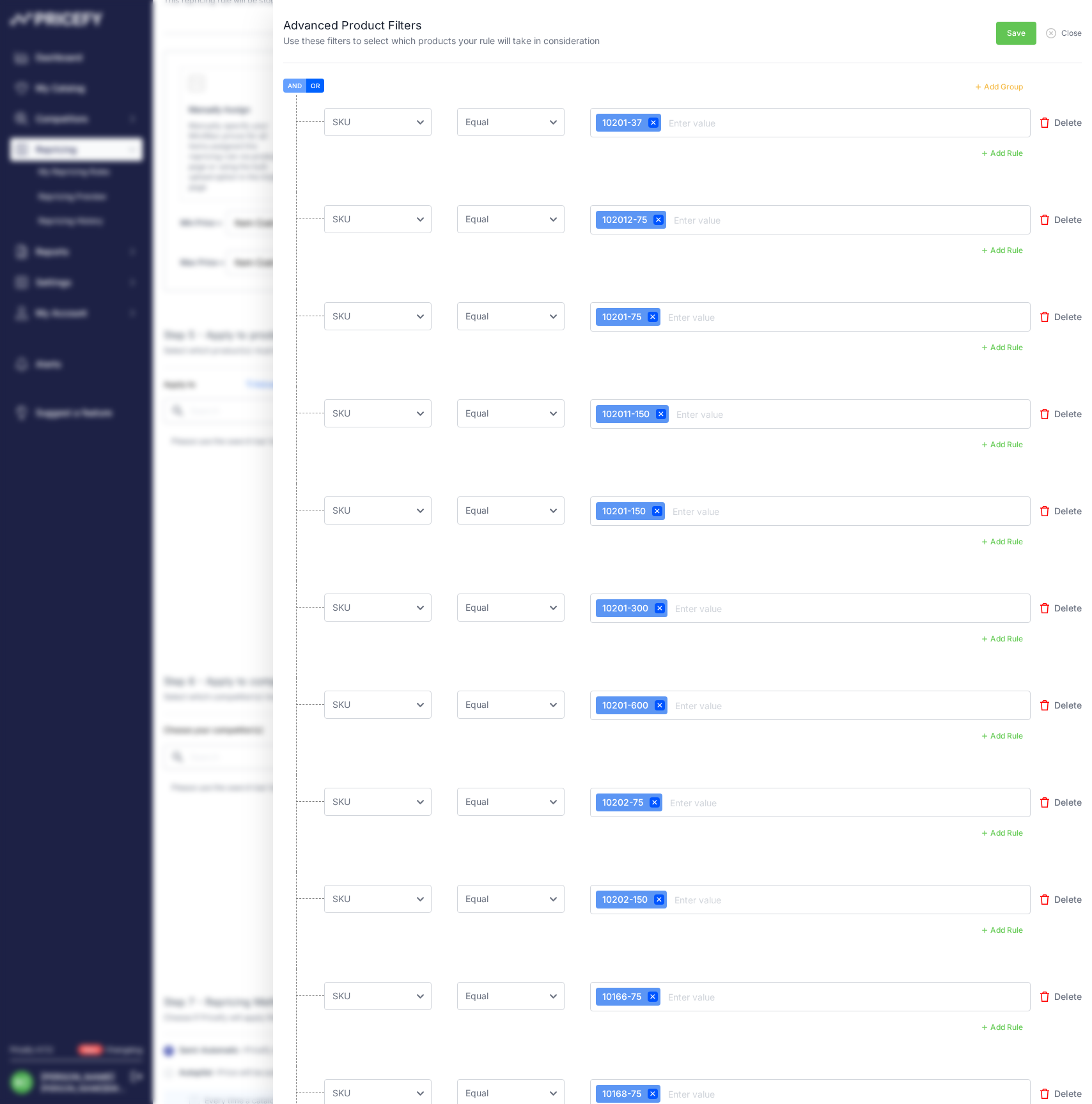
drag, startPoint x: 983, startPoint y: 86, endPoint x: 989, endPoint y: 87, distance: 6.1
click at [983, 86] on button "Add Group" at bounding box center [999, 86] width 63 height 16
click at [989, 87] on button "Add Group" at bounding box center [999, 86] width 63 height 16
click at [989, 86] on button "Add Group" at bounding box center [999, 86] width 63 height 16
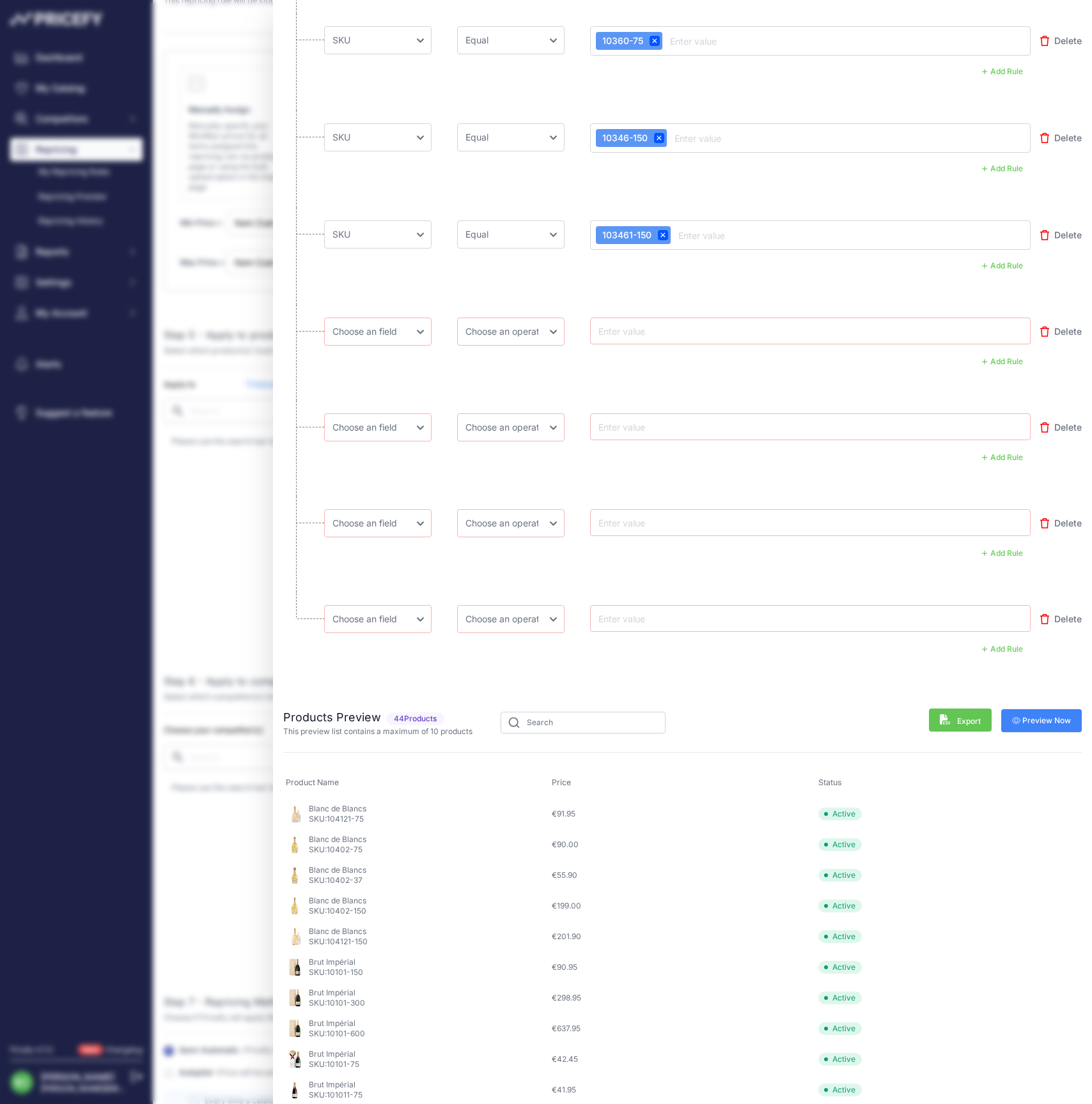
scroll to position [4063, 0]
select select "mp.sku"
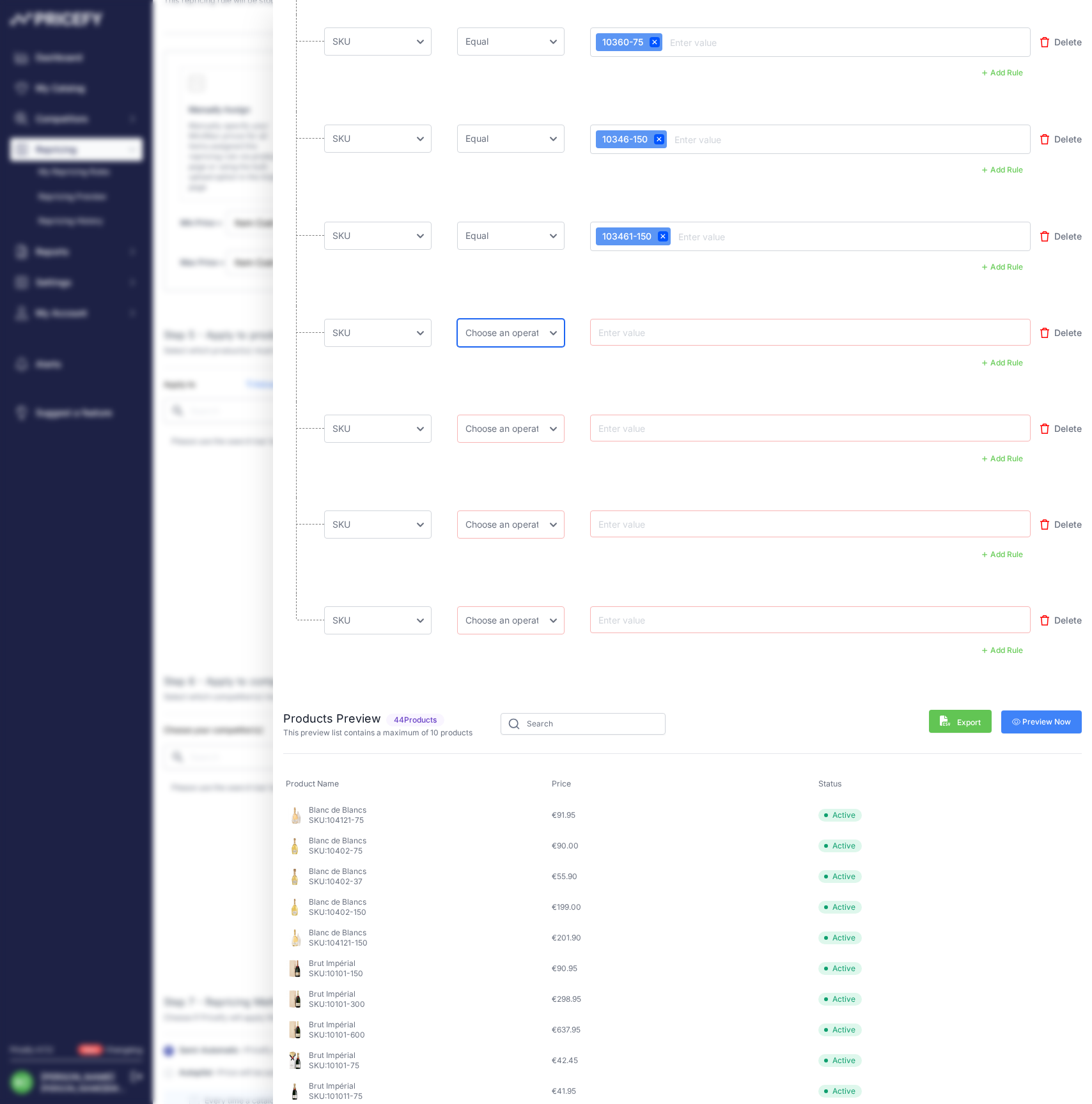
select select "equal"
click at [637, 326] on input "text" at bounding box center [647, 332] width 102 height 15
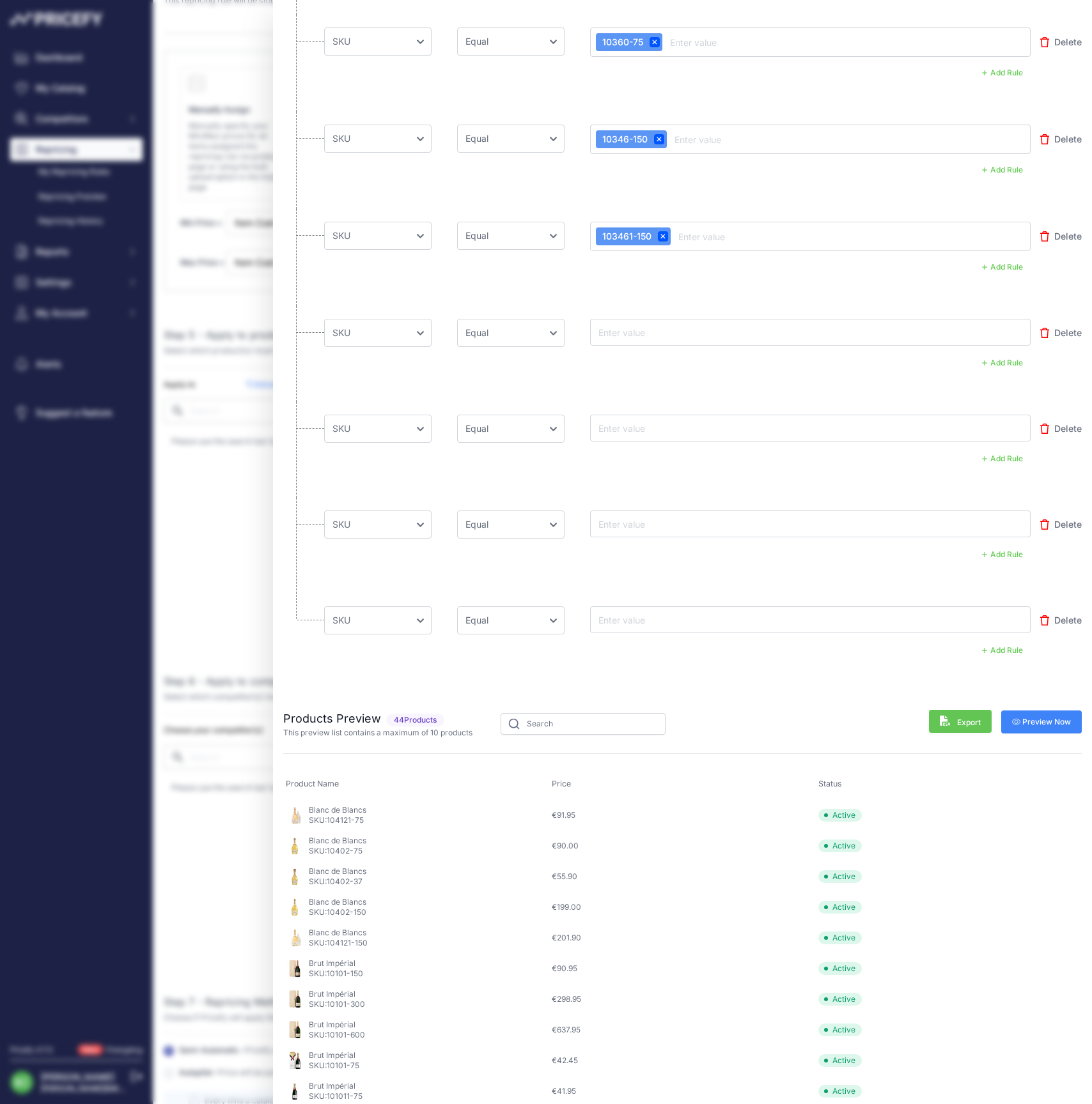
click at [632, 330] on input "text" at bounding box center [647, 332] width 102 height 15
paste input "105711-75"
type input "105711-75"
click at [642, 424] on input "text" at bounding box center [647, 427] width 102 height 15
paste input "10571-75"
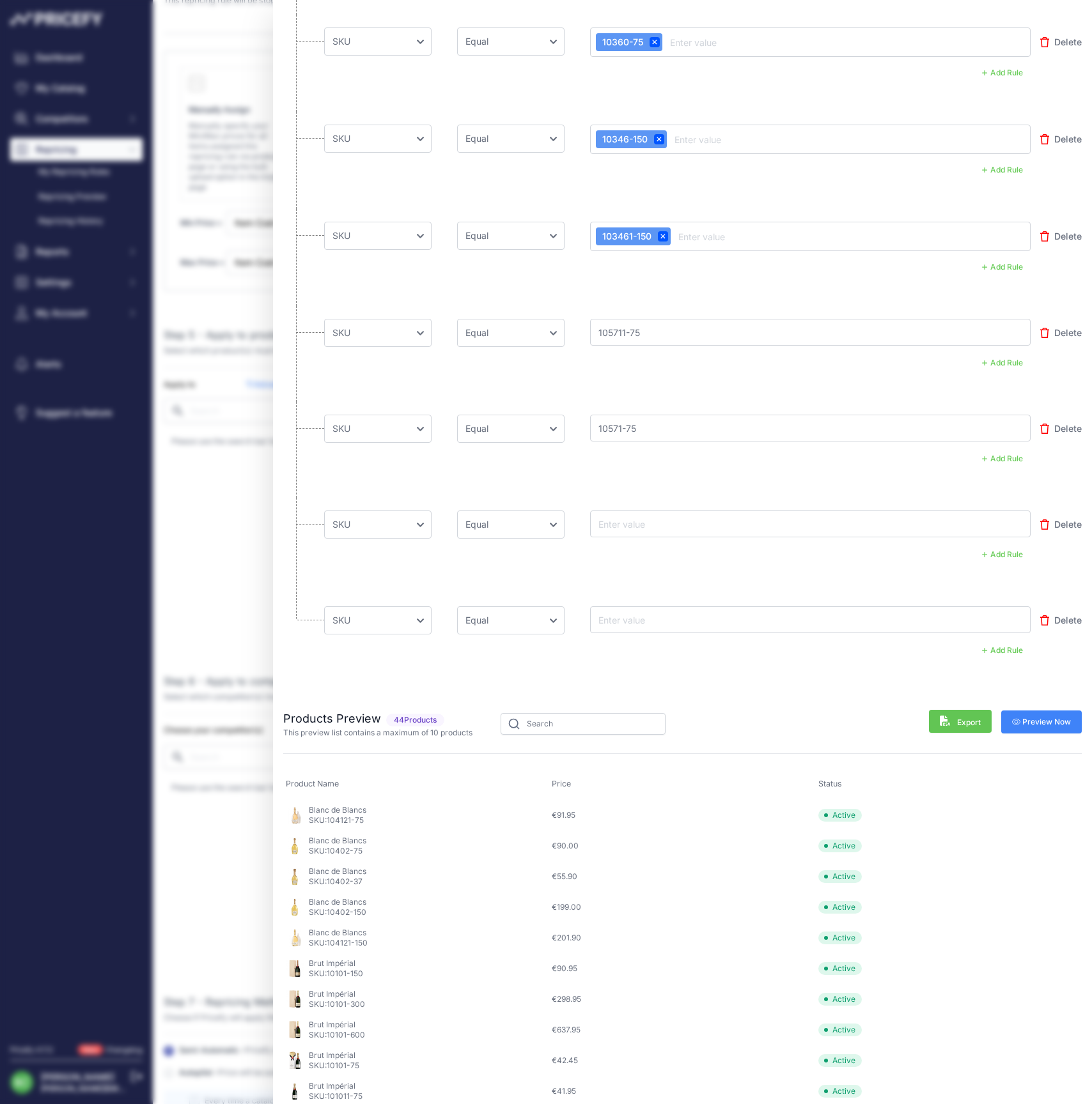
type input "10571-75"
click at [638, 519] on input "text" at bounding box center [647, 524] width 102 height 15
paste input "10564-150"
type input "10564-150"
drag, startPoint x: 630, startPoint y: 616, endPoint x: 622, endPoint y: 615, distance: 8.1
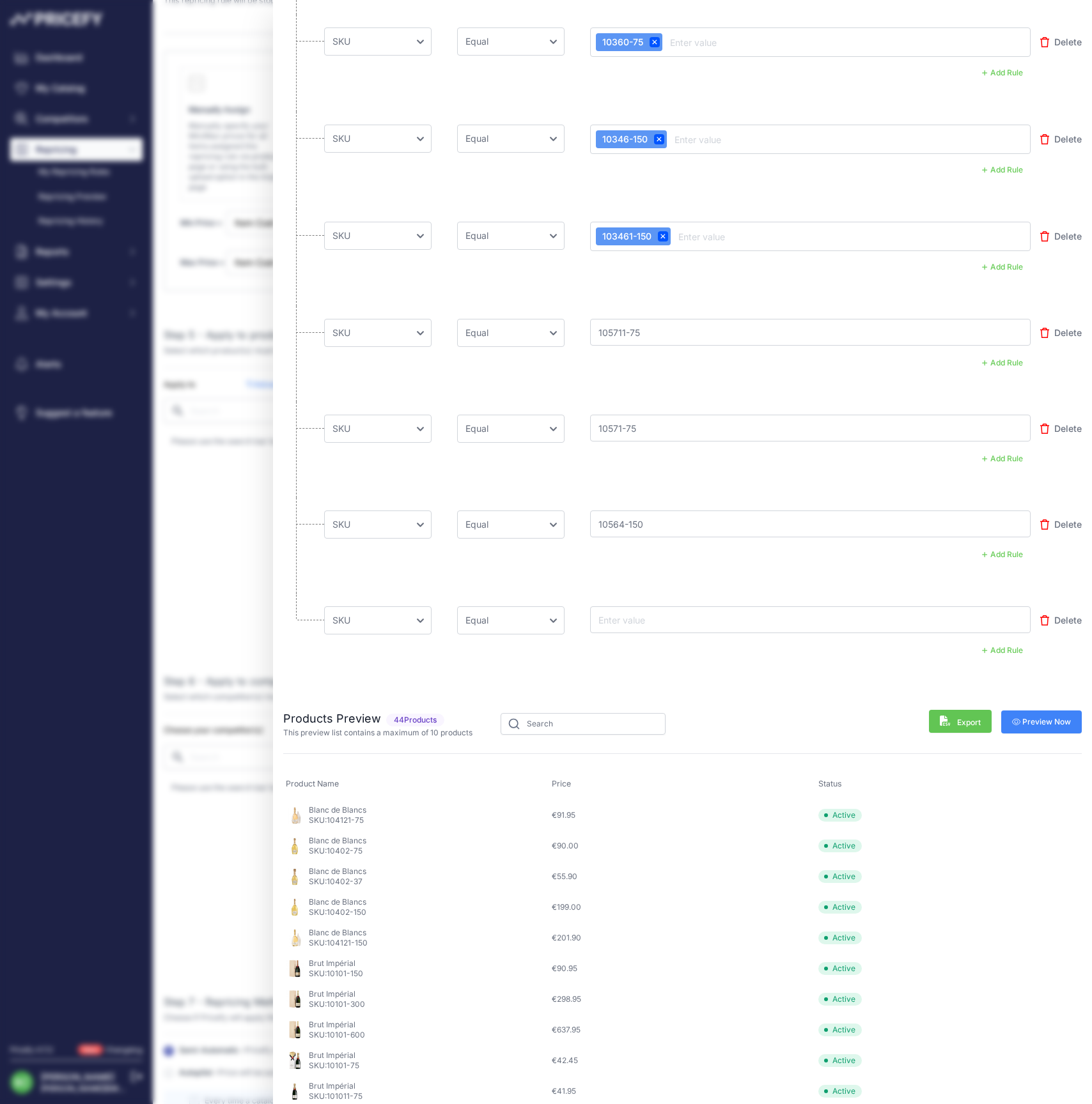
click at [630, 616] on input "text" at bounding box center [647, 620] width 102 height 15
paste input "105641-150"
type input "105641-150"
click at [1048, 717] on span "Preview Now" at bounding box center [1041, 722] width 59 height 10
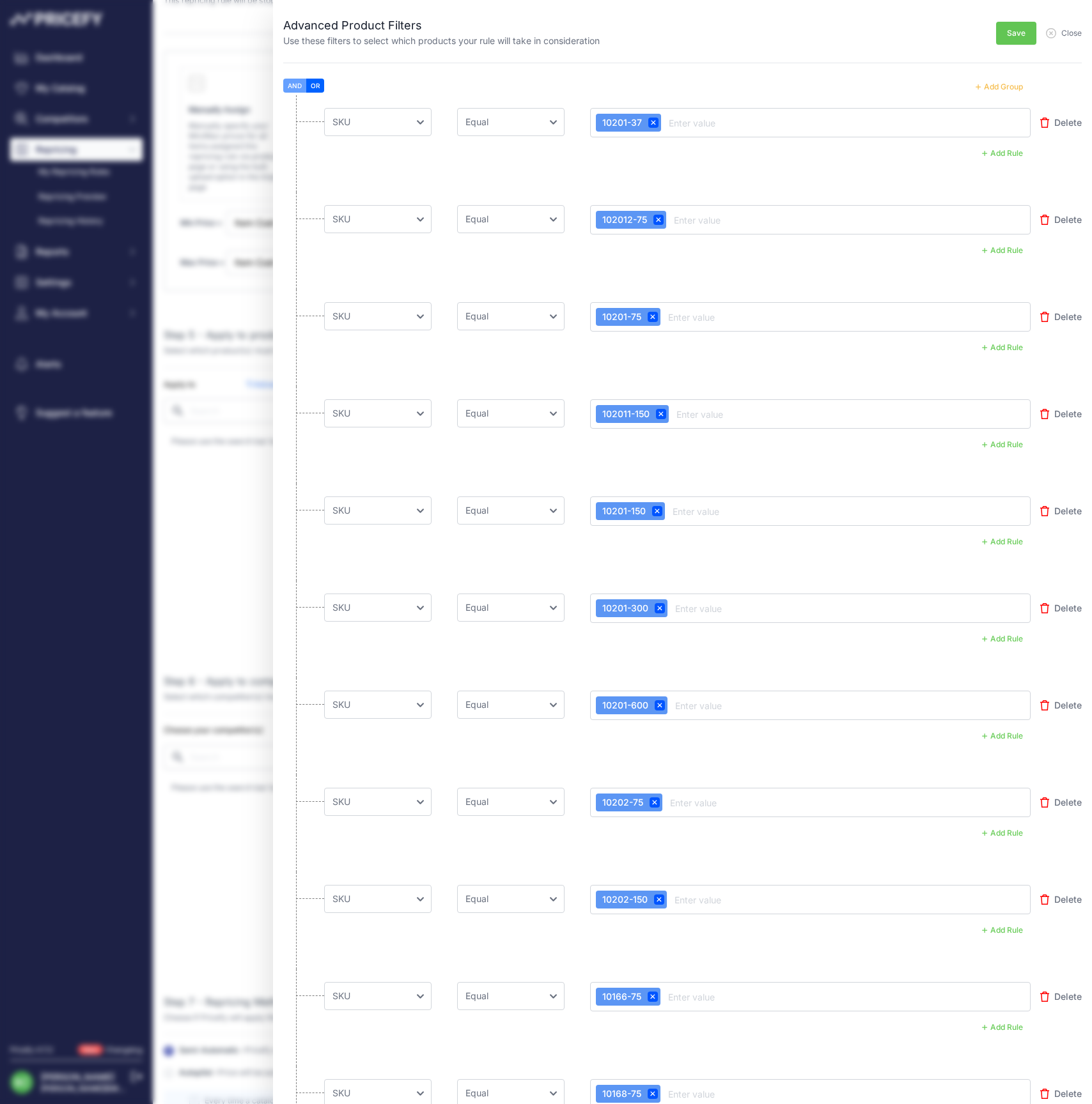
scroll to position [0, 0]
click at [1013, 34] on span "Save" at bounding box center [1016, 33] width 19 height 10
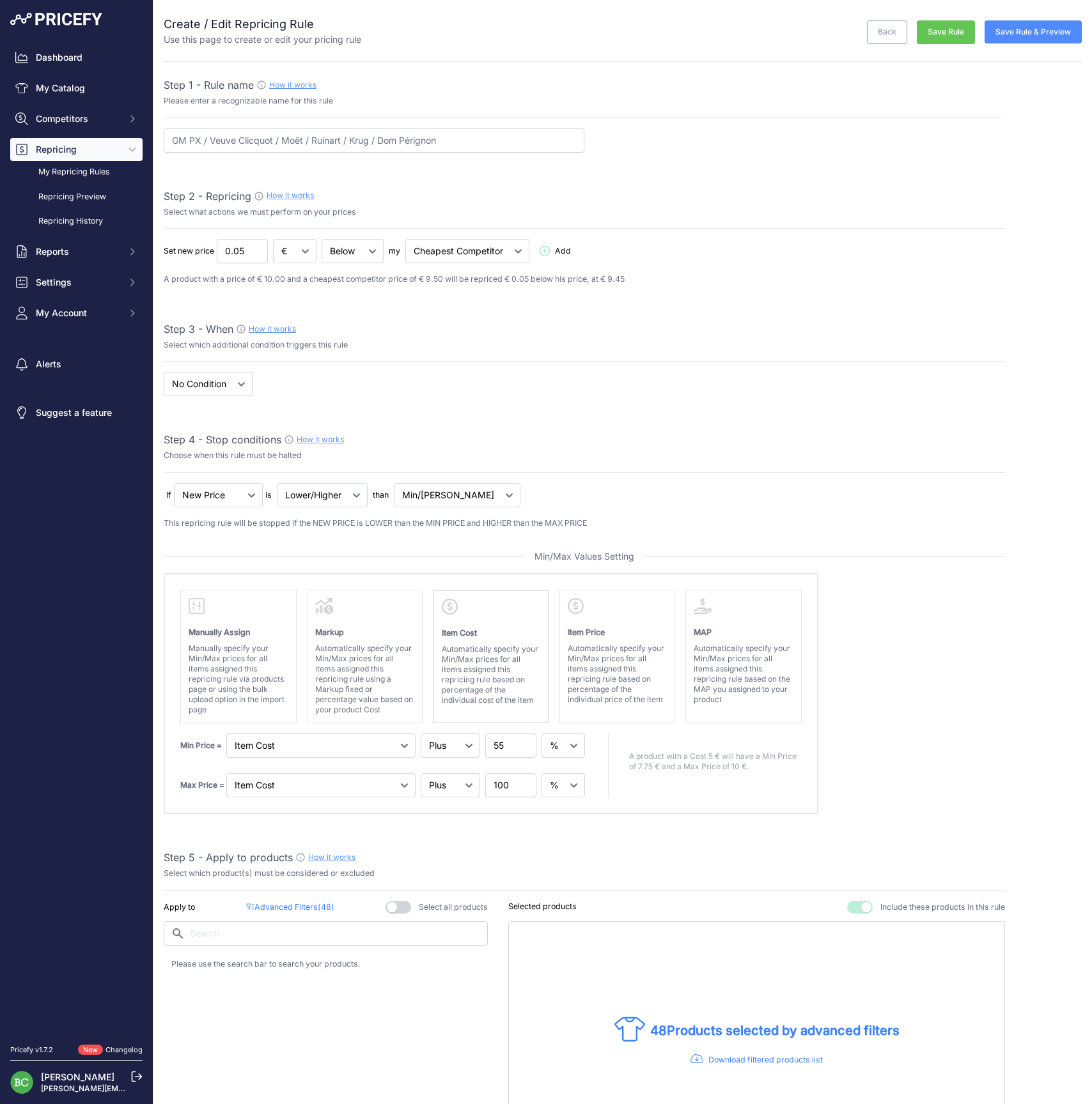
click at [1031, 32] on button "Save Rule & Preview" at bounding box center [1033, 32] width 97 height 23
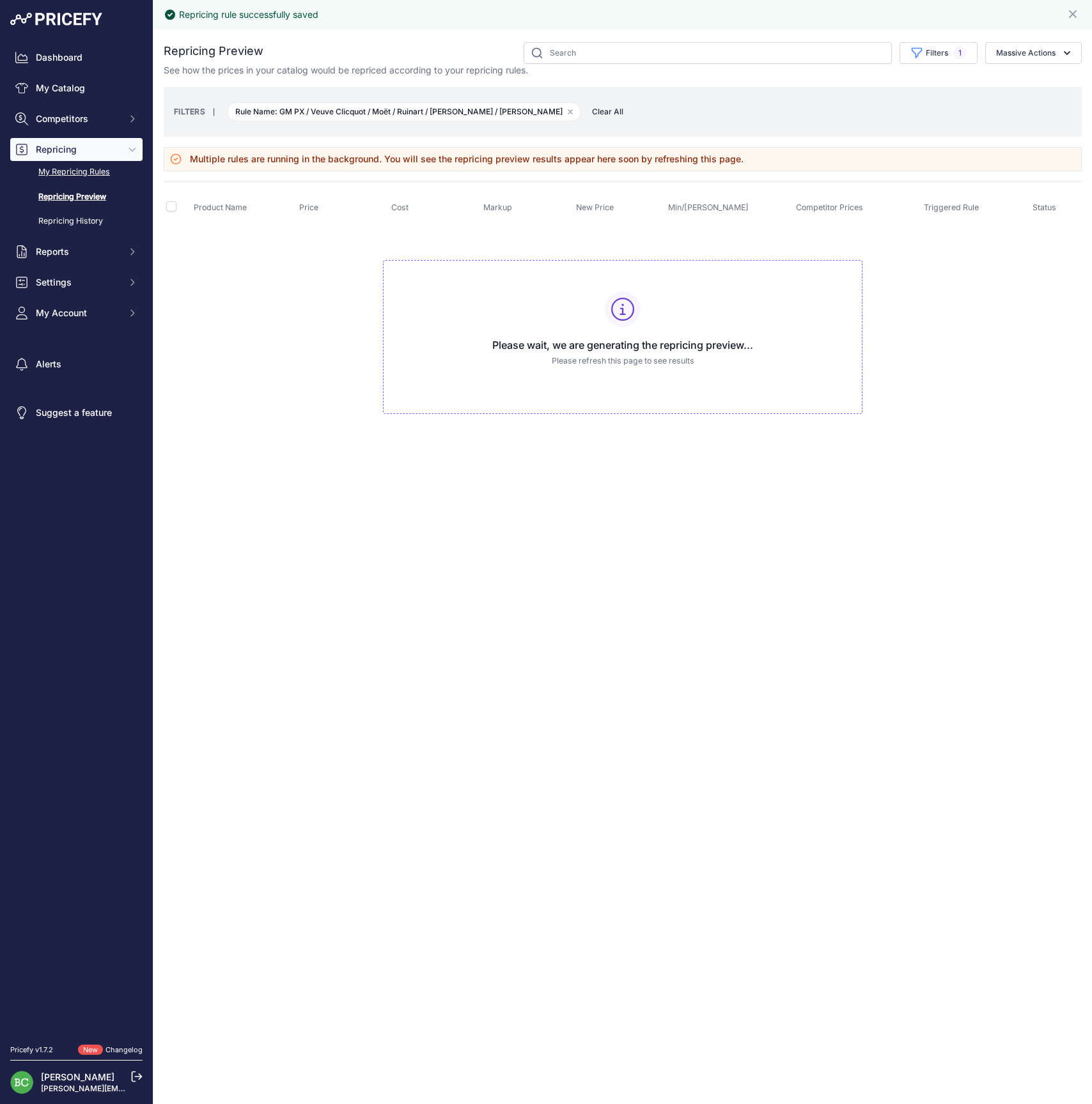
click at [83, 184] on link "My Repricing Rules" at bounding box center [76, 171] width 132 height 22
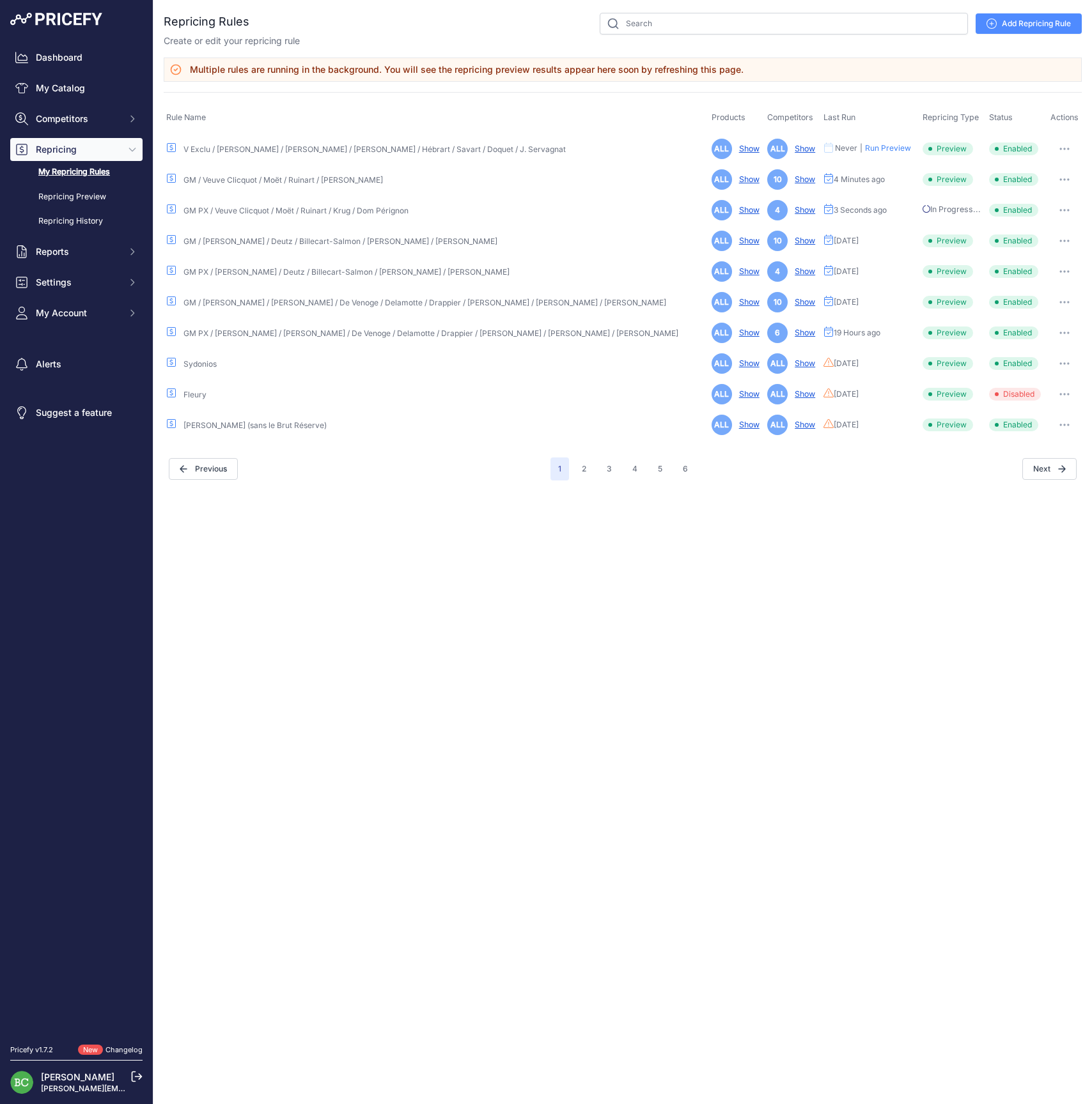
click at [1062, 179] on icon "button" at bounding box center [1064, 180] width 10 height 3
click at [1037, 203] on link "Edit" at bounding box center [1038, 207] width 81 height 21
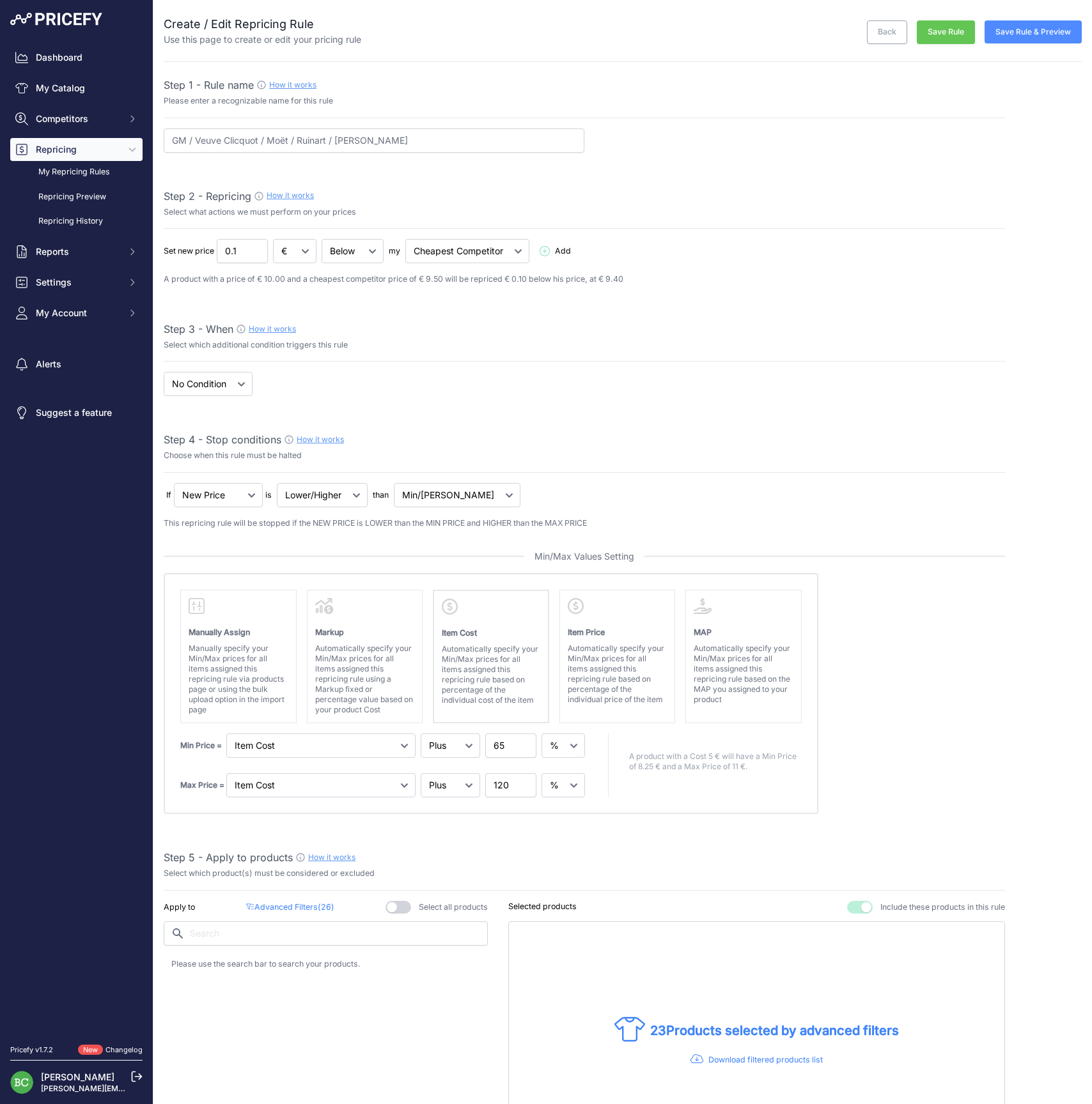
select select "percentage"
select select "7"
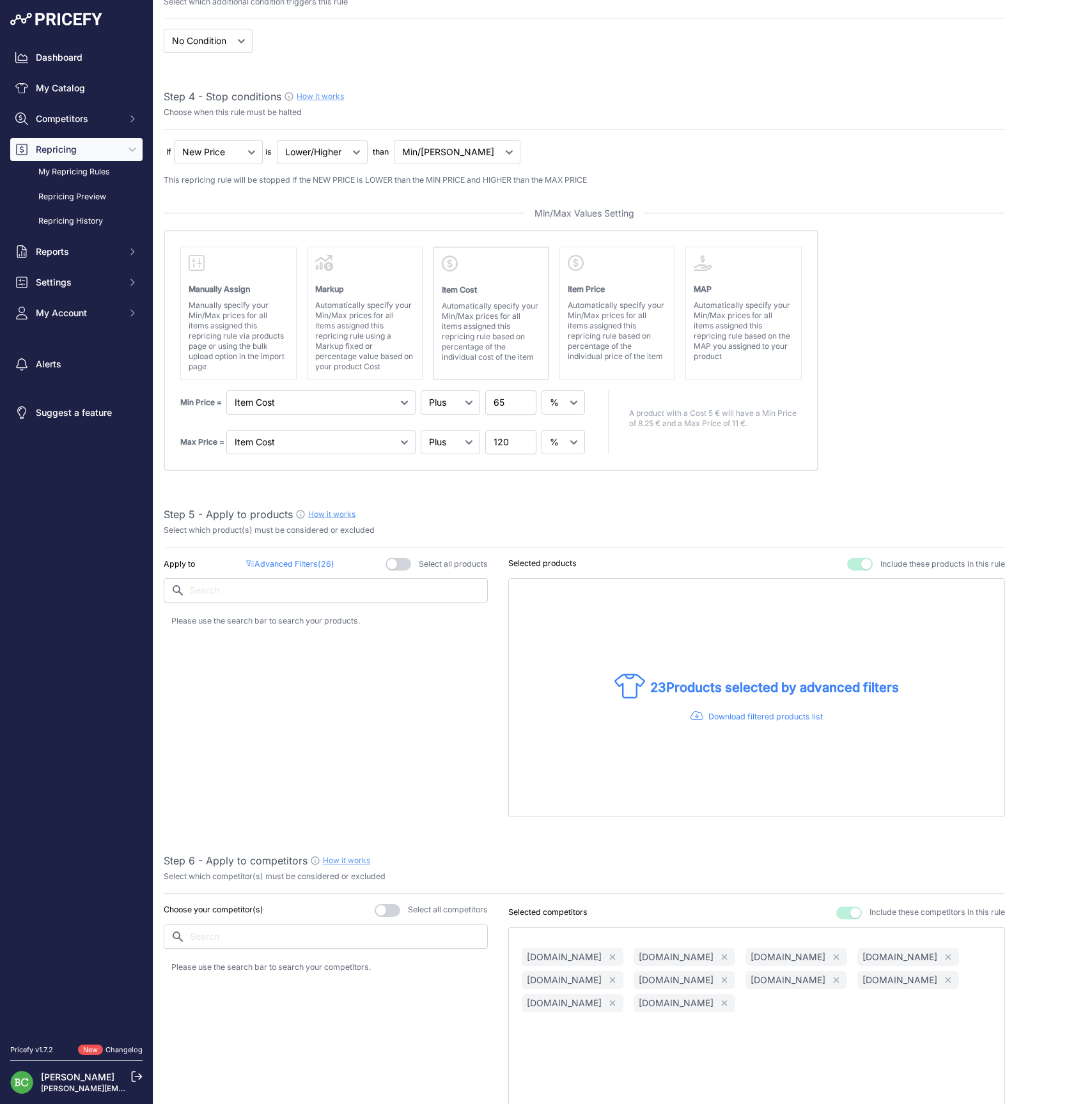
scroll to position [542, 0]
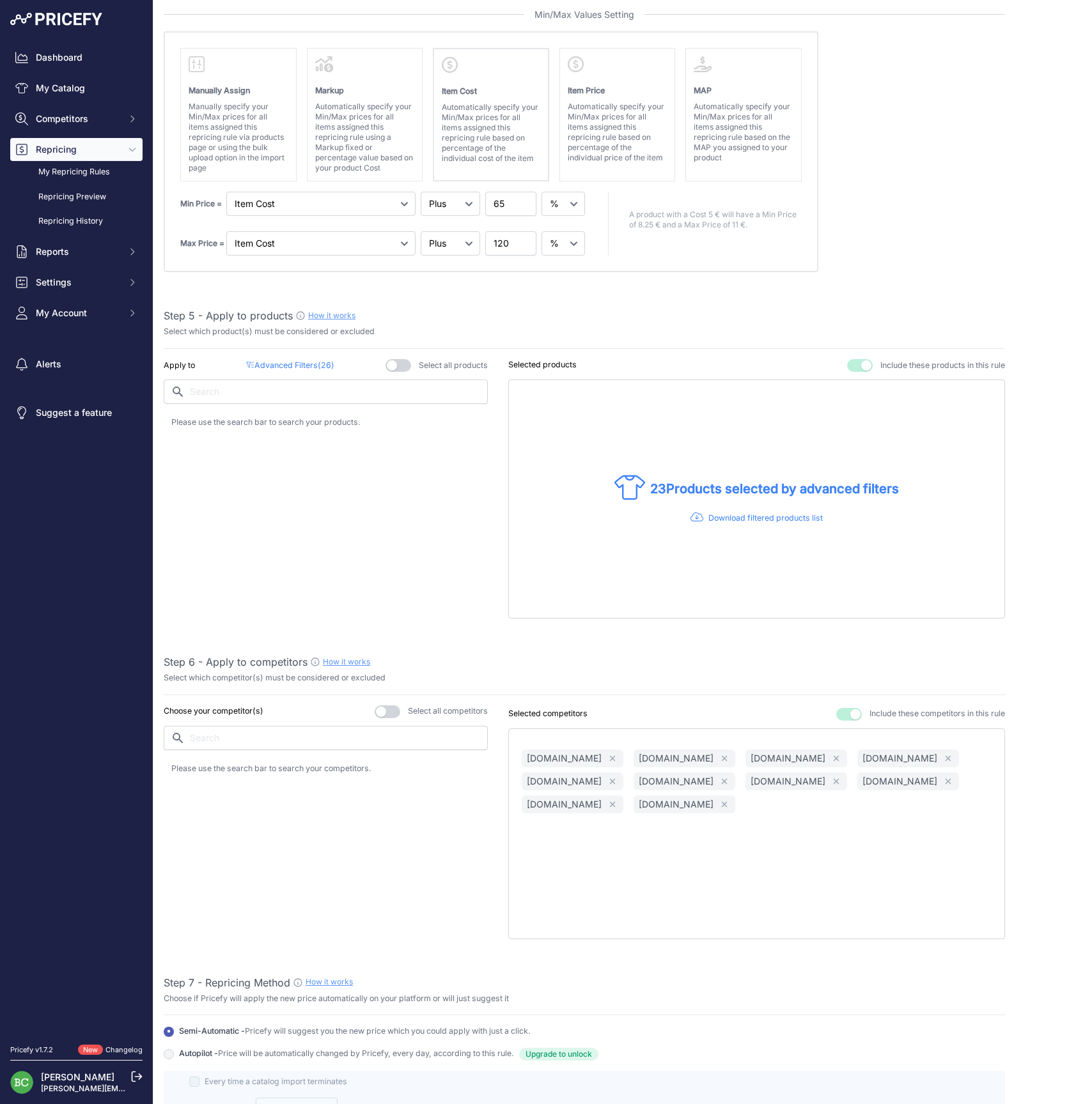
type input "GM / Veuve Clicquot / Moët / Ruinart / Krug / Dom Pérignon"
click at [363, 501] on div "Apply to Advanced Filters ( 26 ) Select all products" at bounding box center [325, 489] width 324 height 259
click at [297, 361] on p "Advanced Filters ( 26 )" at bounding box center [289, 366] width 88 height 12
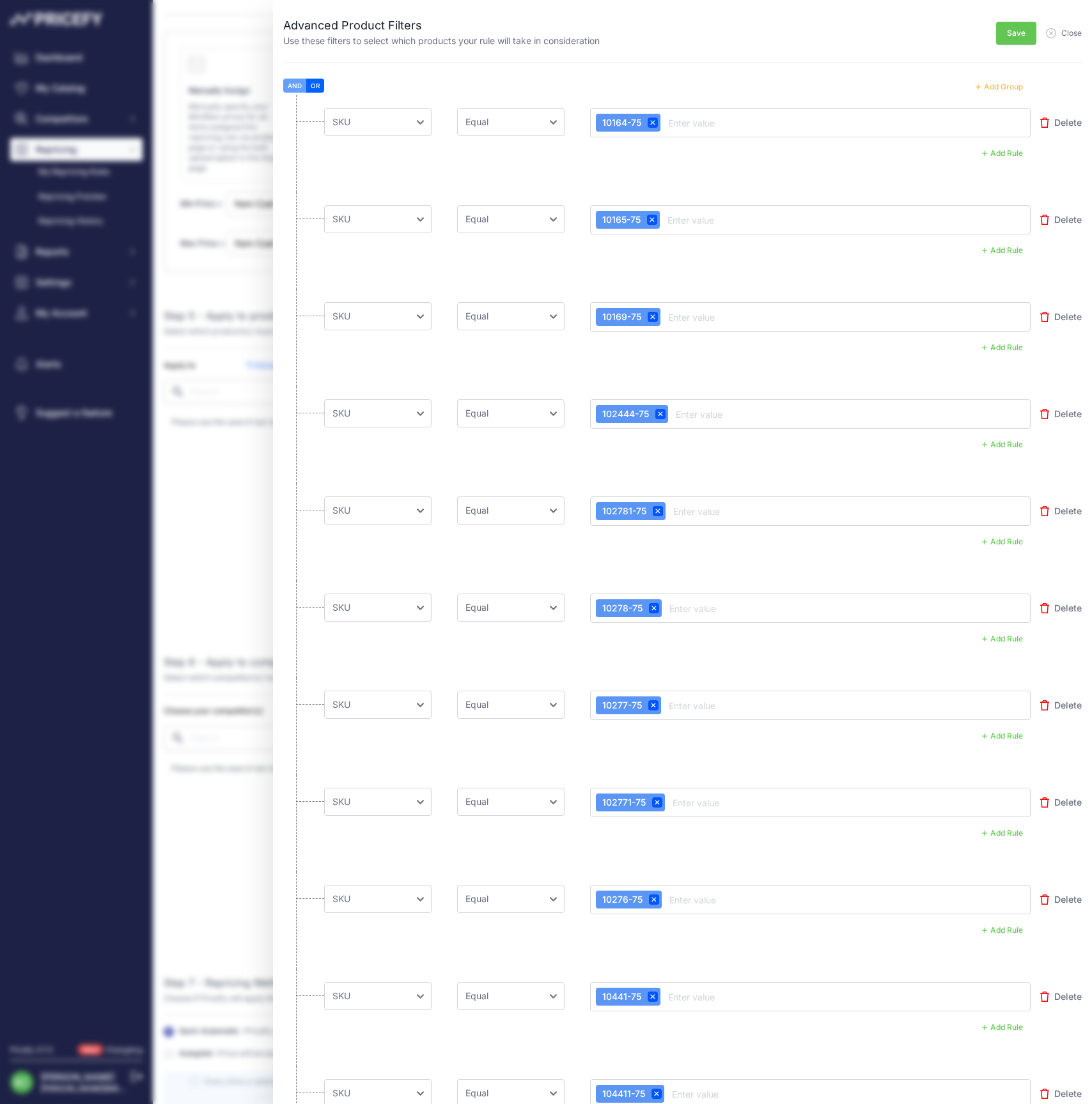
click at [998, 87] on button "Add Group" at bounding box center [999, 86] width 63 height 16
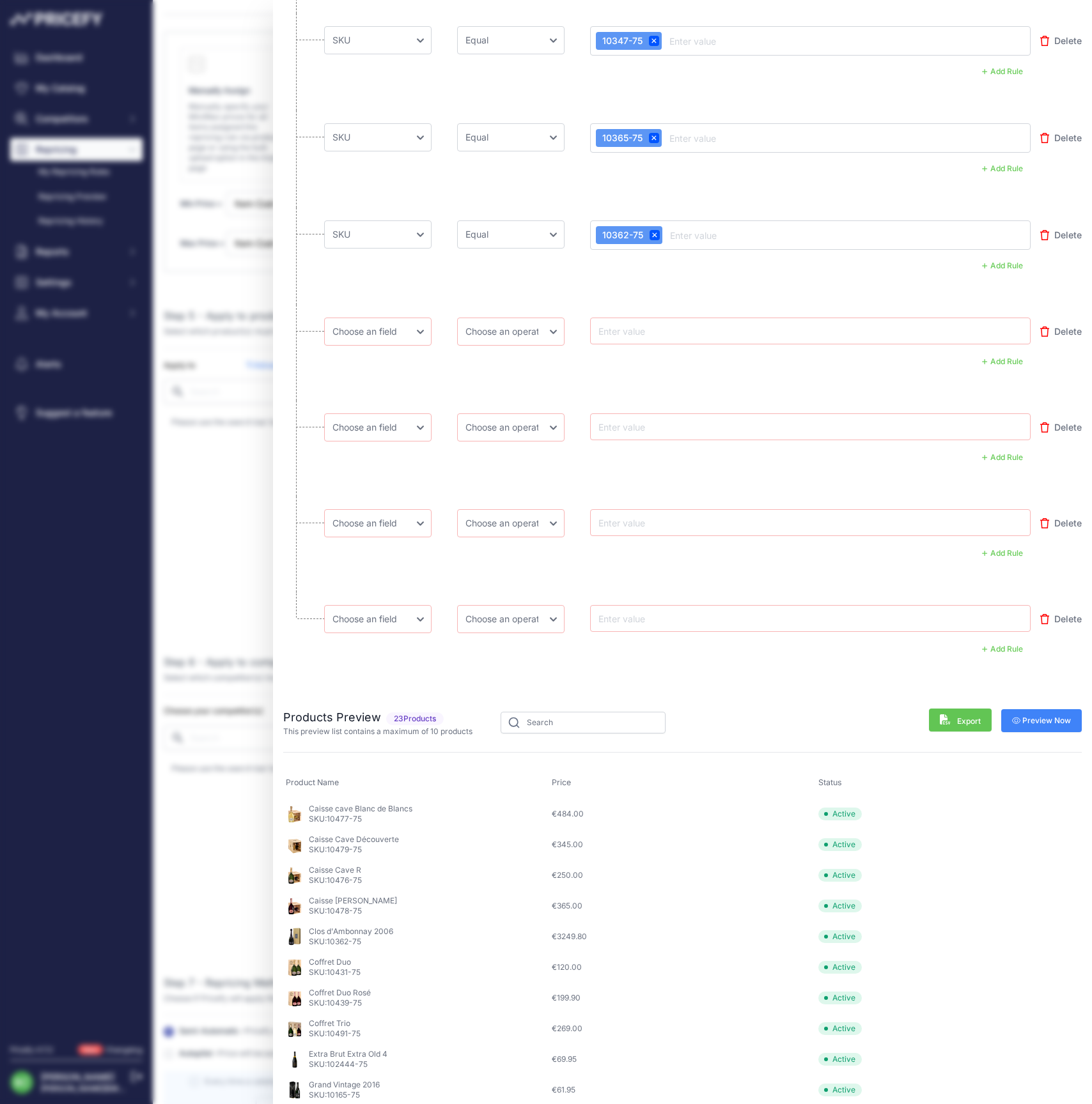
scroll to position [2314, 0]
select select "mp.sku"
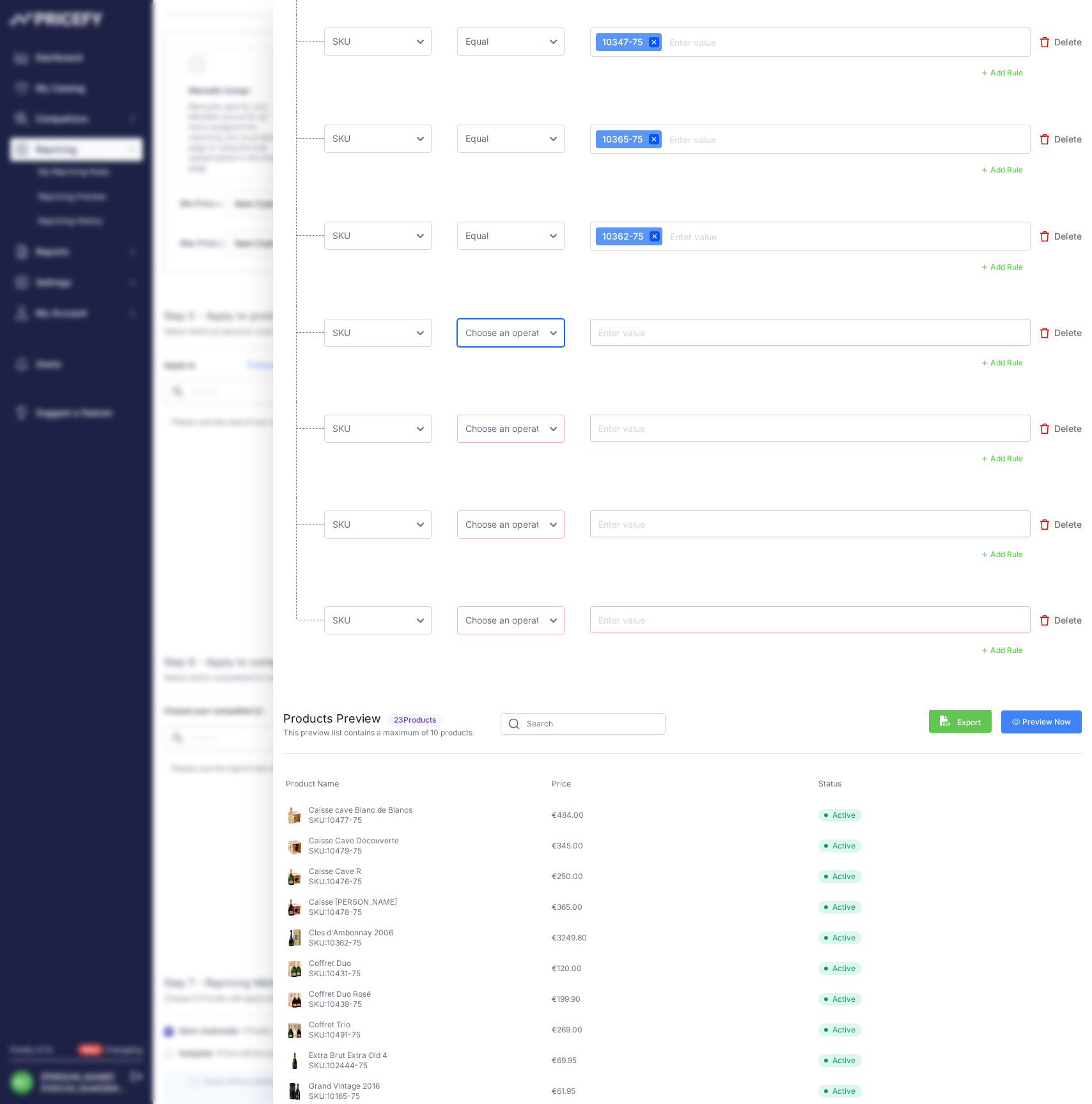
select select "equal"
click at [621, 334] on input "text" at bounding box center [647, 332] width 102 height 15
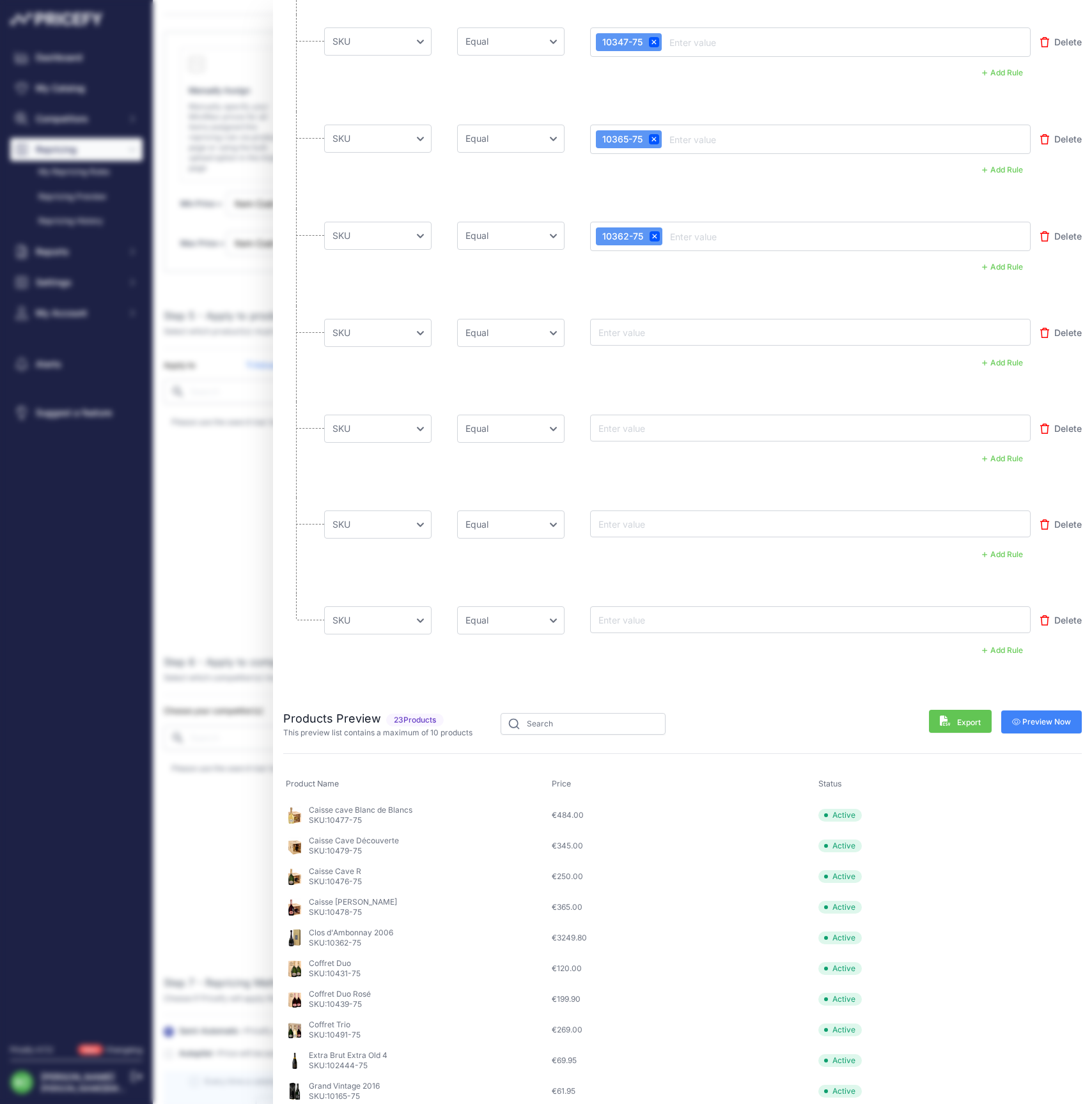
click at [645, 331] on input "text" at bounding box center [647, 332] width 102 height 15
paste input "10570-75"
type input "10570-75"
click at [625, 426] on input "text" at bounding box center [647, 427] width 102 height 15
paste input "105701-75"
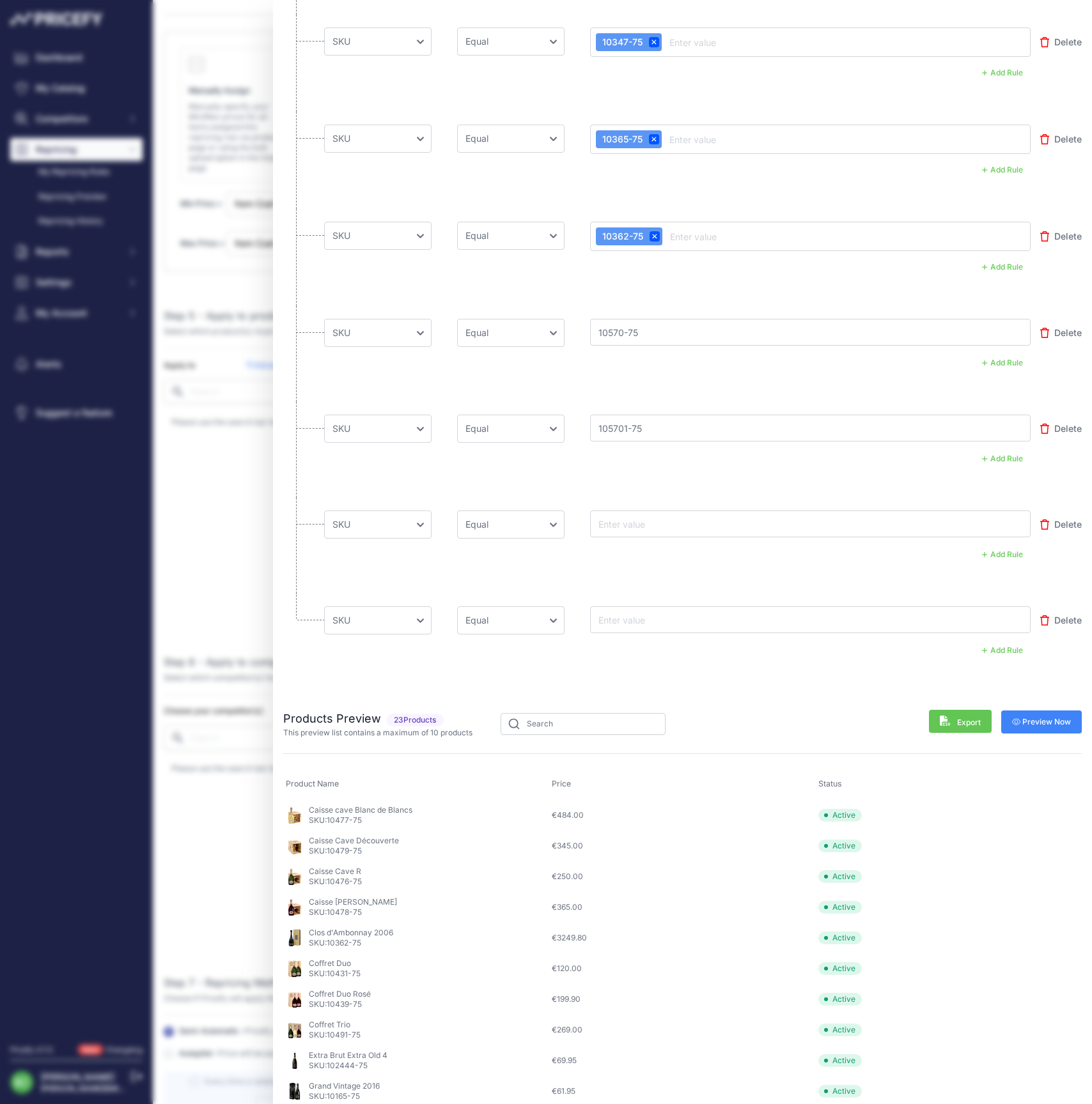
type input "105701-75"
click at [635, 524] on input "text" at bounding box center [647, 524] width 102 height 15
paste input "10572-75"
type input "10572-75"
click at [630, 617] on input "text" at bounding box center [647, 620] width 102 height 15
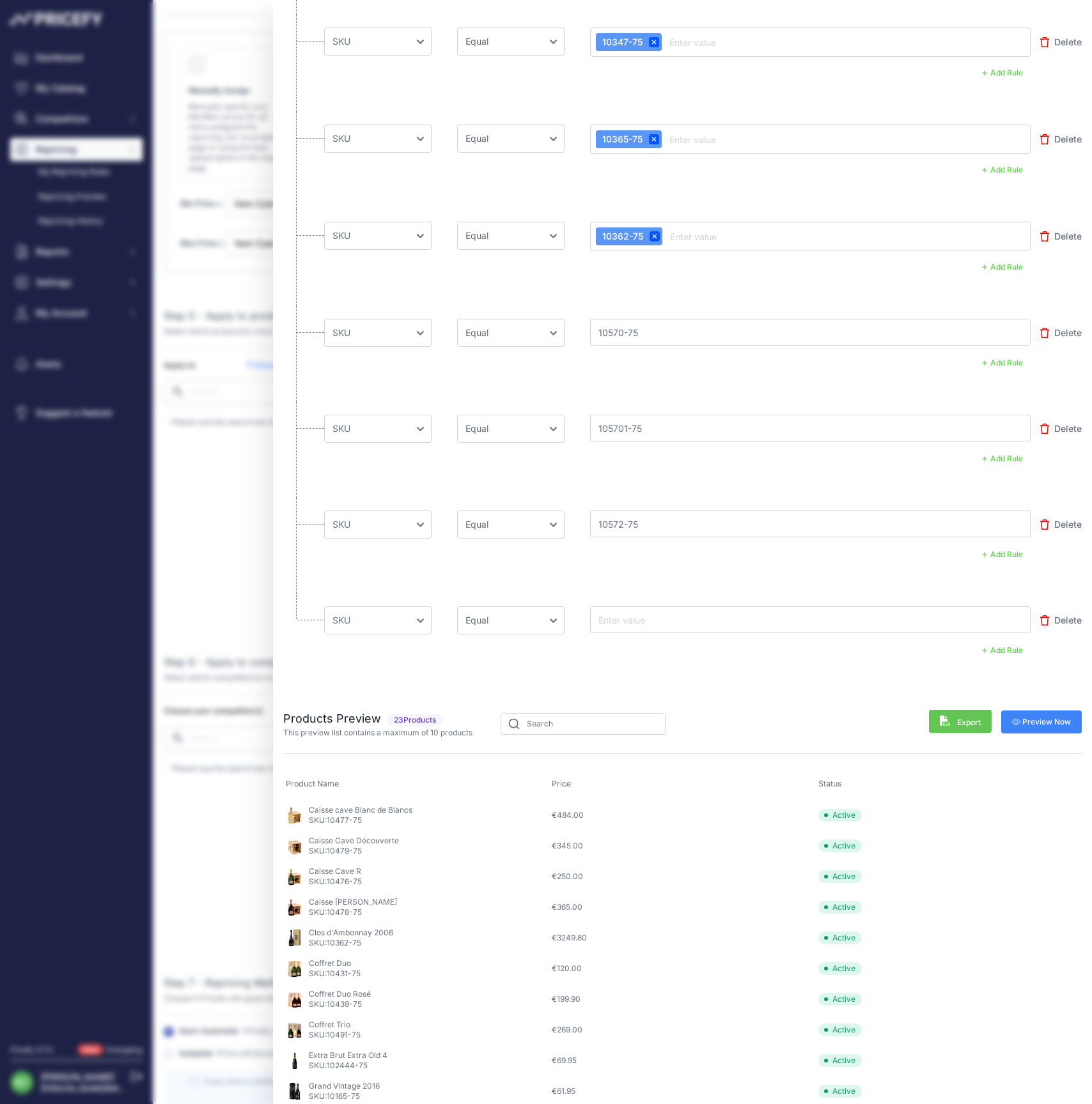
paste input "105721-75"
type input "105721-75"
drag, startPoint x: 1043, startPoint y: 717, endPoint x: 998, endPoint y: 711, distance: 45.4
click at [1043, 717] on span "Preview Now" at bounding box center [1041, 722] width 59 height 10
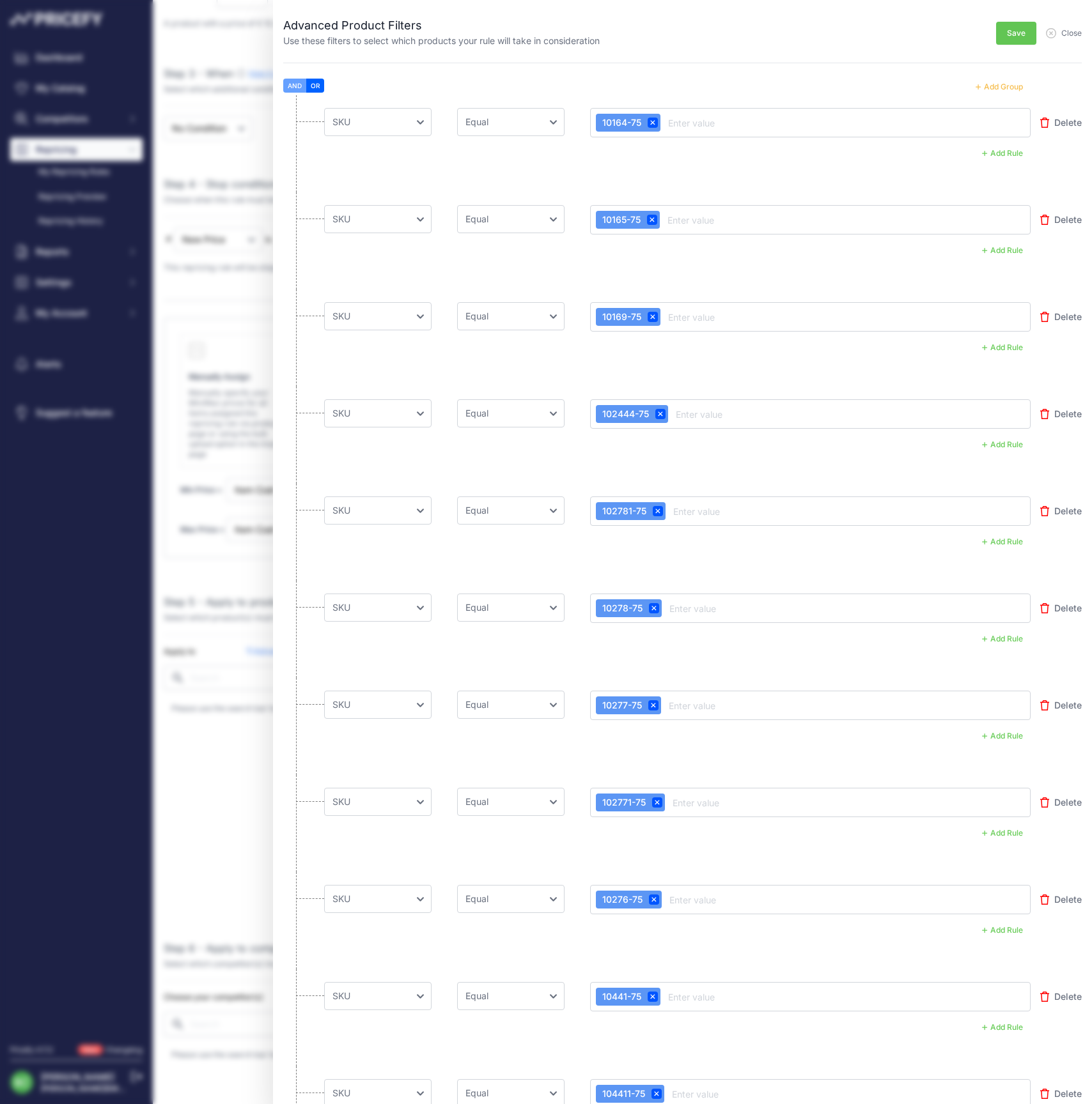
scroll to position [0, 0]
click at [1007, 36] on span "Save" at bounding box center [1016, 33] width 19 height 10
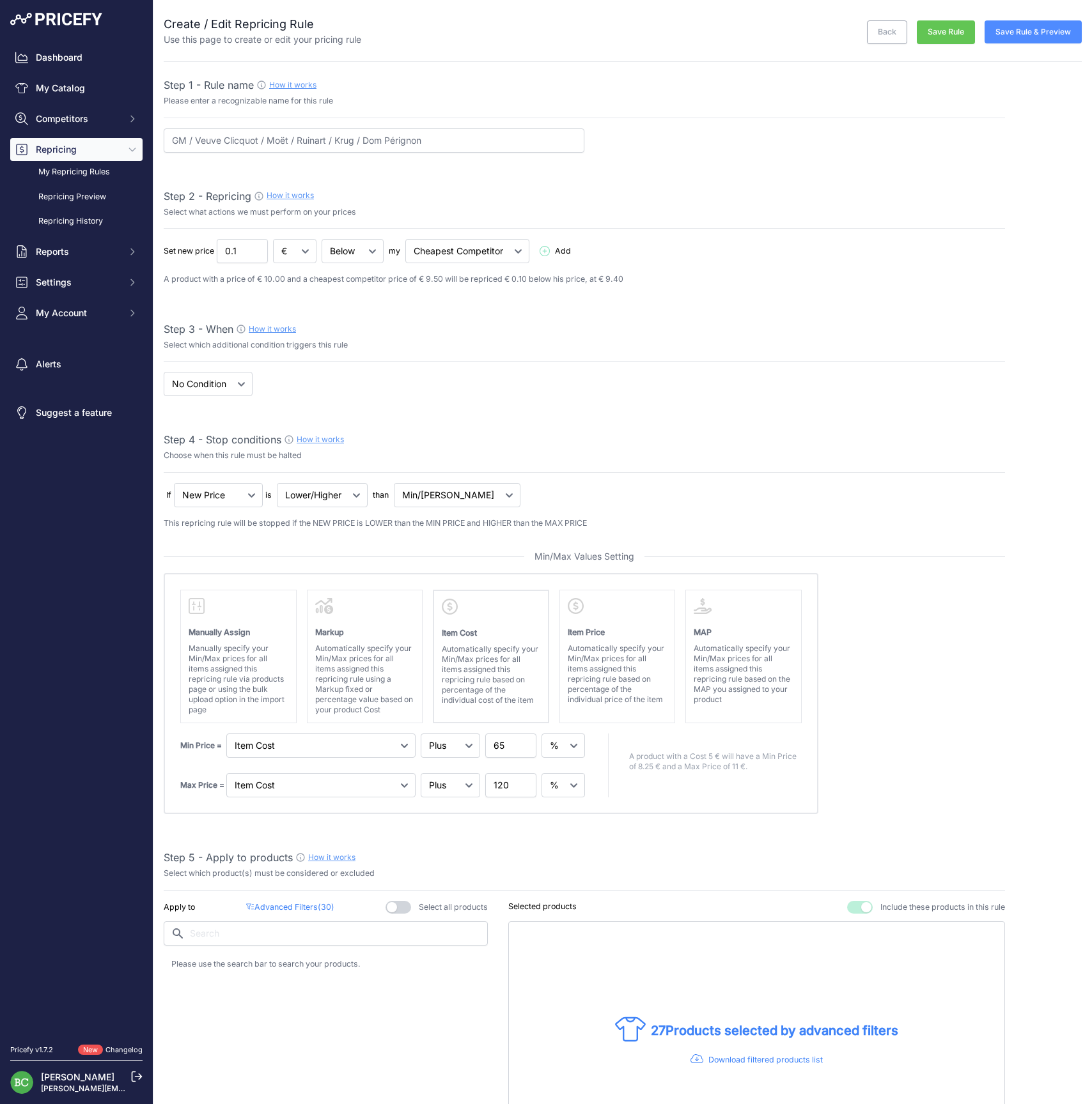
click at [1041, 31] on button "Save Rule & Preview" at bounding box center [1033, 32] width 97 height 23
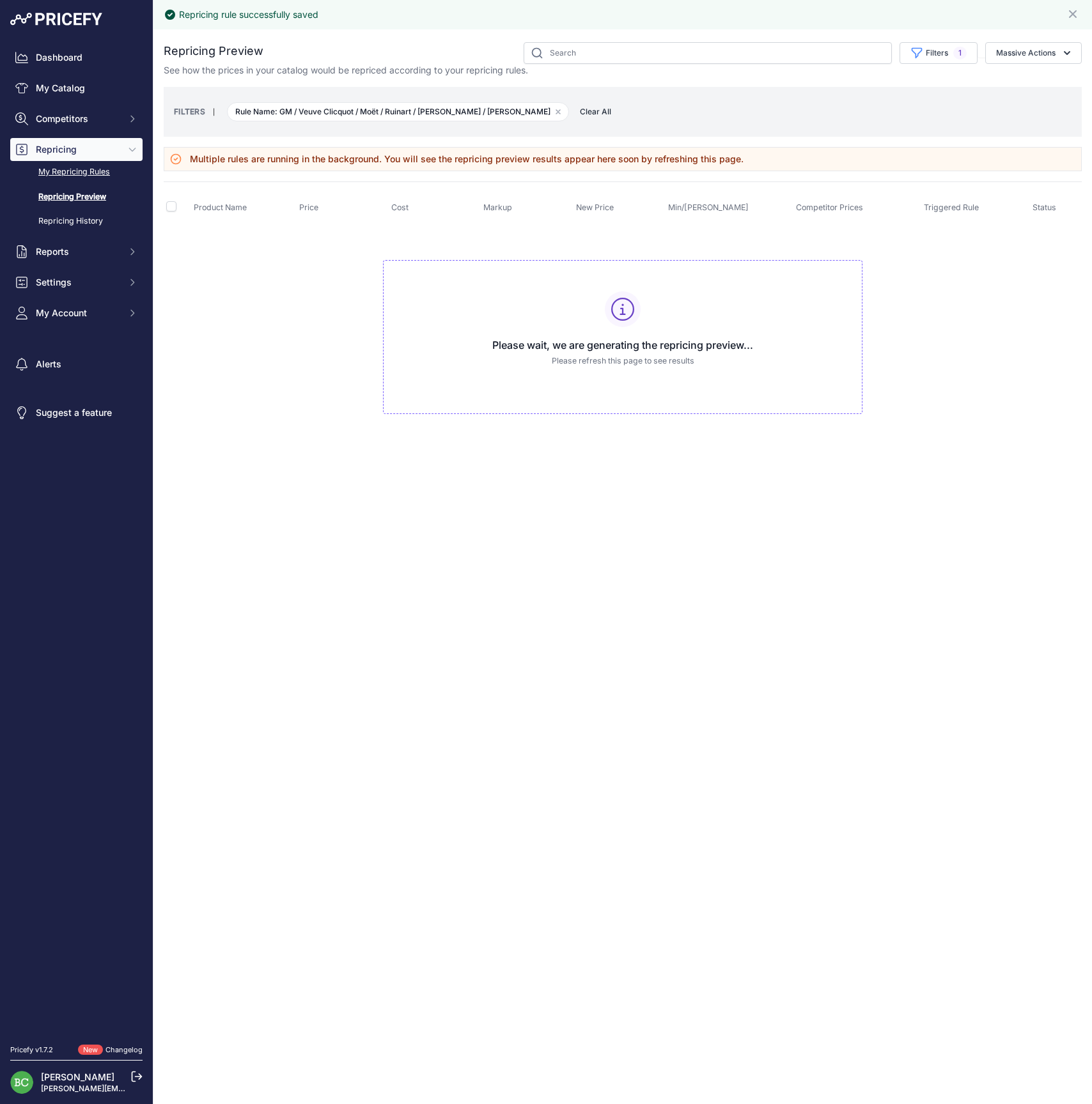
click at [93, 184] on link "My Repricing Rules" at bounding box center [76, 171] width 132 height 22
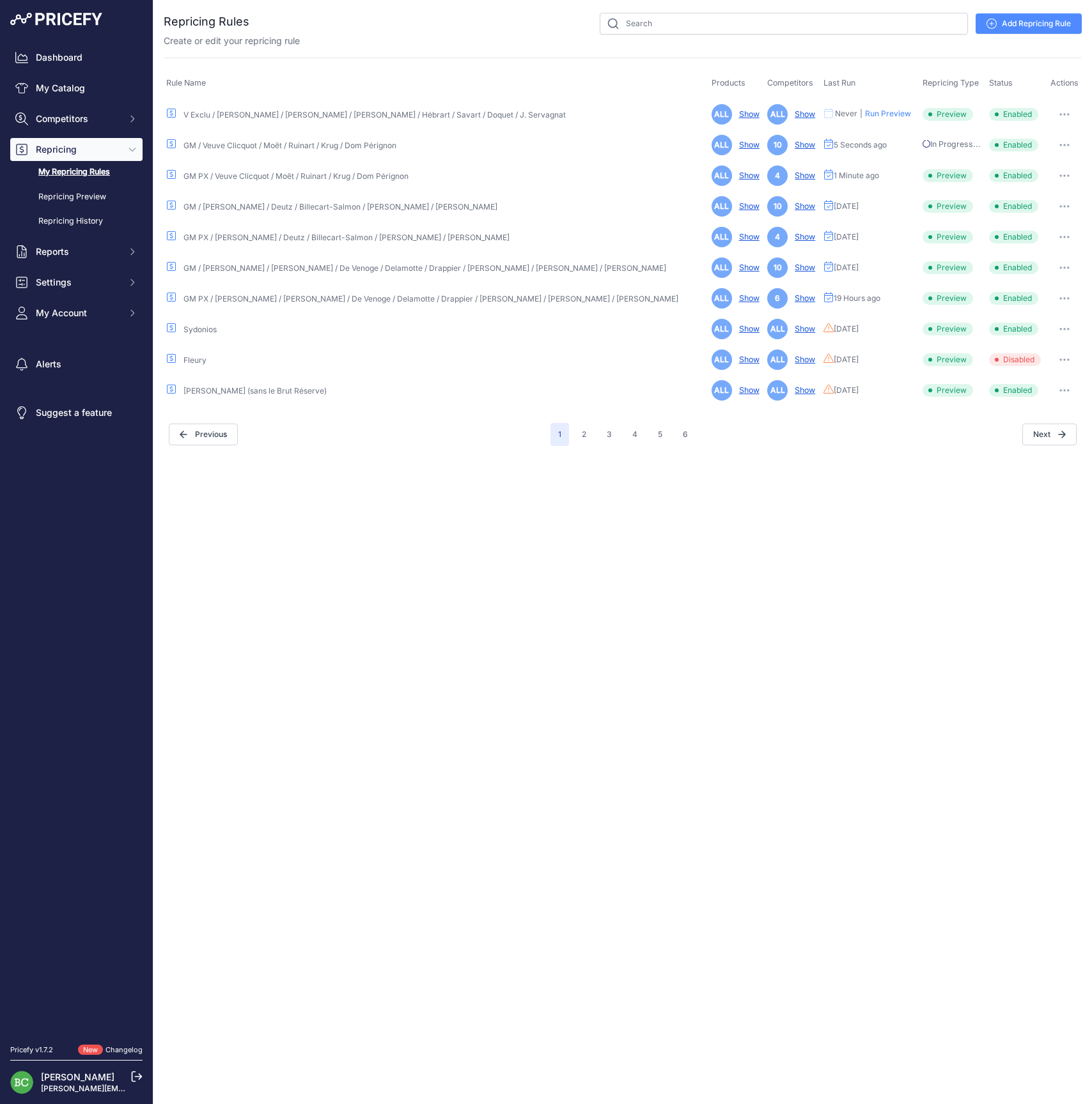
scroll to position [-1, 0]
click icon "button"
click link "Edit"
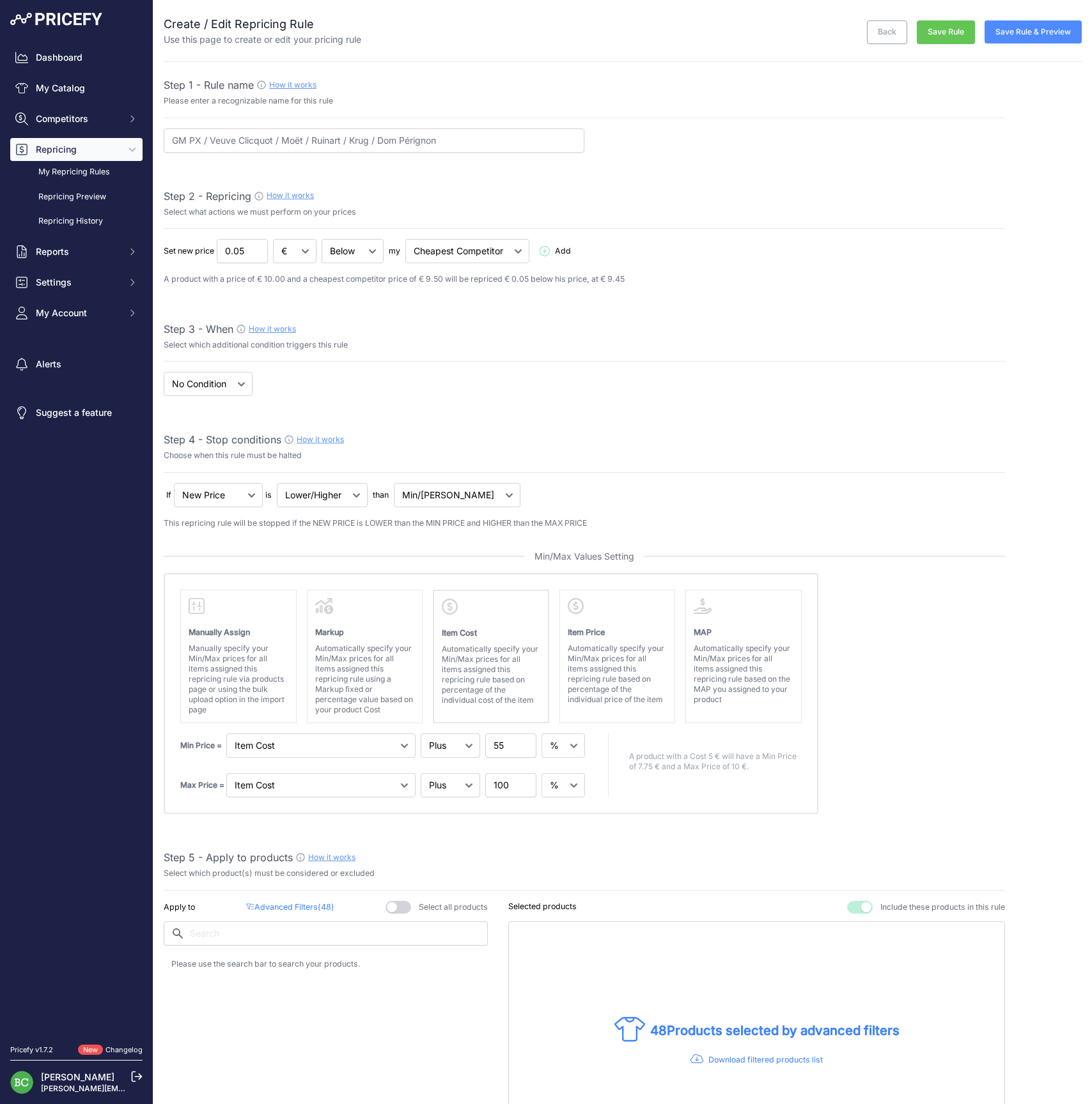
select select "percentage"
select select "7"
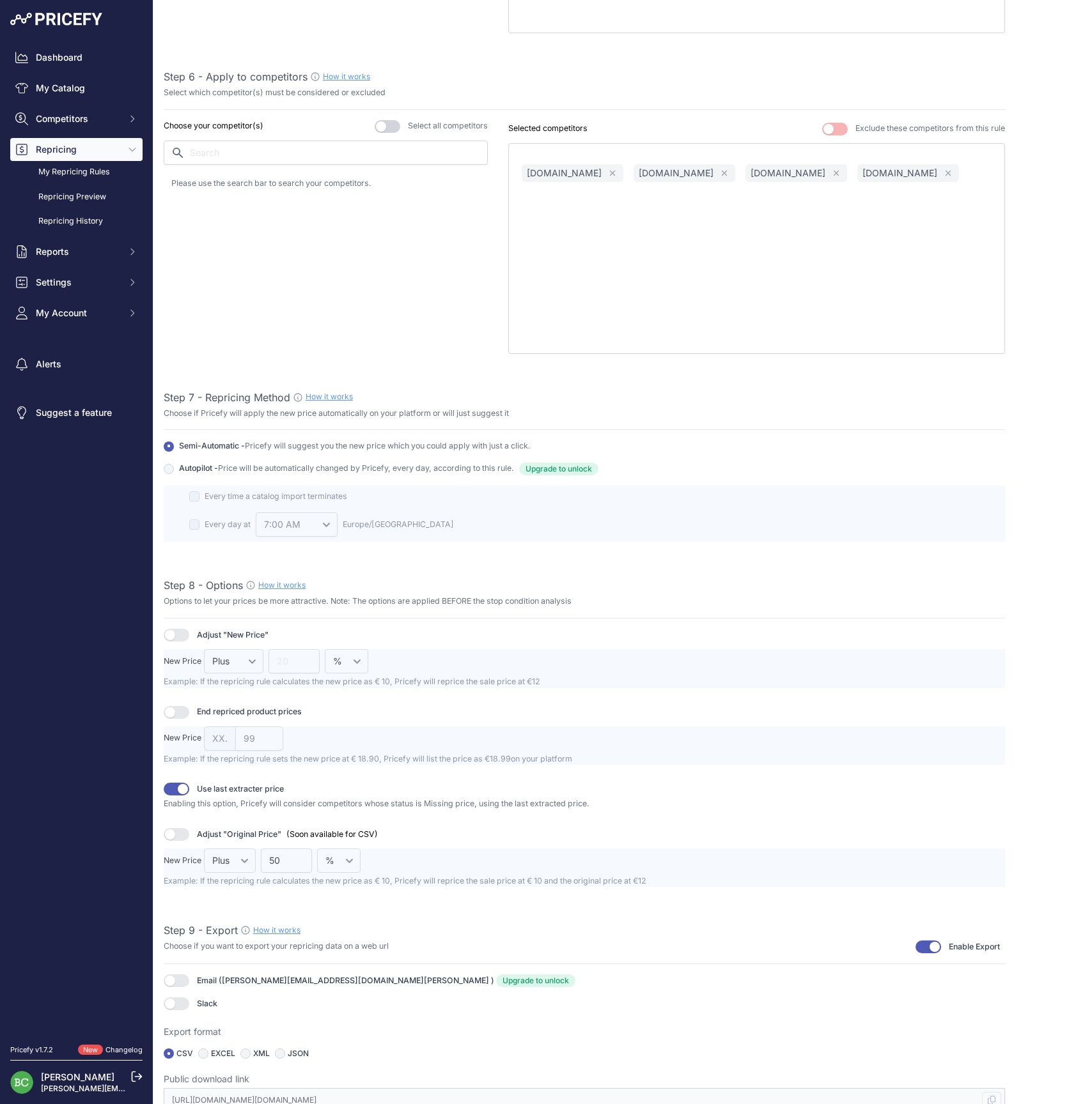
scroll to position [1126, 0]
click at [995, 1093] on kbd at bounding box center [991, 1101] width 19 height 16
click at [989, 1098] on icon at bounding box center [991, 1102] width 8 height 9
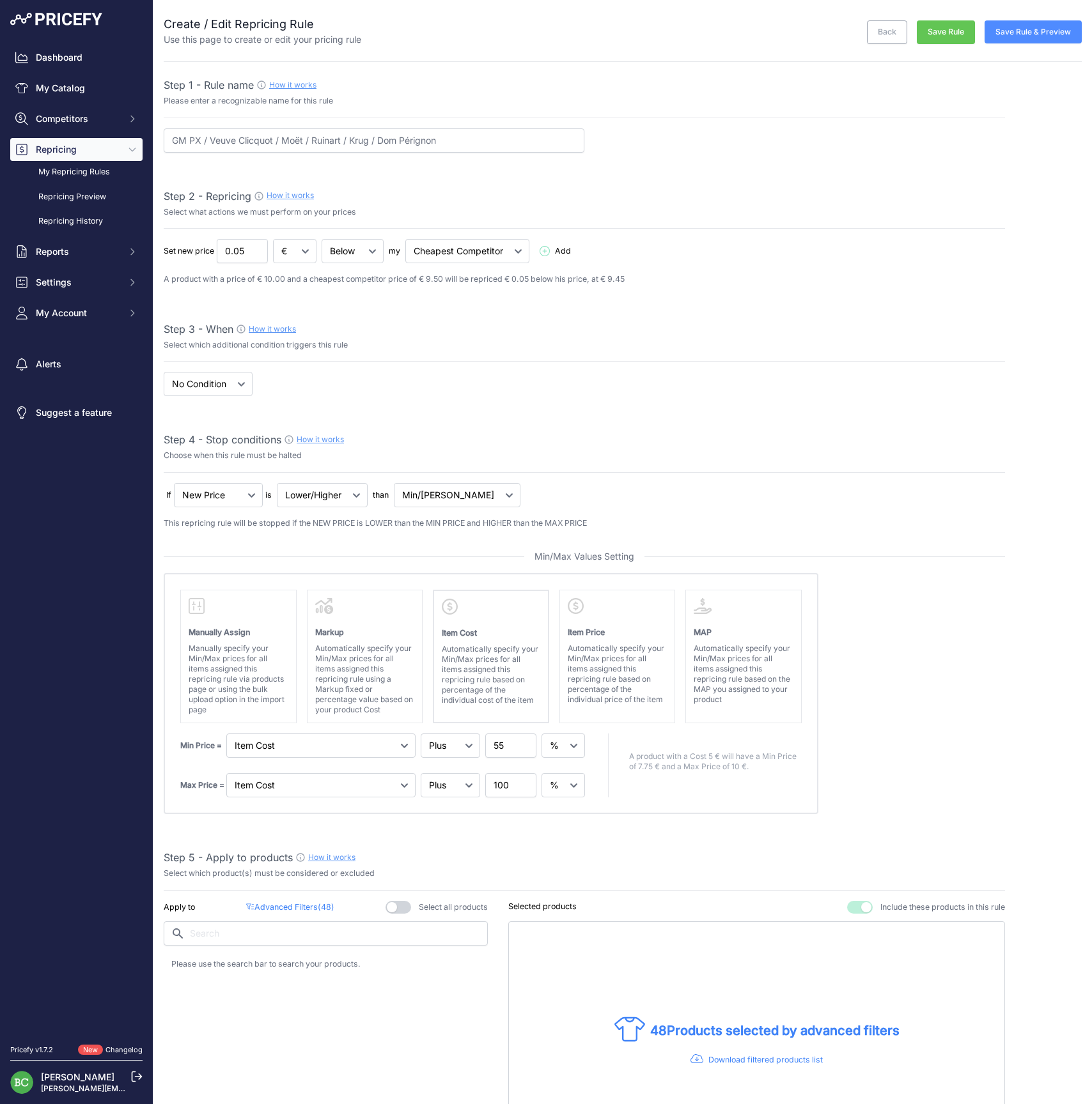
scroll to position [0, 0]
click at [1033, 29] on button "Save Rule & Preview" at bounding box center [1033, 32] width 97 height 23
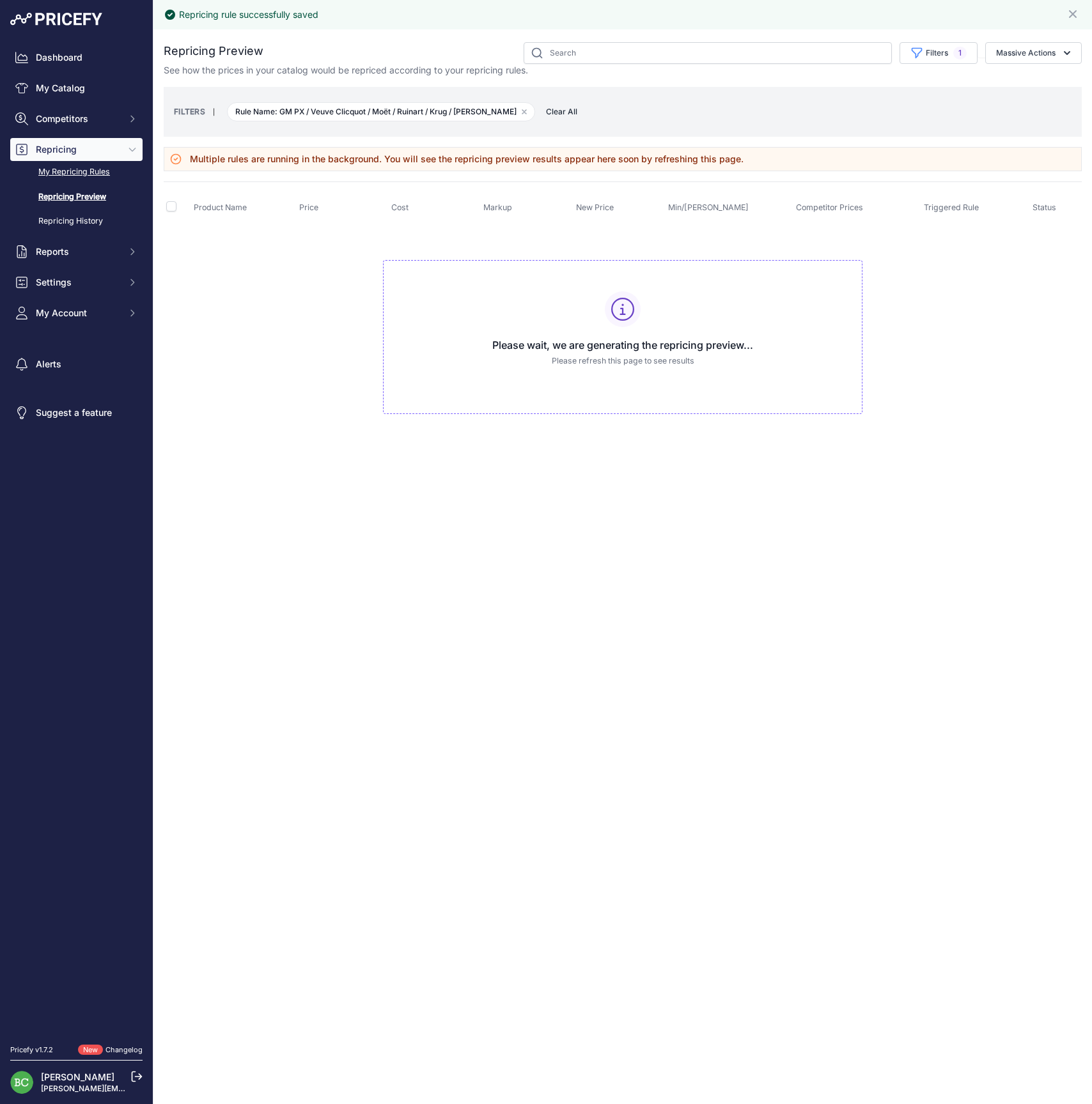
click at [93, 184] on link "My Repricing Rules" at bounding box center [76, 171] width 132 height 22
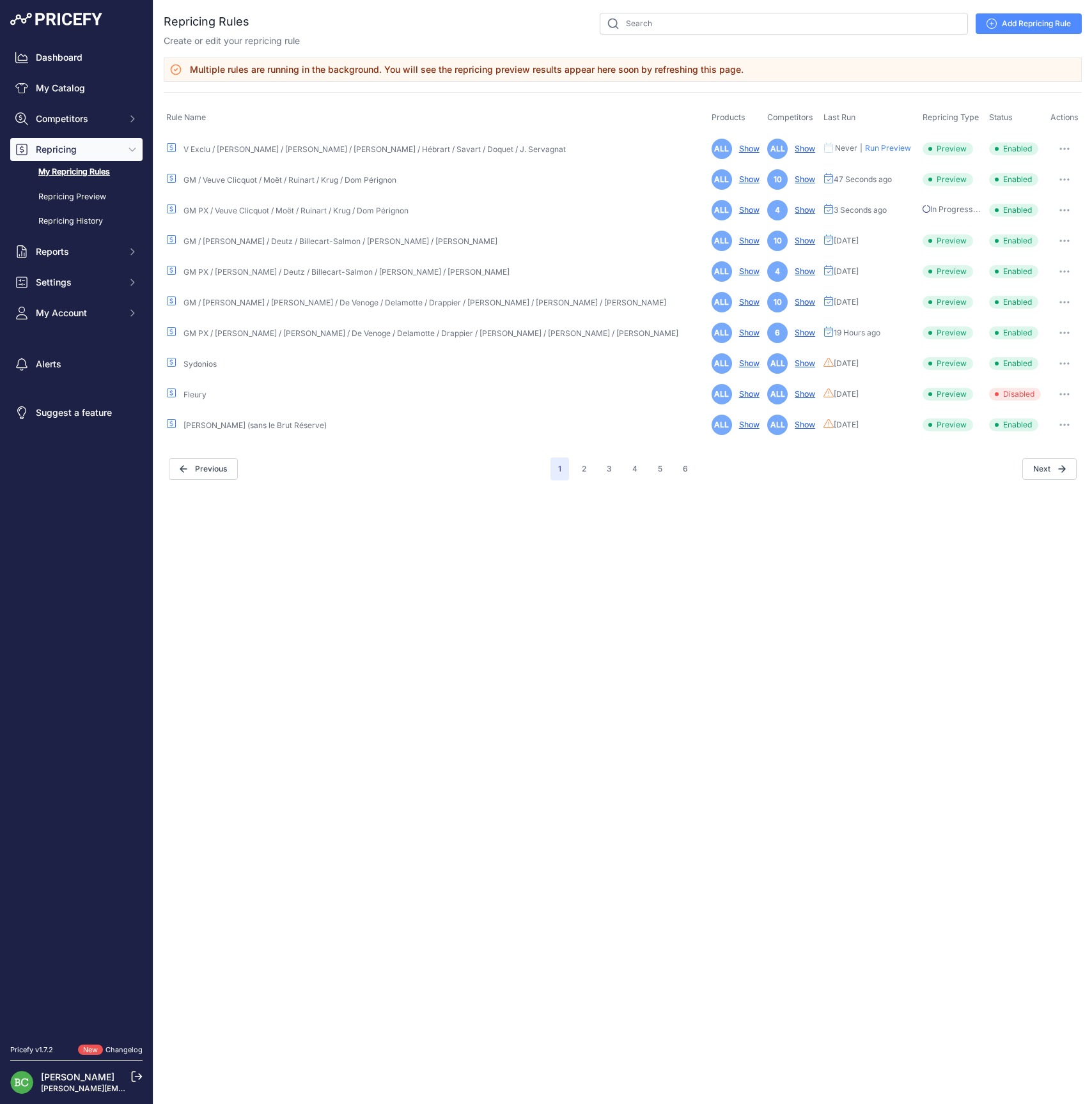
click at [1068, 180] on icon "button" at bounding box center [1068, 179] width 1 height 1
click at [1031, 206] on link "Edit" at bounding box center [1038, 207] width 81 height 21
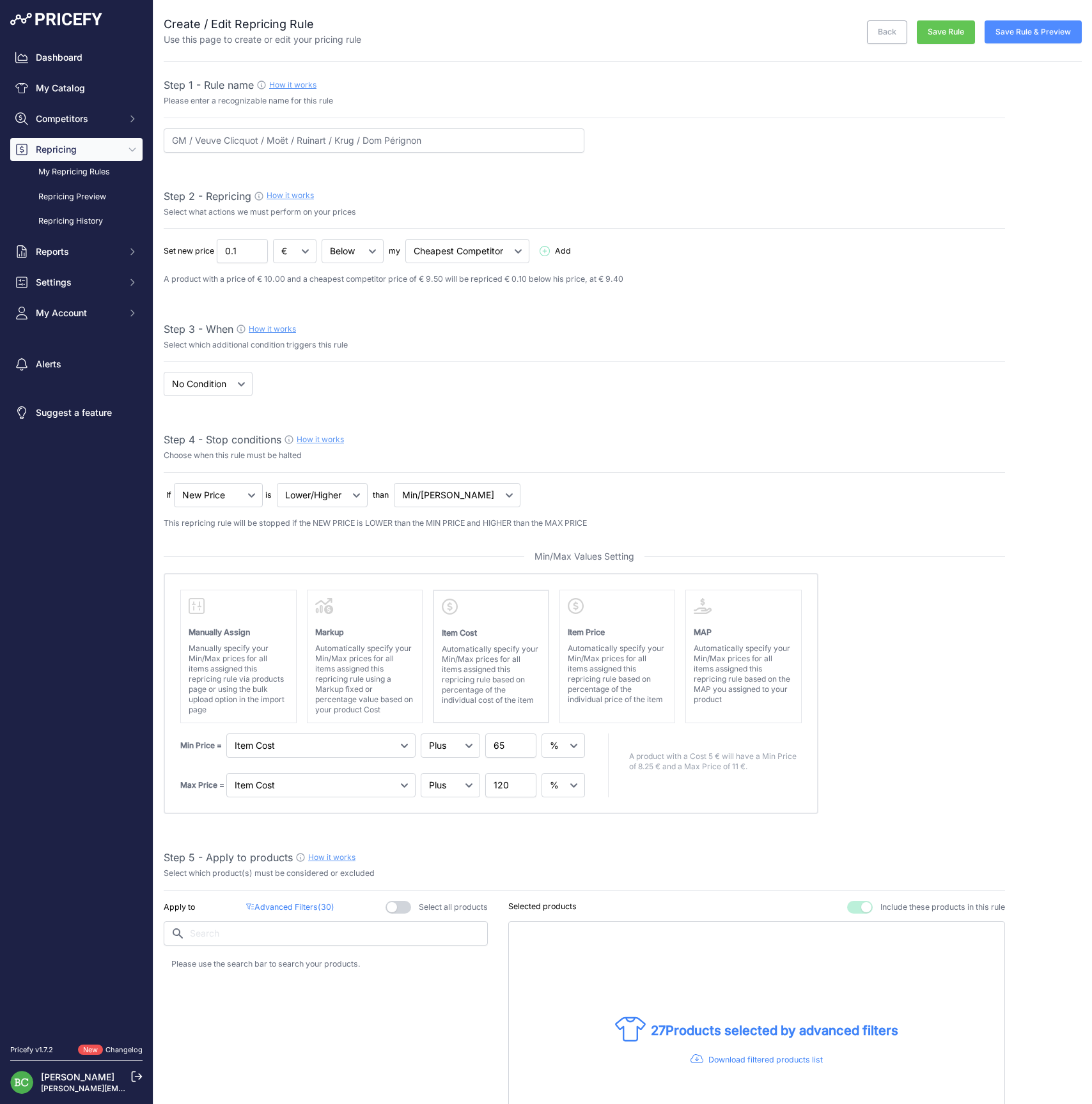
select select "percentage"
select select "7"
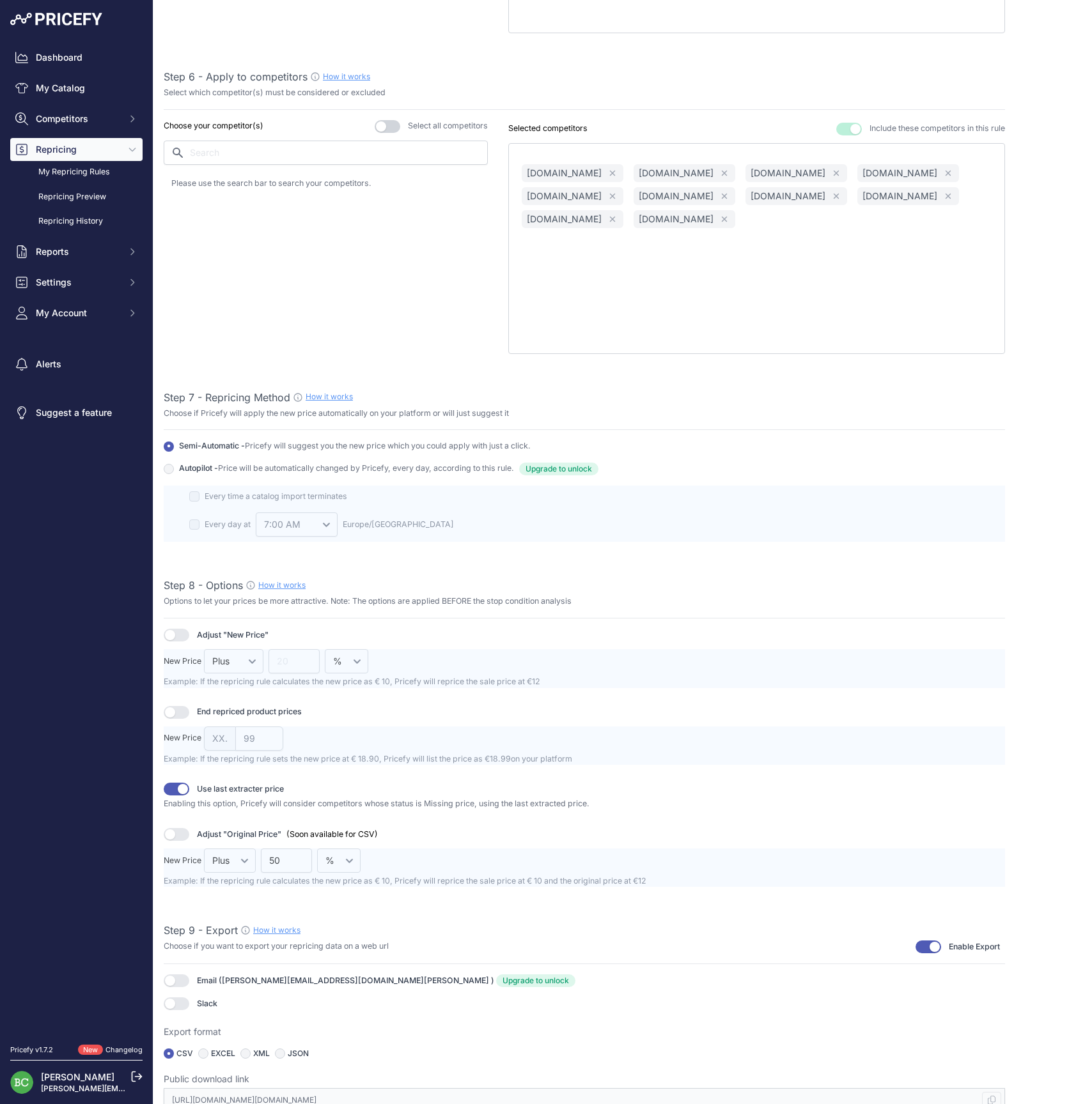
scroll to position [1126, 0]
click at [991, 1098] on icon at bounding box center [991, 1102] width 8 height 9
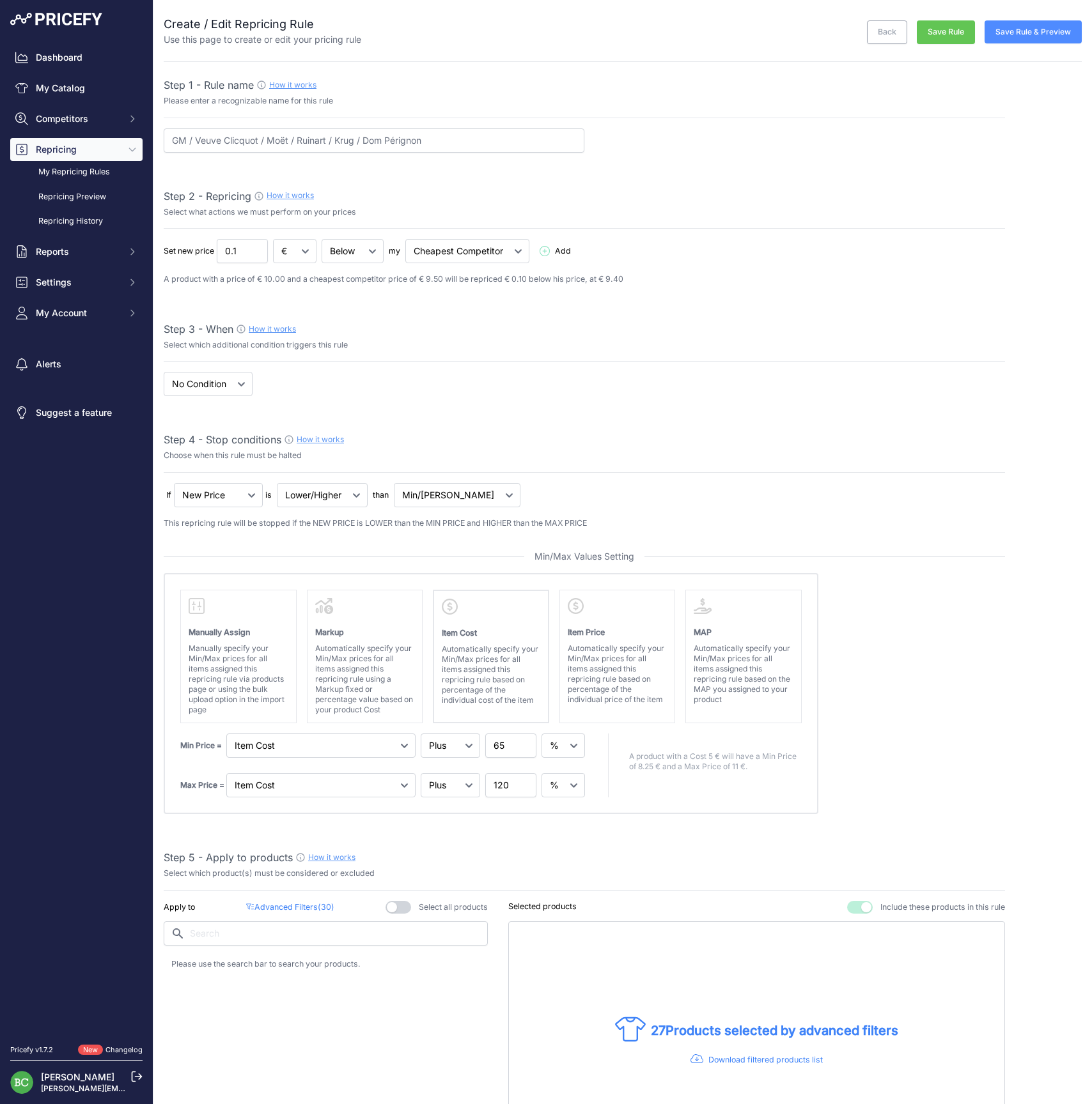
scroll to position [0, 0]
click at [1034, 34] on button "Save Rule & Preview" at bounding box center [1033, 32] width 97 height 23
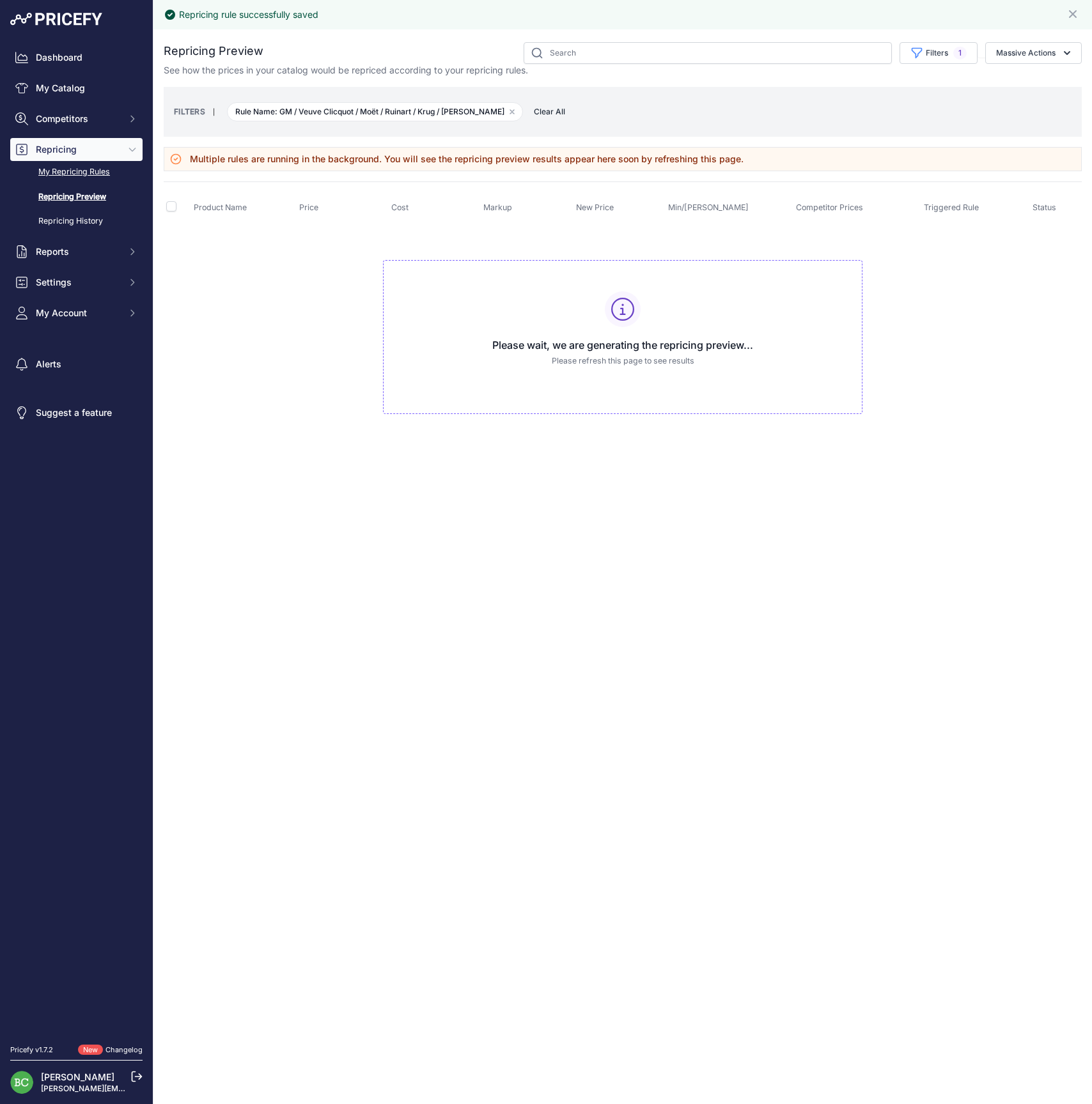
click at [91, 184] on link "My Repricing Rules" at bounding box center [76, 171] width 132 height 22
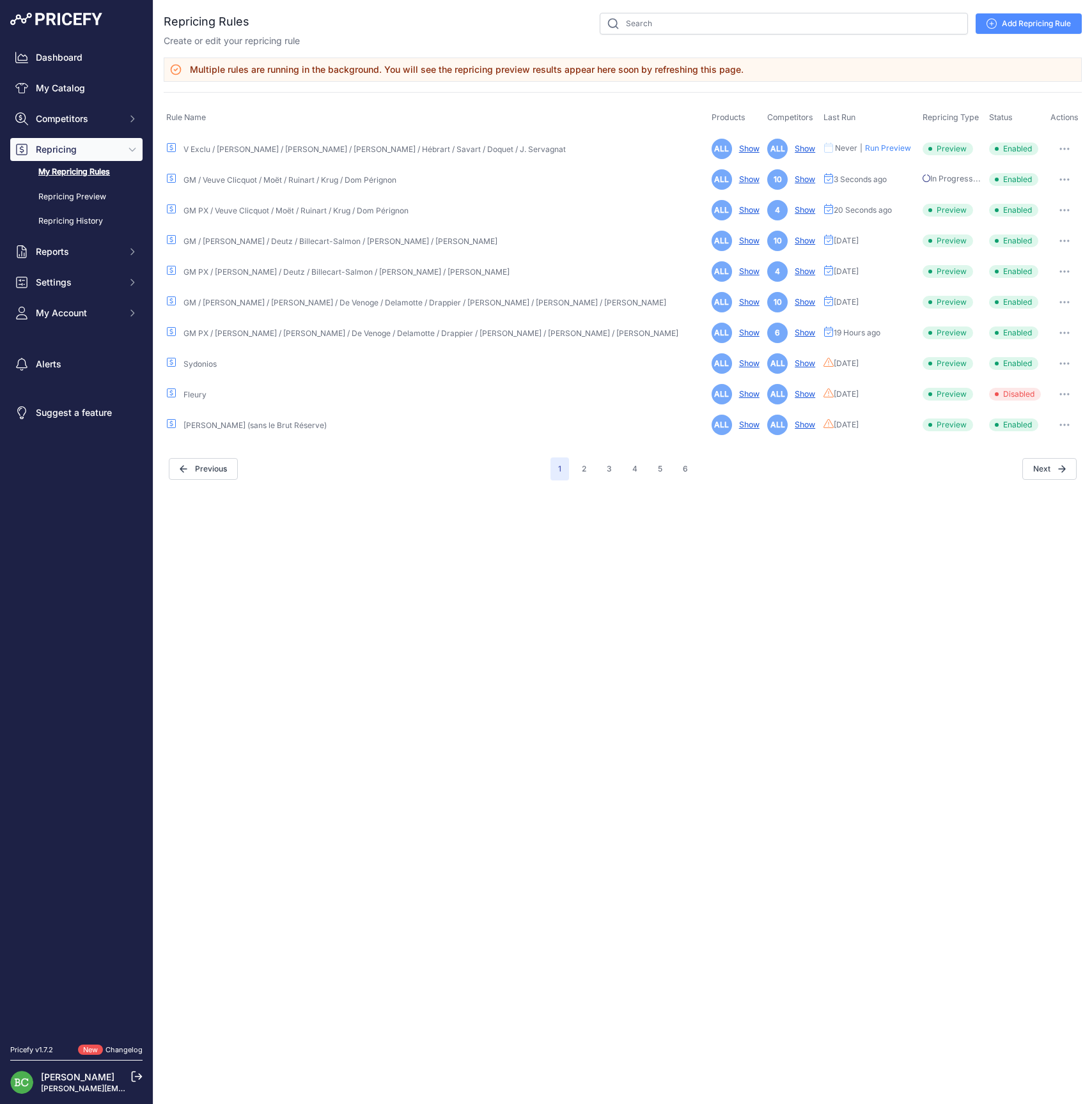
click at [1058, 146] on button "button" at bounding box center [1064, 149] width 26 height 18
click at [1023, 174] on link "Edit" at bounding box center [1038, 176] width 81 height 21
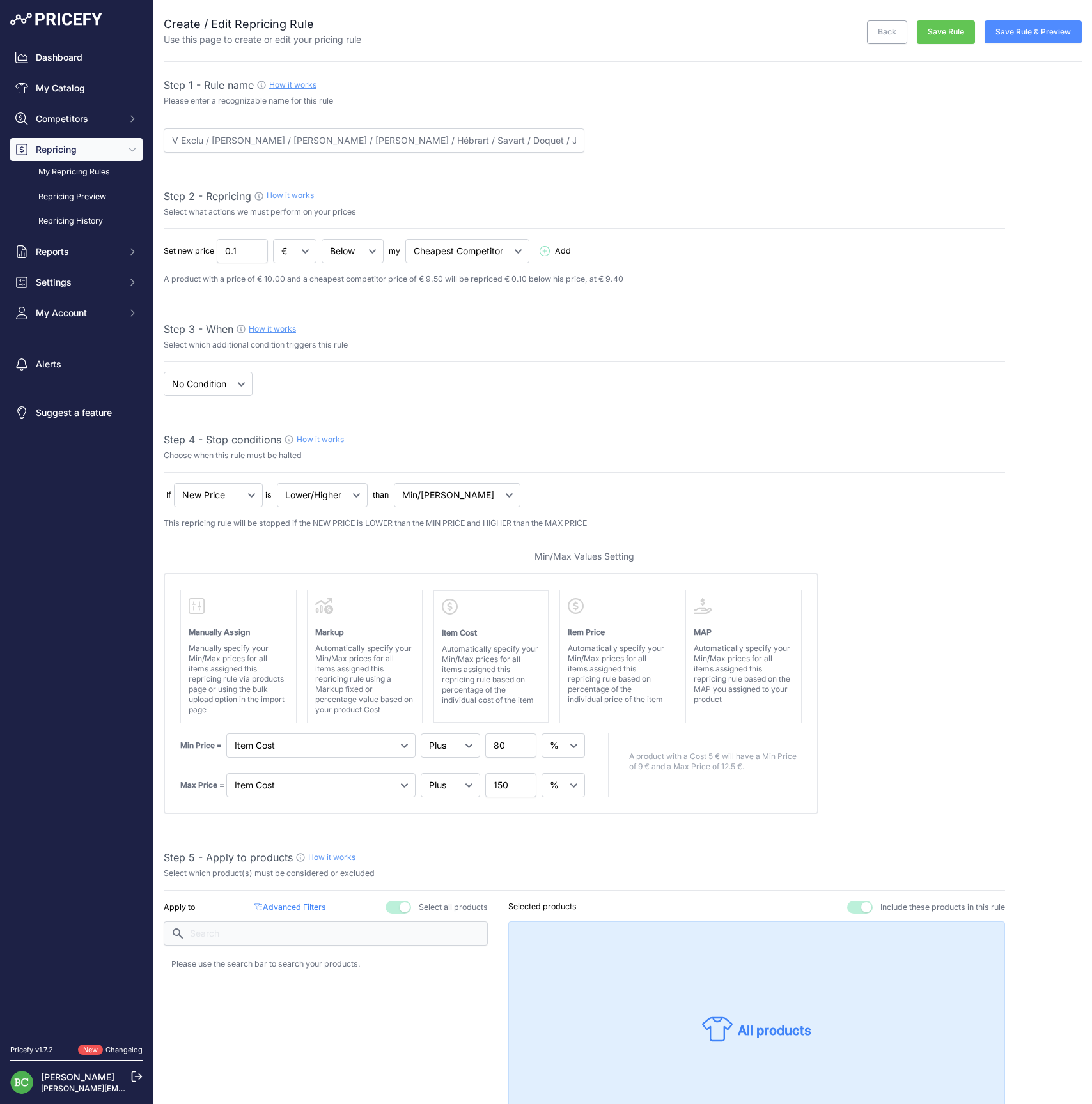
select select "percentage"
select select "7"
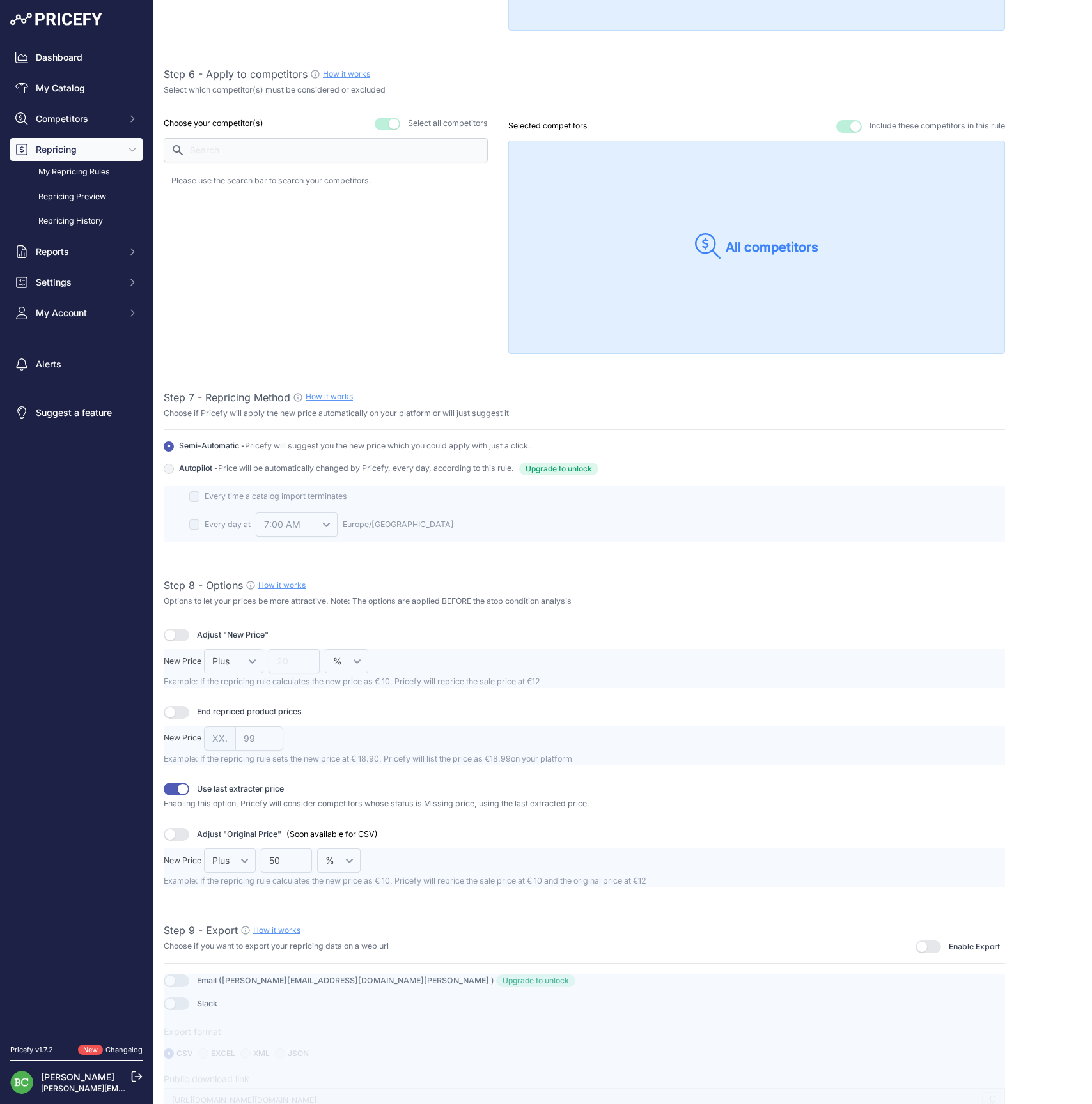
scroll to position [1108, 0]
click at [934, 943] on button "button" at bounding box center [928, 948] width 26 height 13
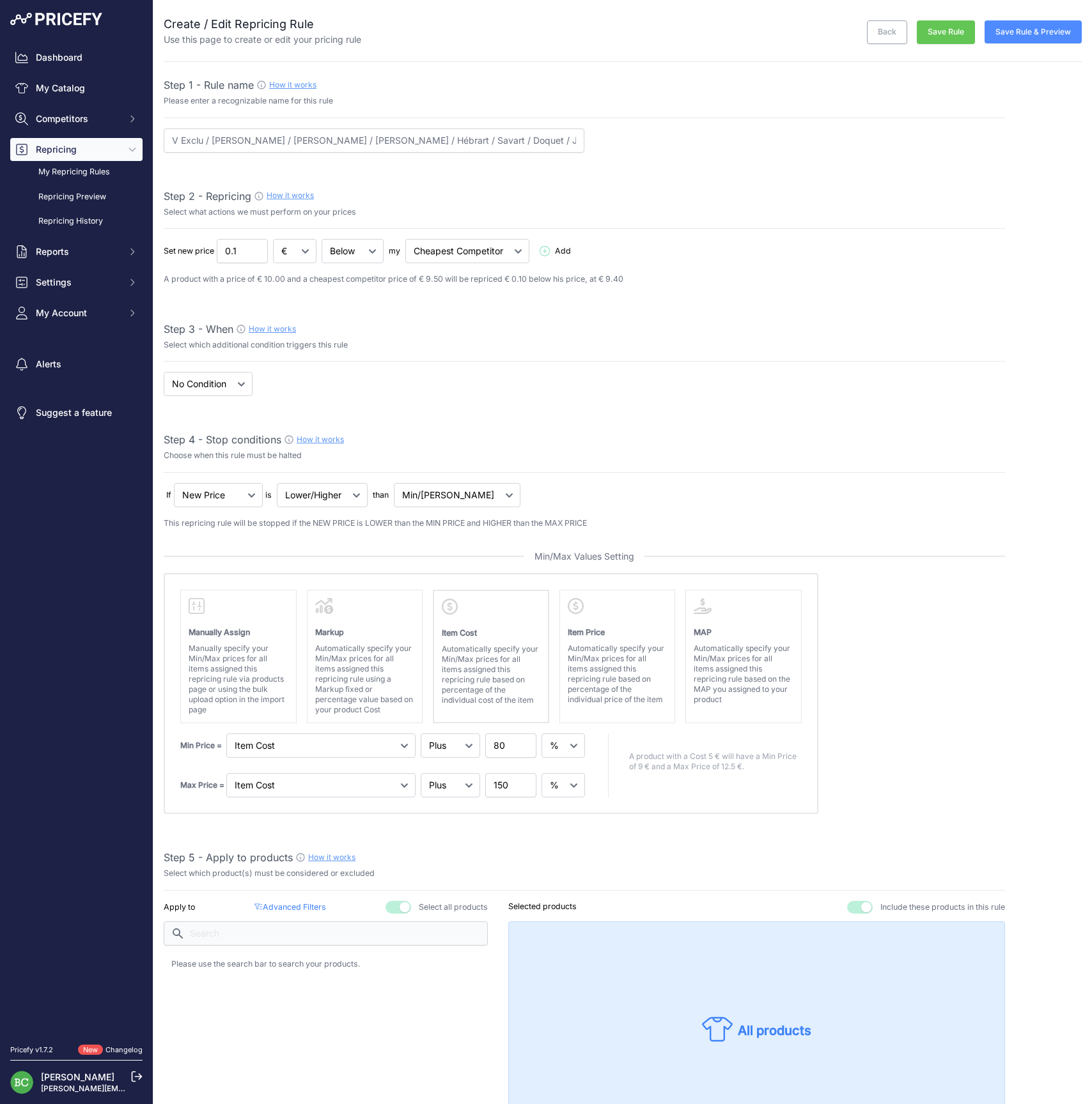
scroll to position [0, 0]
click at [939, 31] on button "Save Rule" at bounding box center [945, 32] width 58 height 24
